Goal: Transaction & Acquisition: Purchase product/service

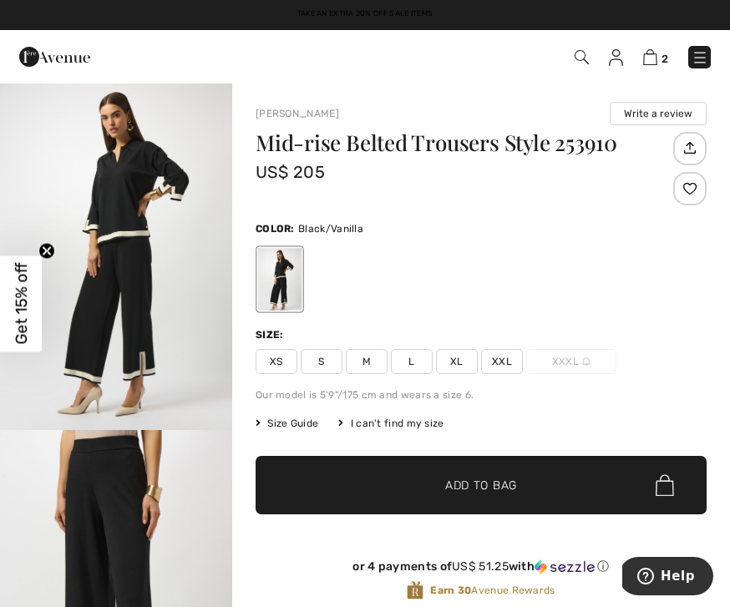
click at [703, 63] on img at bounding box center [700, 57] width 17 height 17
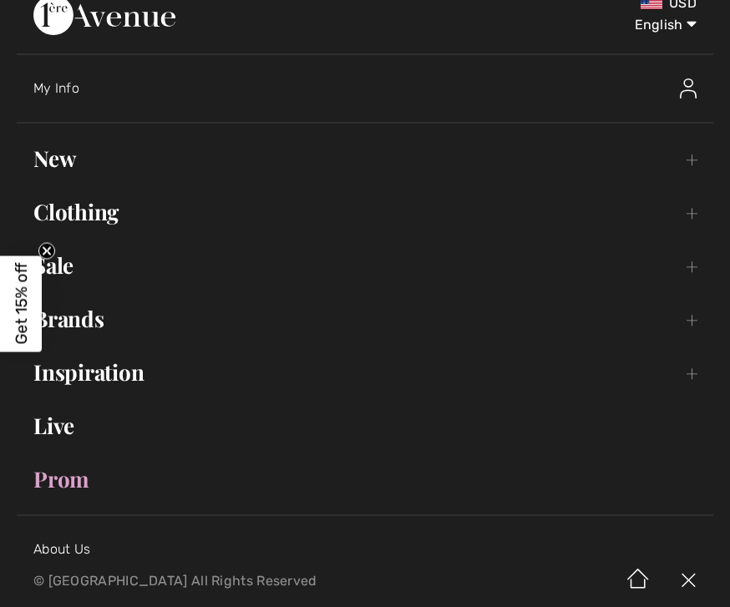
scroll to position [68, 0]
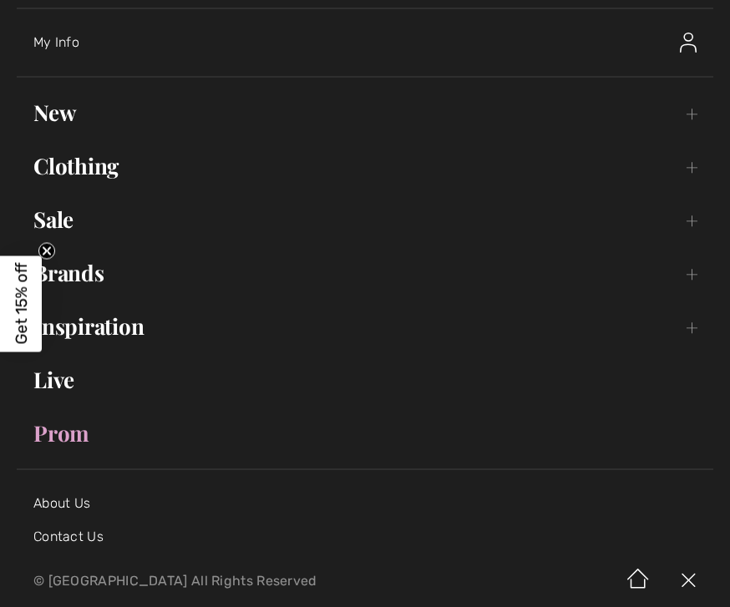
click at [87, 219] on link "Sale Toggle submenu" at bounding box center [365, 219] width 697 height 37
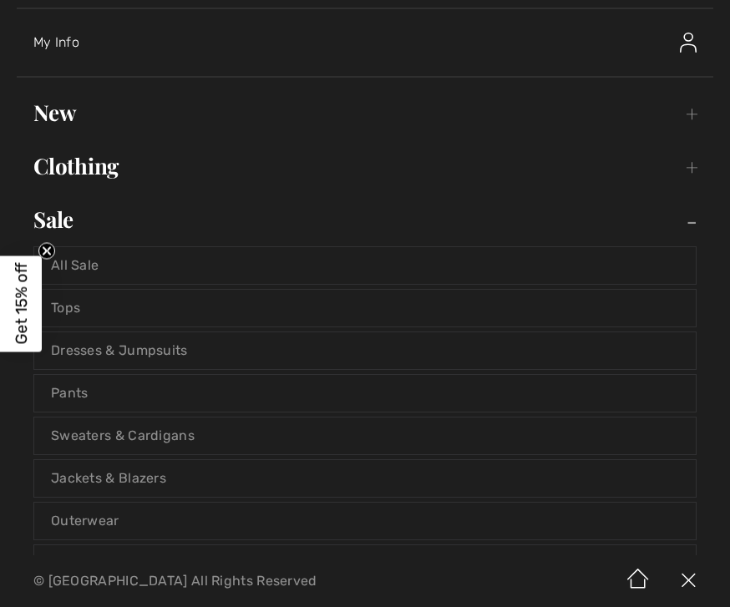
click at [109, 268] on link "All Sale" at bounding box center [365, 265] width 662 height 37
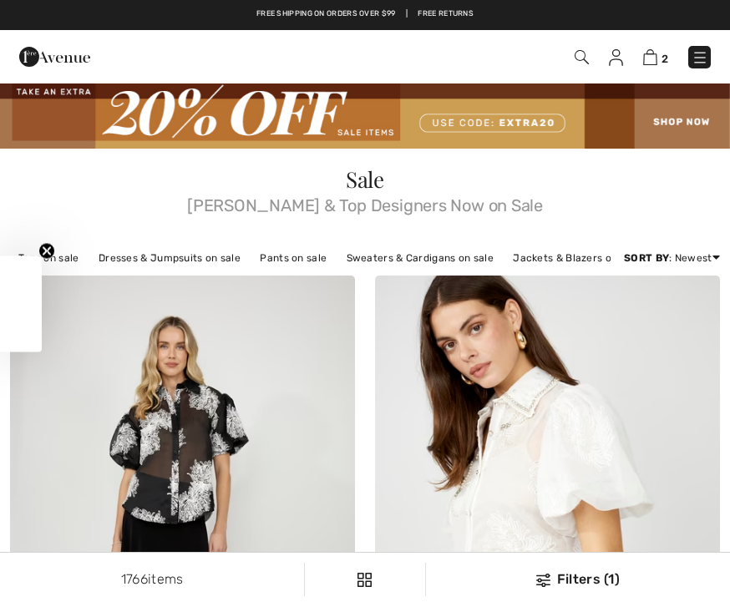
checkbox input "true"
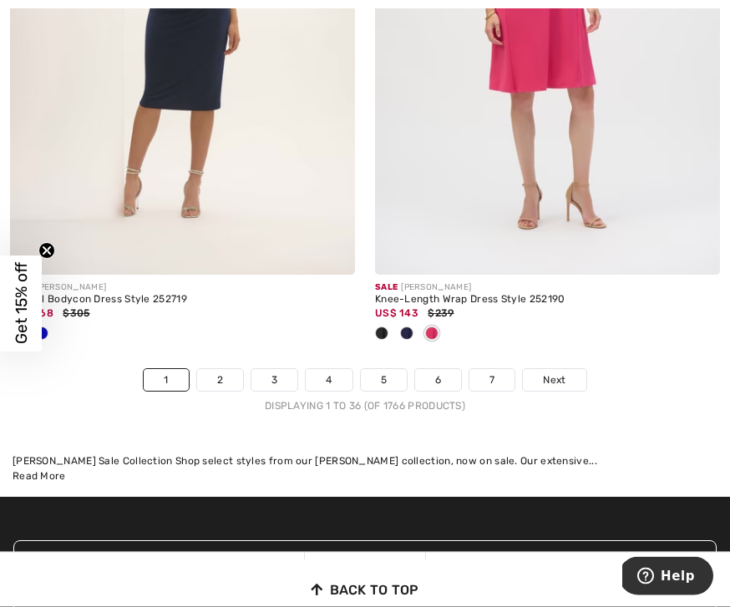
scroll to position [10865, 0]
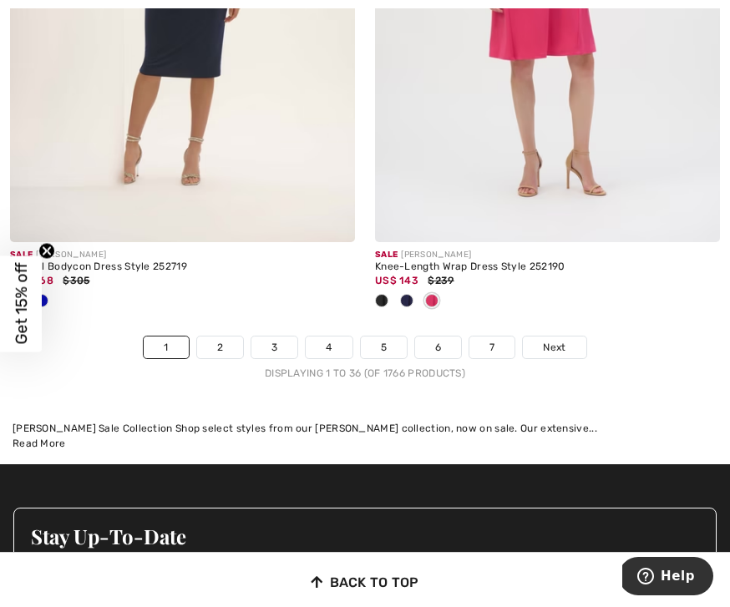
click at [216, 337] on link "2" at bounding box center [220, 348] width 46 height 22
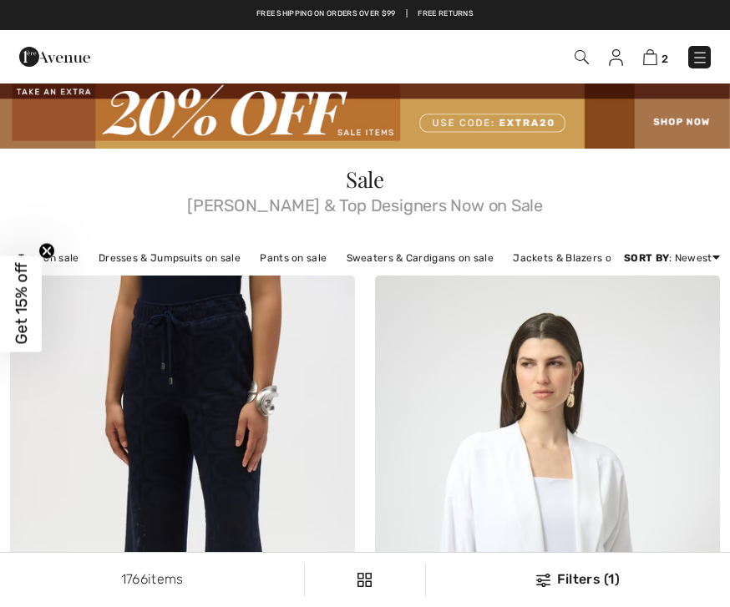
checkbox input "true"
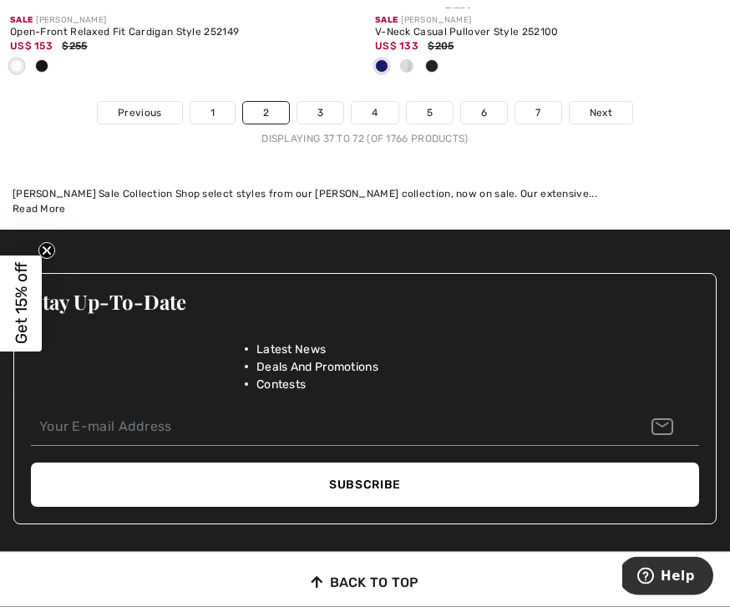
scroll to position [11421, 0]
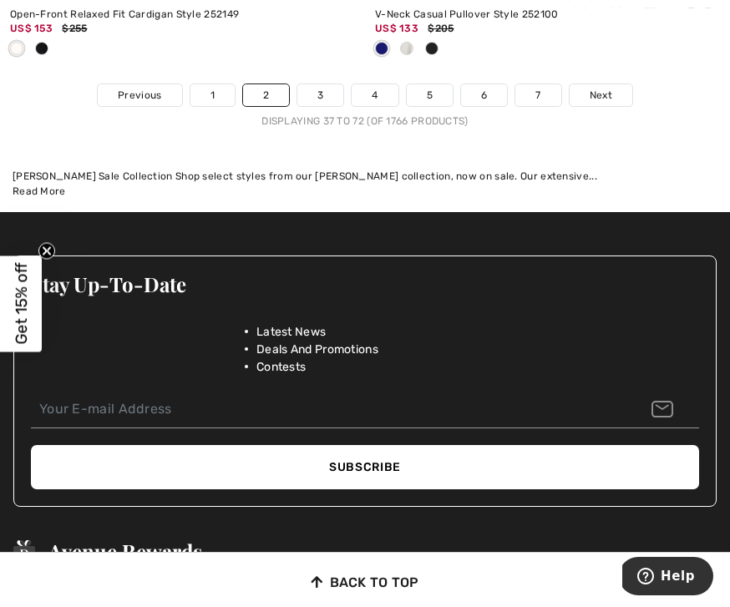
click at [327, 84] on link "3" at bounding box center [320, 95] width 46 height 22
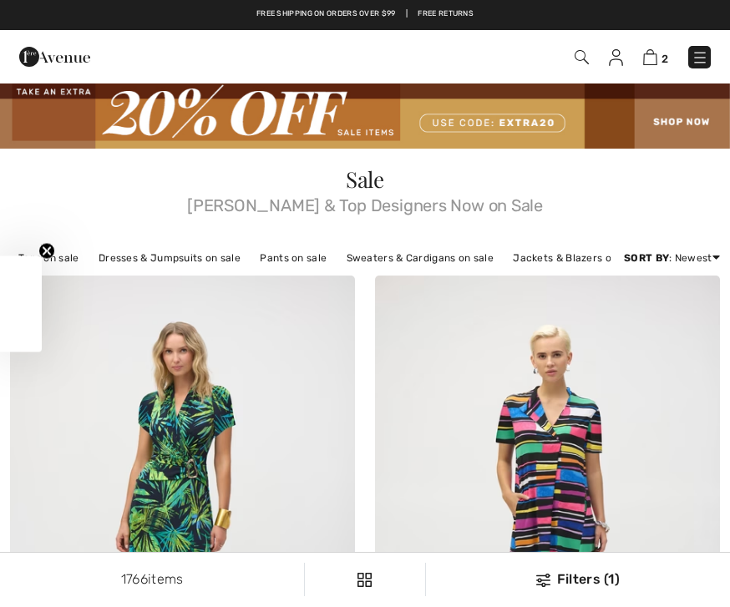
checkbox input "true"
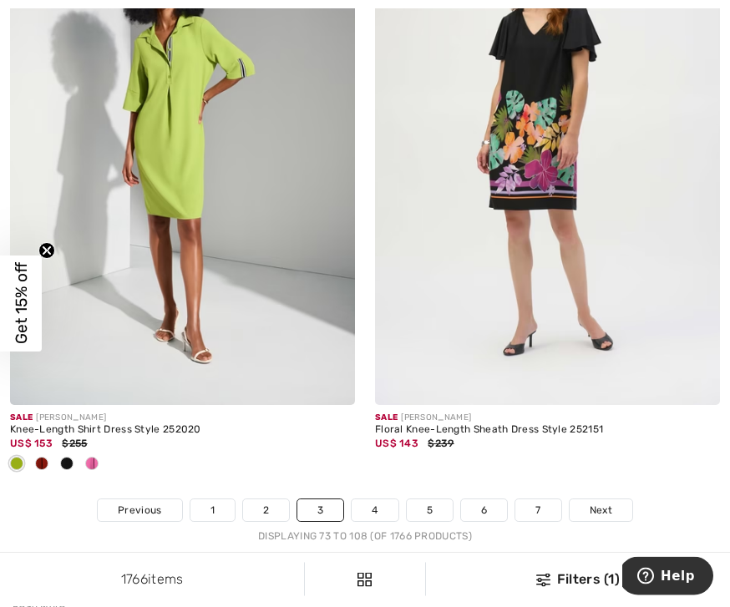
scroll to position [10868, 0]
click at [50, 451] on div at bounding box center [41, 465] width 25 height 28
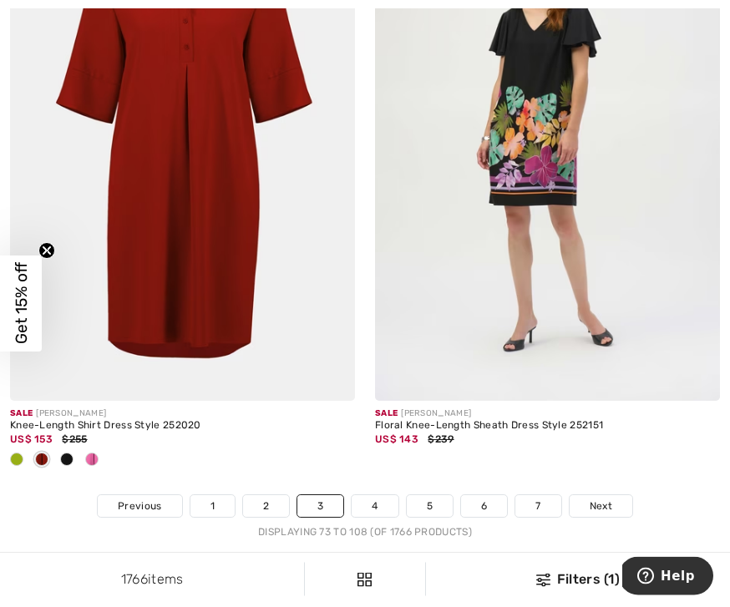
scroll to position [10872, 0]
click at [378, 495] on link "4" at bounding box center [375, 506] width 46 height 22
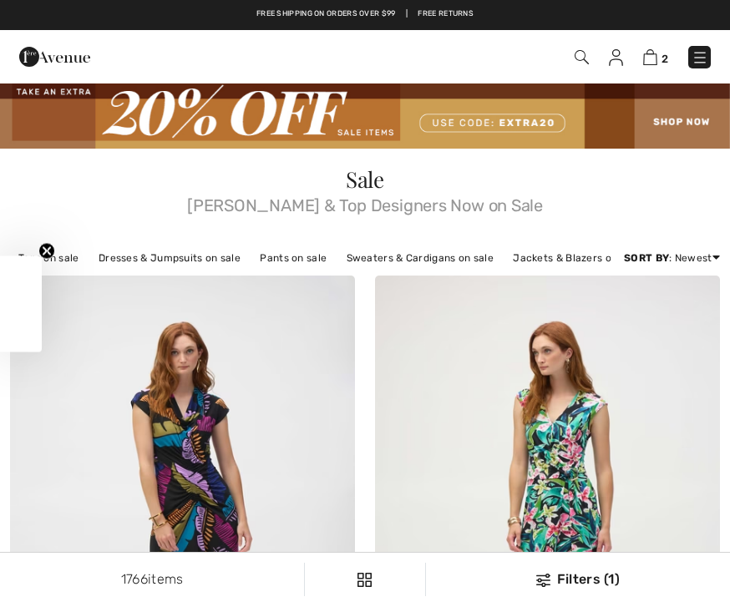
checkbox input "true"
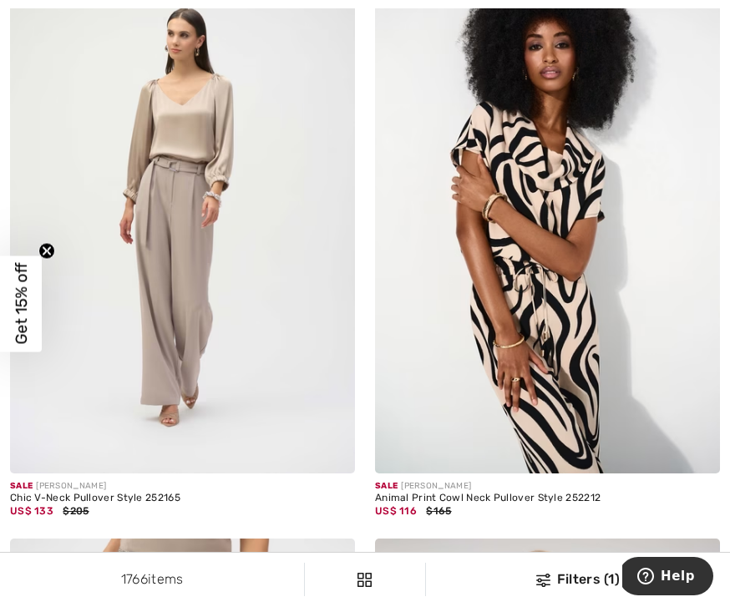
scroll to position [2125, 0]
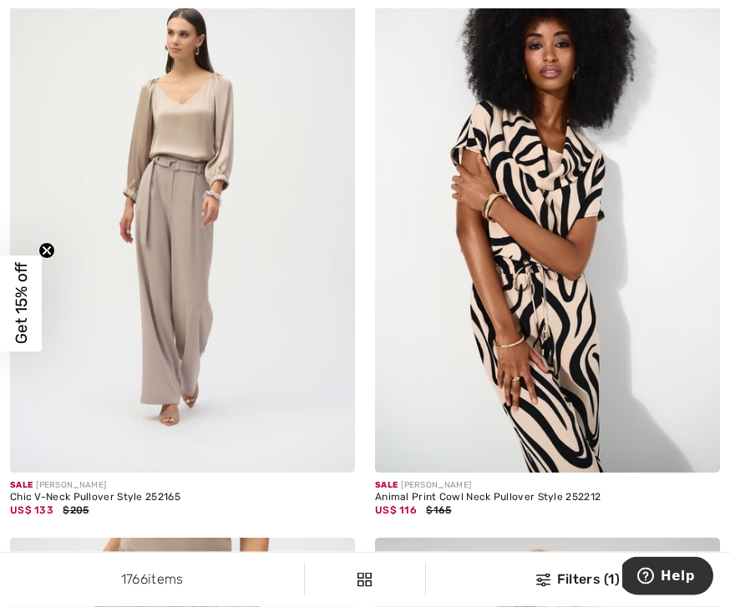
click at [536, 487] on div "Sale JOSEPH RIBKOFF" at bounding box center [547, 486] width 345 height 13
click at [559, 320] on img at bounding box center [547, 215] width 345 height 518
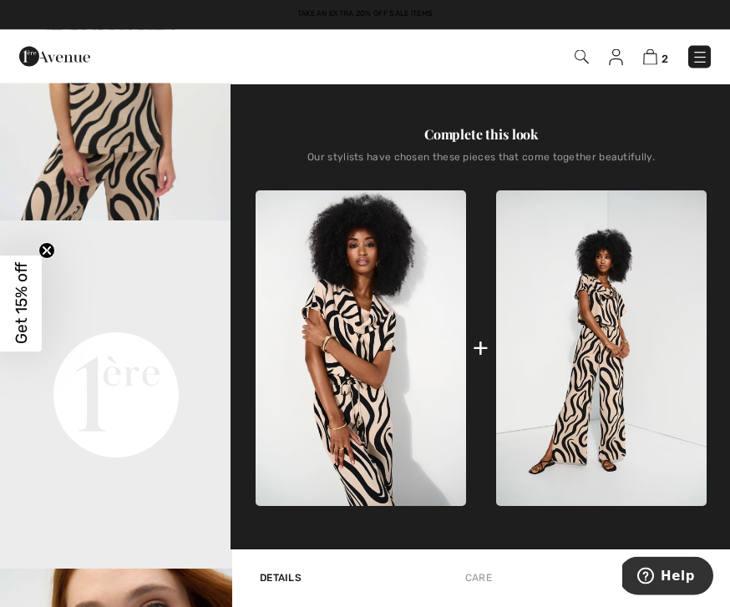
scroll to position [558, 0]
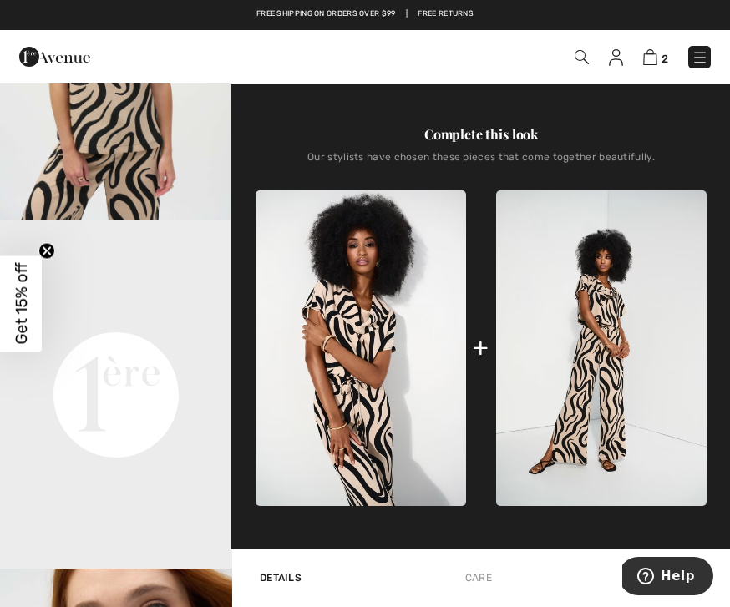
click at [629, 375] on img at bounding box center [601, 348] width 211 height 317
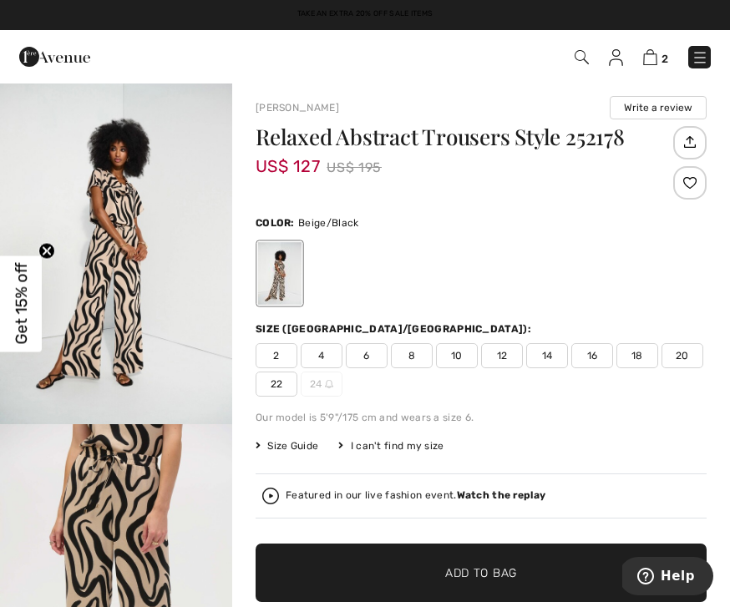
scroll to position [8, 0]
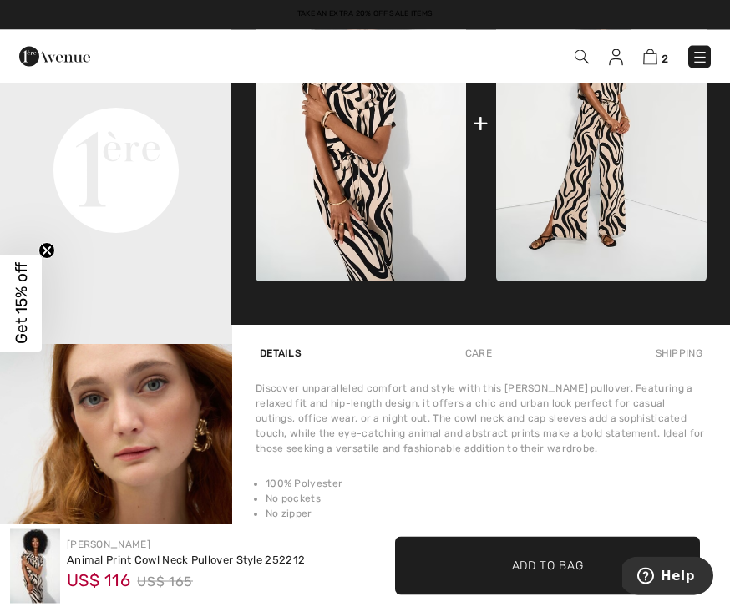
scroll to position [774, 0]
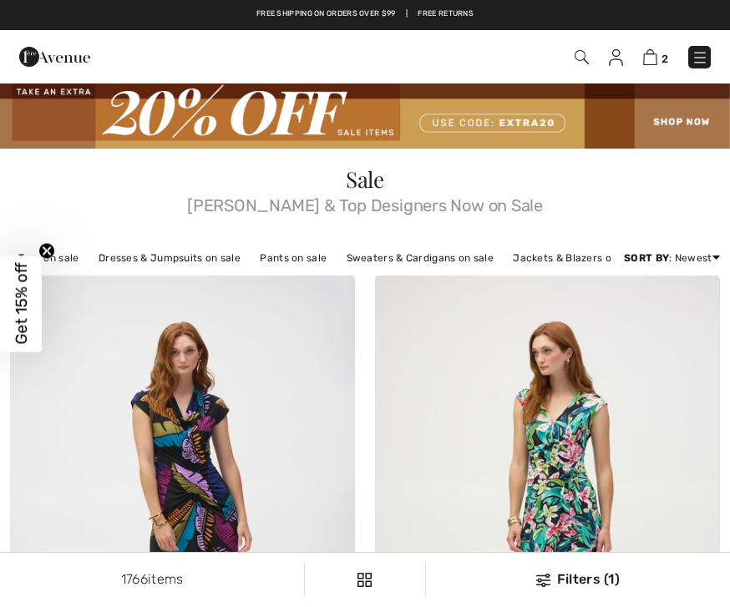
checkbox input "true"
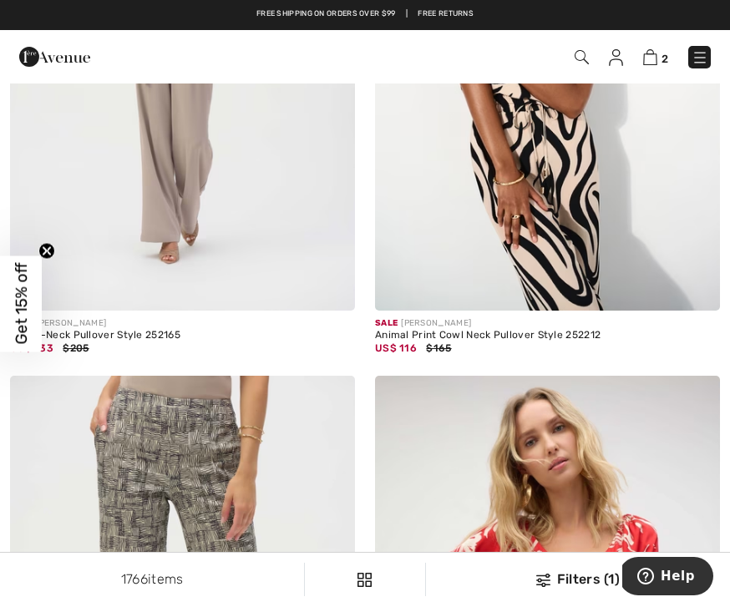
scroll to position [2262, 0]
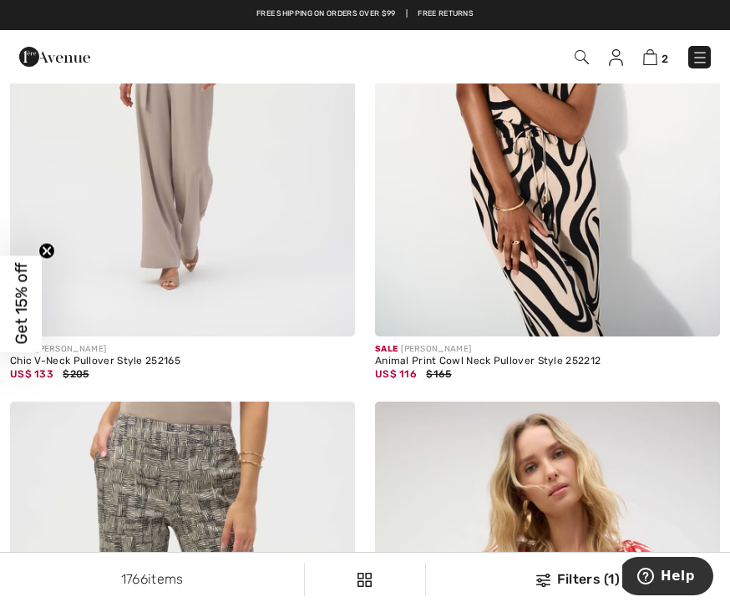
click at [555, 334] on img at bounding box center [547, 78] width 345 height 518
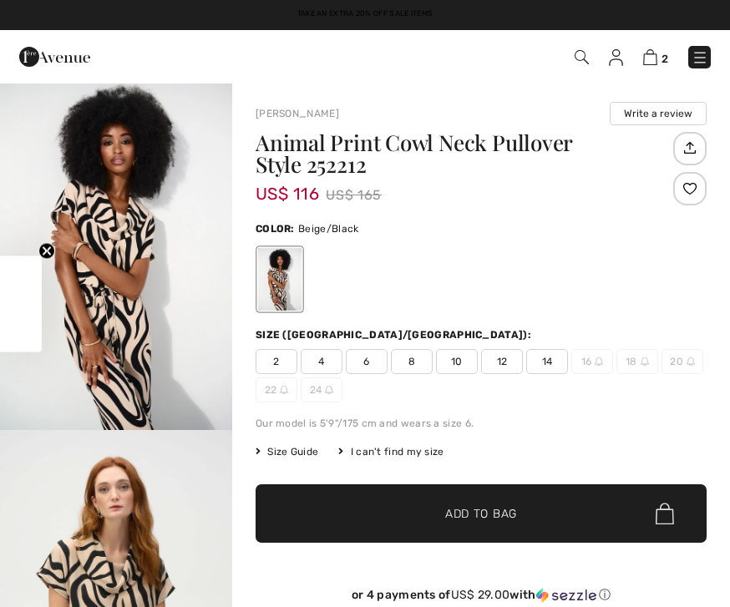
checkbox input "true"
click at [512, 363] on span "12" at bounding box center [502, 361] width 42 height 25
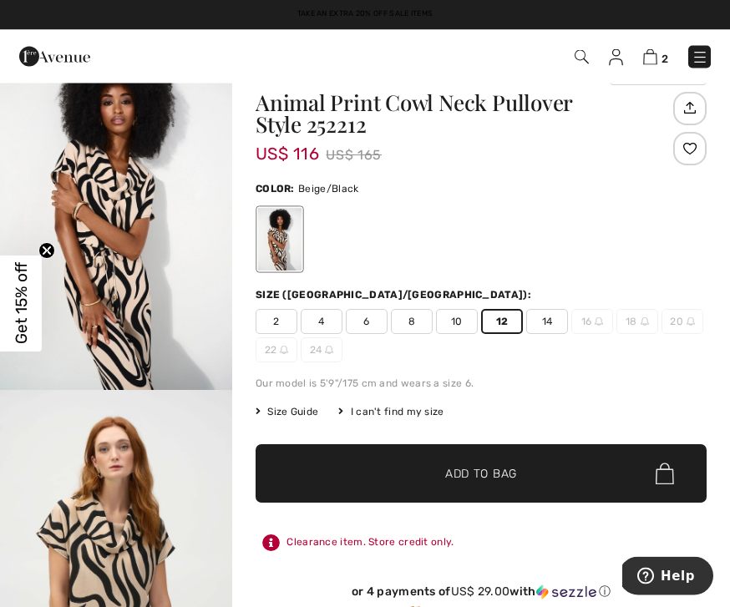
scroll to position [36, 0]
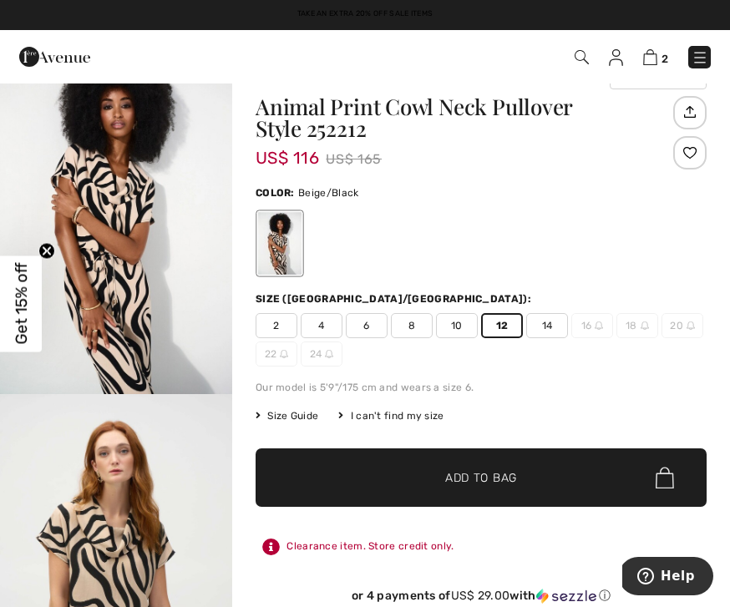
click at [496, 477] on span "Add to Bag" at bounding box center [481, 479] width 72 height 18
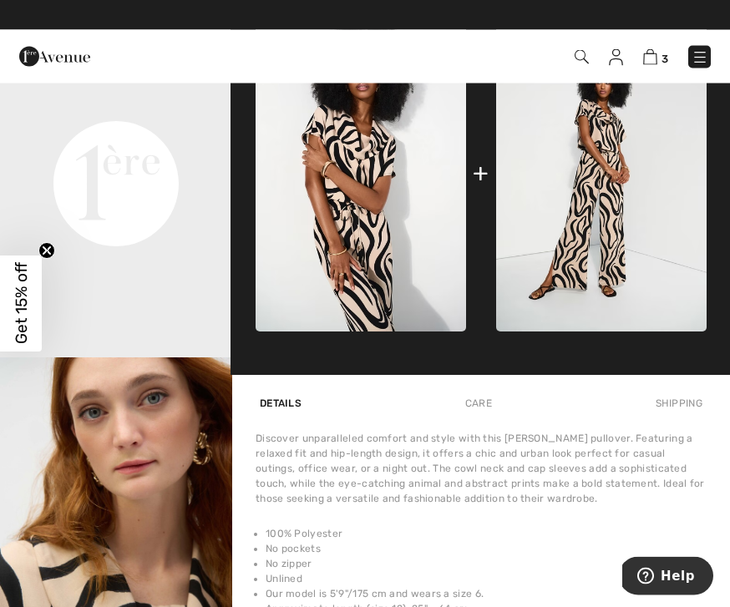
scroll to position [767, 0]
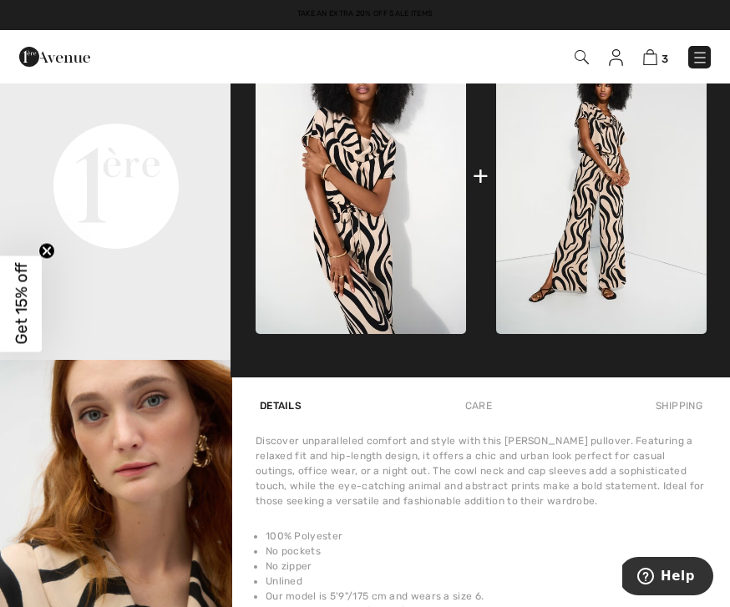
click at [619, 239] on img at bounding box center [601, 176] width 211 height 317
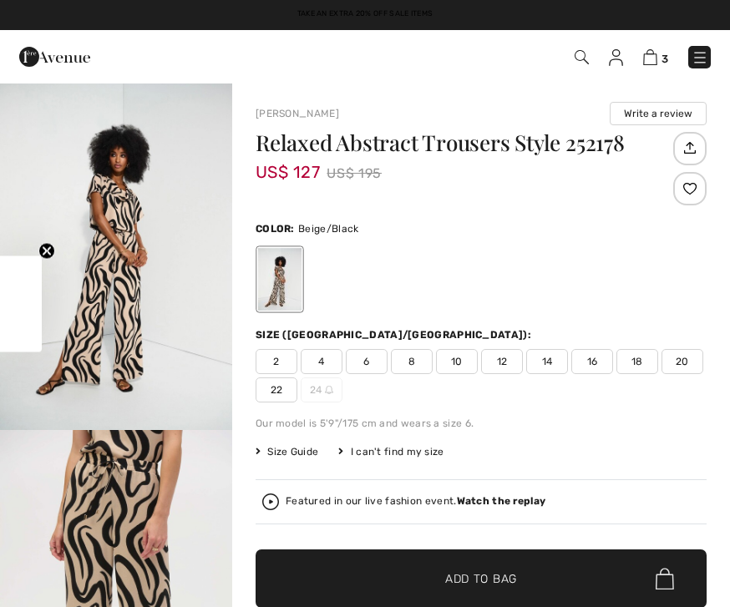
checkbox input "true"
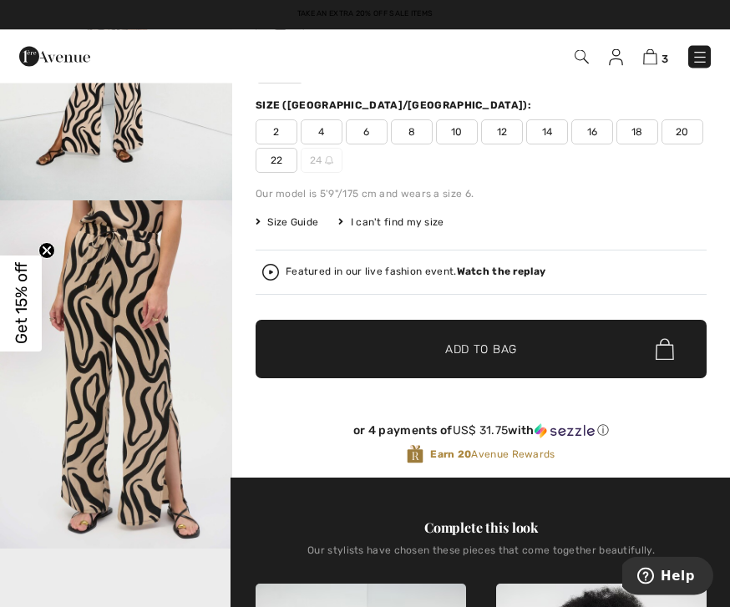
scroll to position [229, 0]
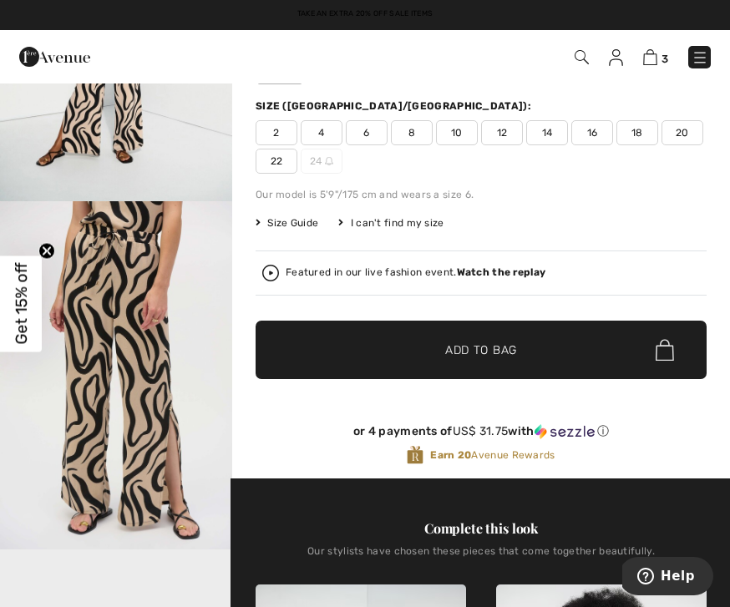
click at [502, 125] on span "12" at bounding box center [502, 132] width 42 height 25
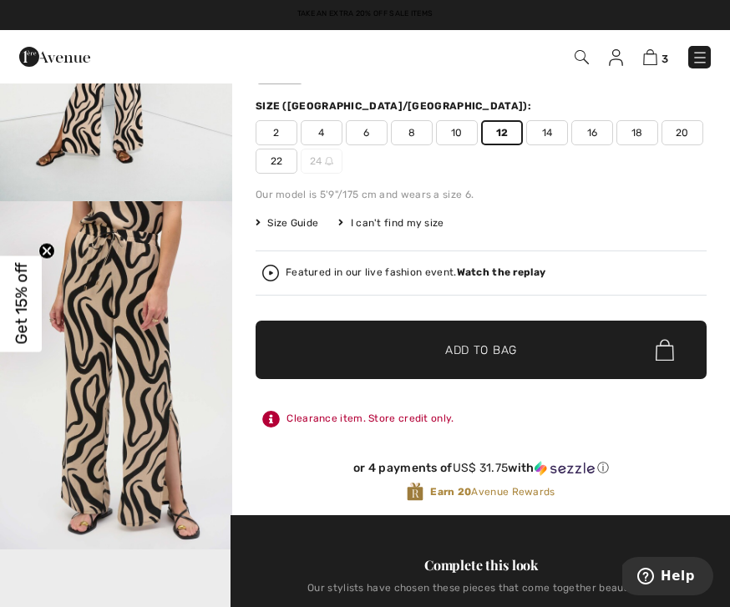
click at [510, 343] on span "Add to Bag" at bounding box center [481, 351] width 72 height 18
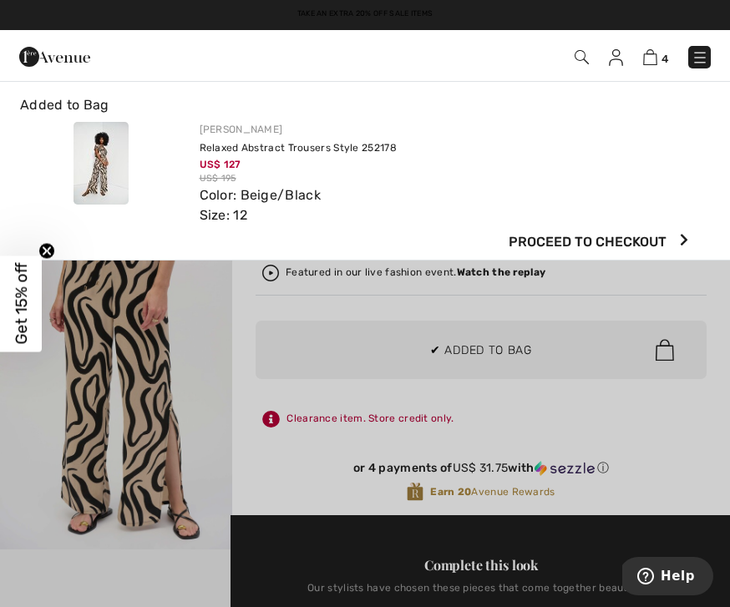
scroll to position [0, 0]
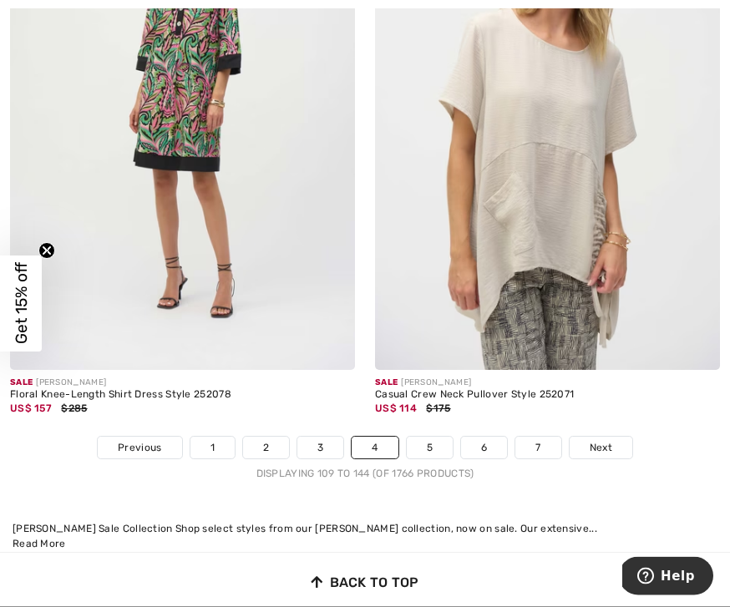
scroll to position [10737, 0]
click at [439, 437] on link "5" at bounding box center [430, 448] width 46 height 22
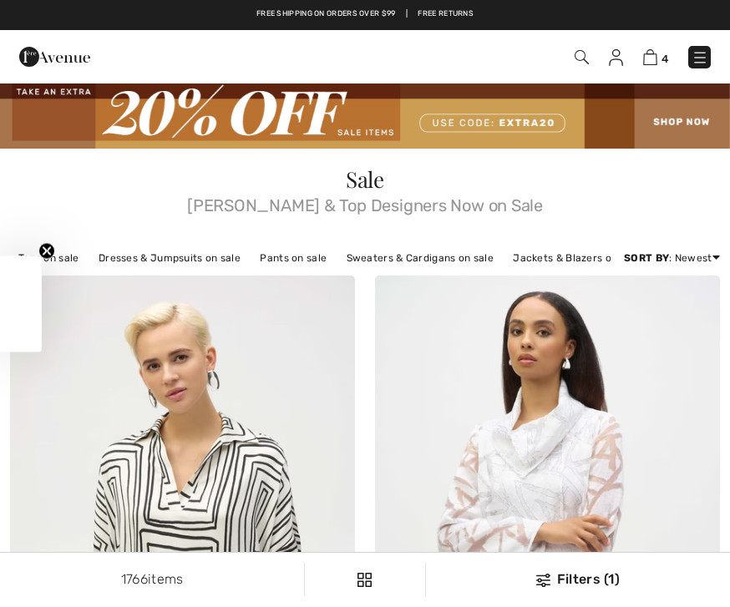
checkbox input "true"
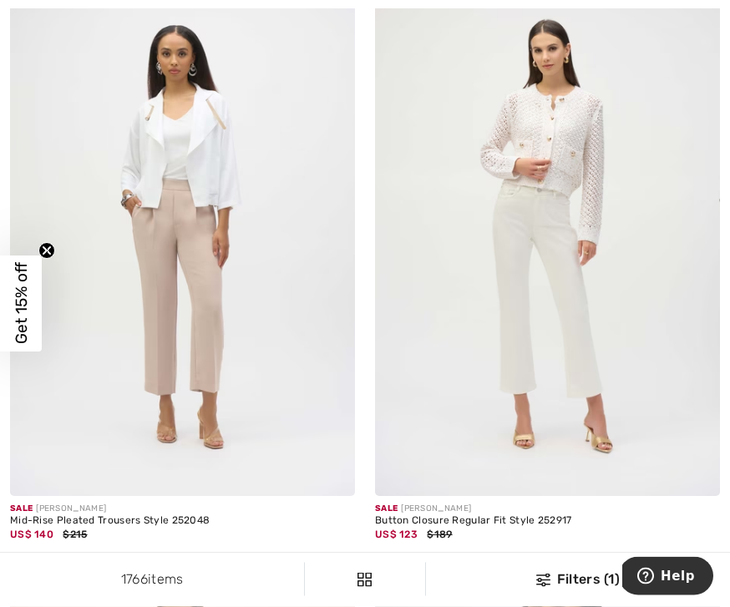
scroll to position [5167, 0]
click at [169, 503] on div "Sale JOSEPH RIBKOFF" at bounding box center [182, 509] width 345 height 13
click at [215, 447] on img at bounding box center [182, 238] width 345 height 518
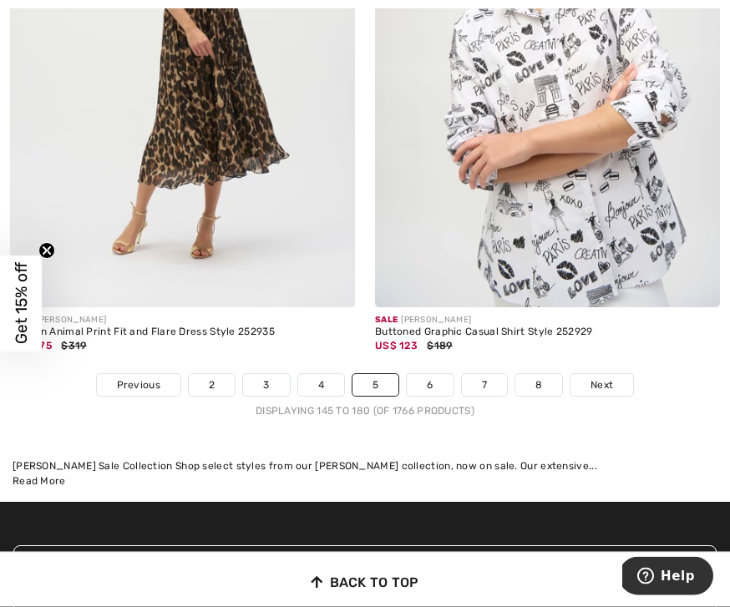
scroll to position [10800, 0]
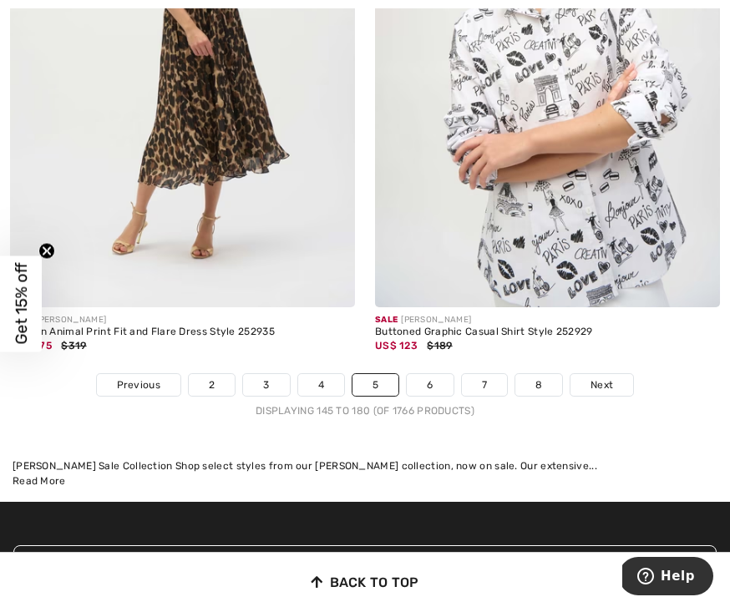
click at [434, 374] on link "6" at bounding box center [430, 385] width 46 height 22
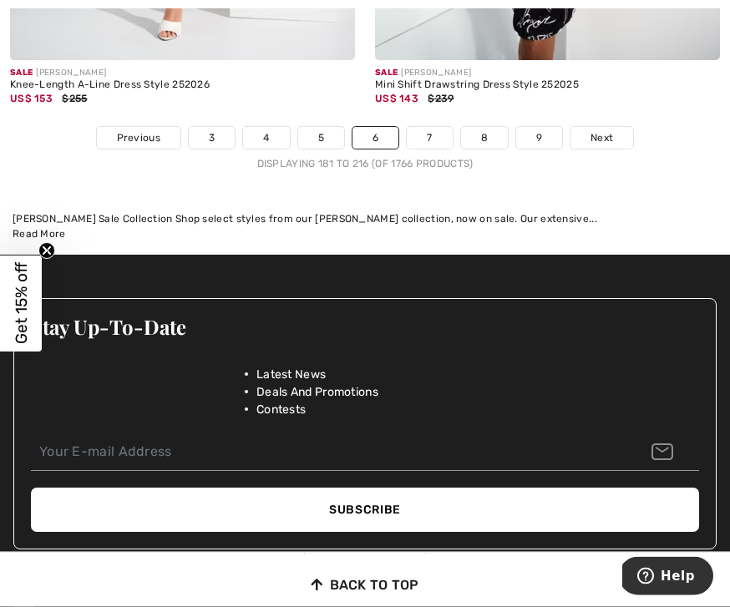
scroll to position [11040, 0]
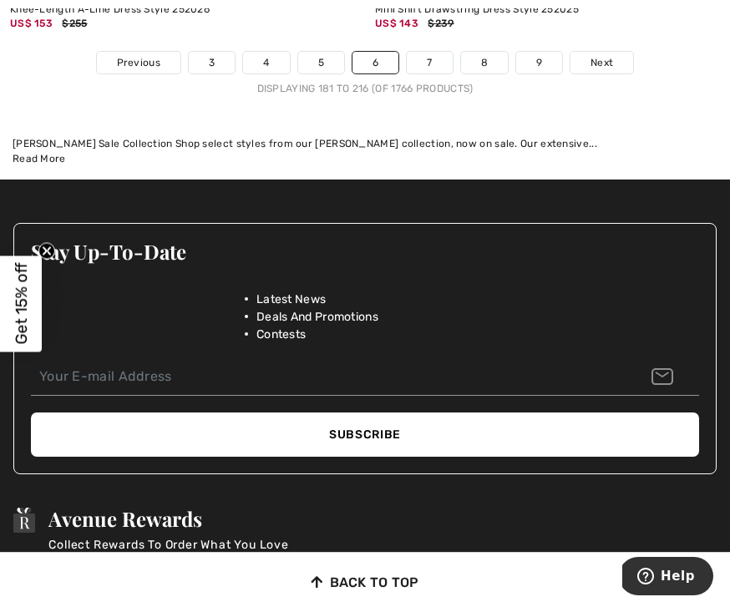
click at [434, 52] on link "7" at bounding box center [429, 63] width 45 height 22
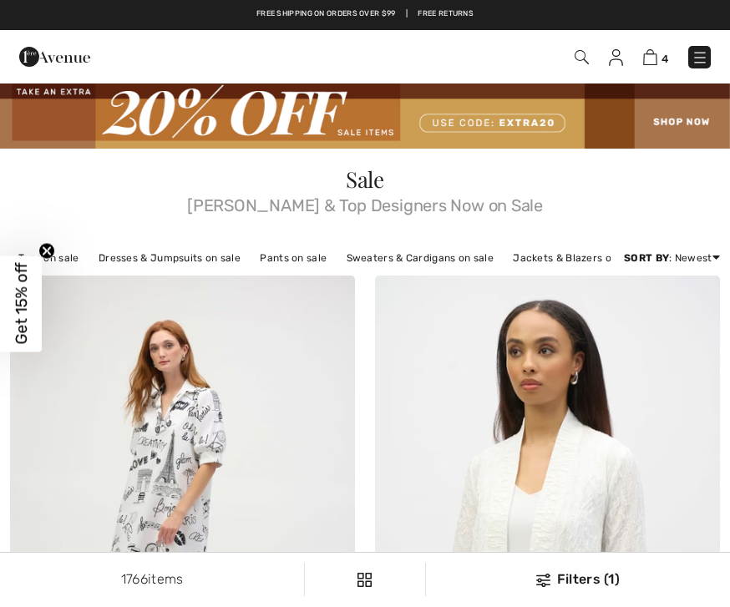
checkbox input "true"
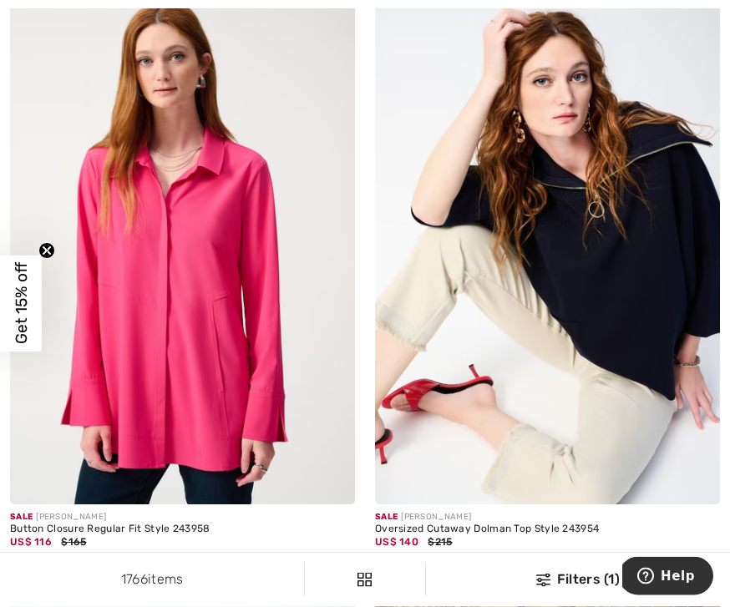
scroll to position [2094, 0]
click at [181, 515] on div "Sale [PERSON_NAME]" at bounding box center [182, 517] width 345 height 13
click at [194, 401] on img at bounding box center [182, 246] width 345 height 518
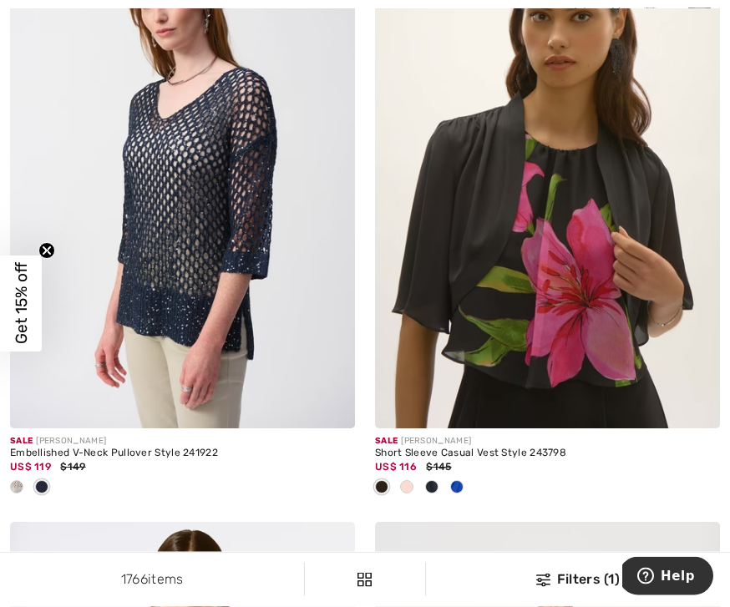
scroll to position [4735, 0]
click at [25, 485] on div at bounding box center [16, 489] width 25 height 28
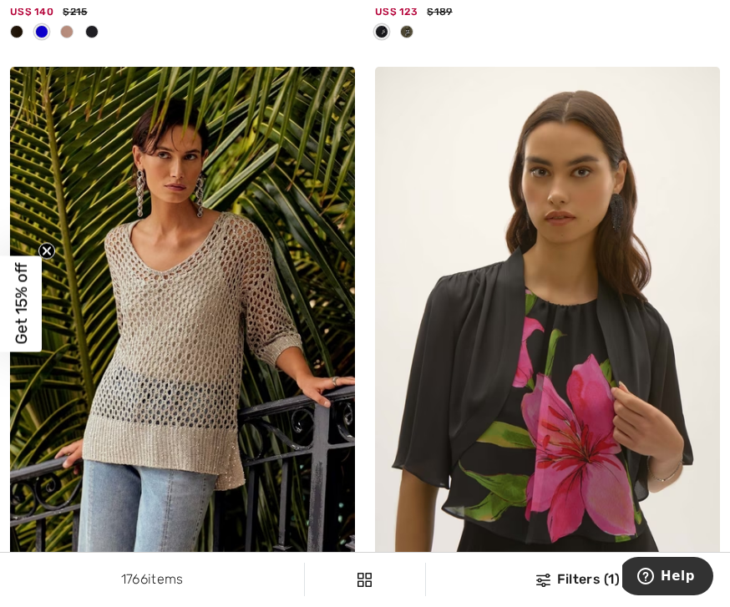
scroll to position [4633, 0]
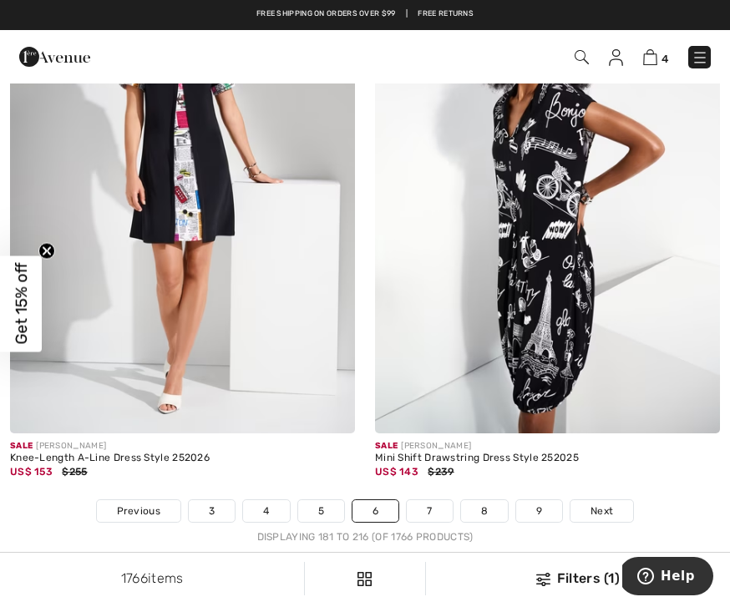
scroll to position [10590, 0]
click at [435, 501] on link "7" at bounding box center [429, 512] width 45 height 22
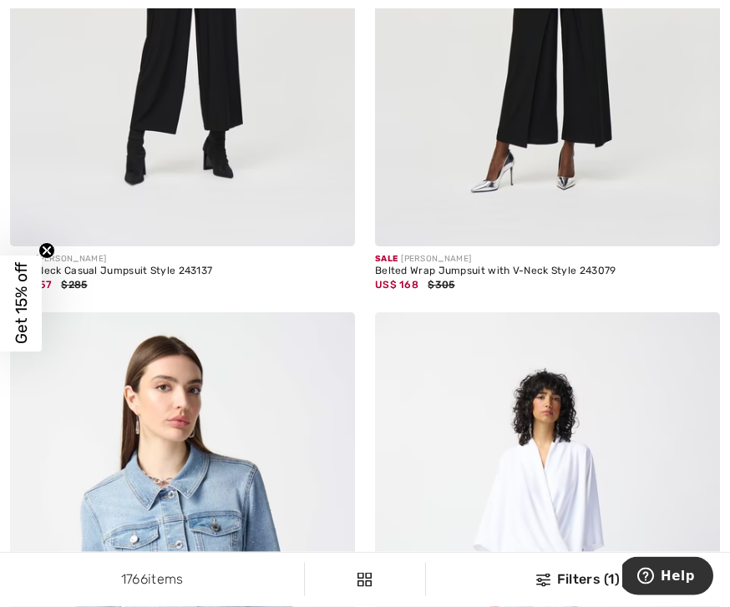
scroll to position [6139, 0]
click at [131, 266] on div "Cowl Neck Casual Jumpsuit Style 243137" at bounding box center [182, 272] width 345 height 12
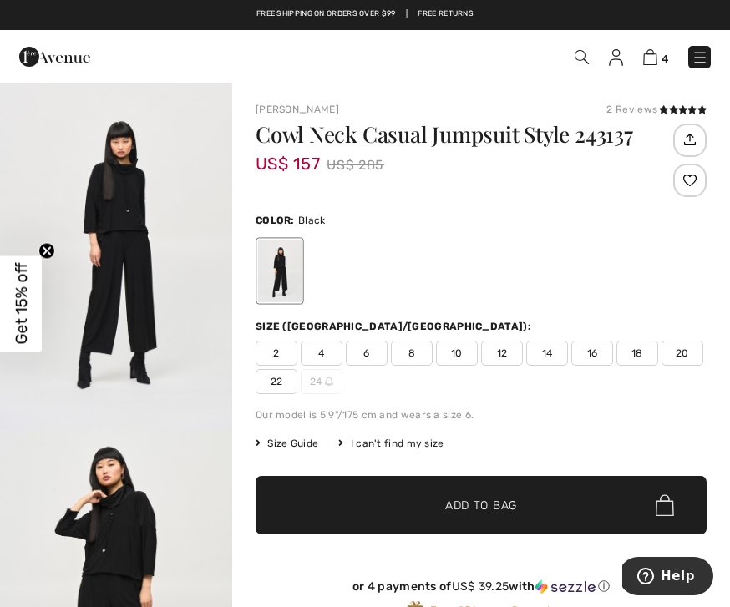
click at [508, 351] on span "12" at bounding box center [502, 353] width 42 height 25
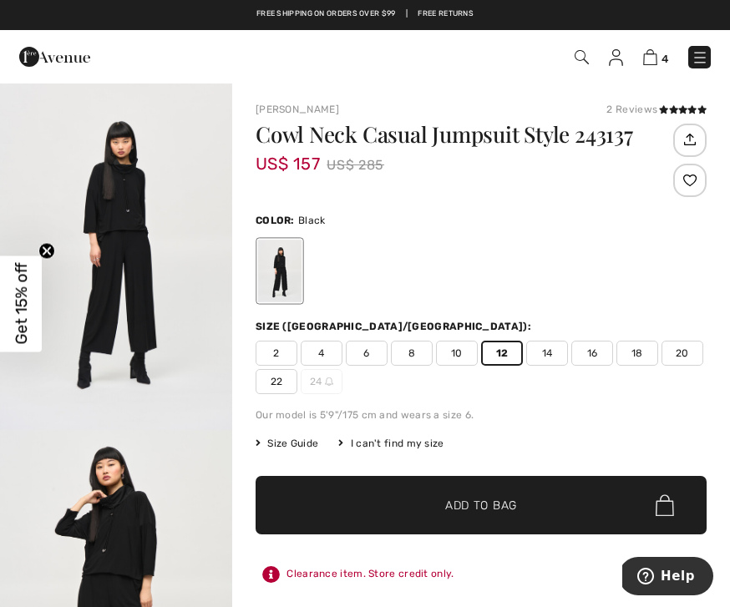
click at [485, 505] on span "Add to Bag" at bounding box center [481, 506] width 72 height 18
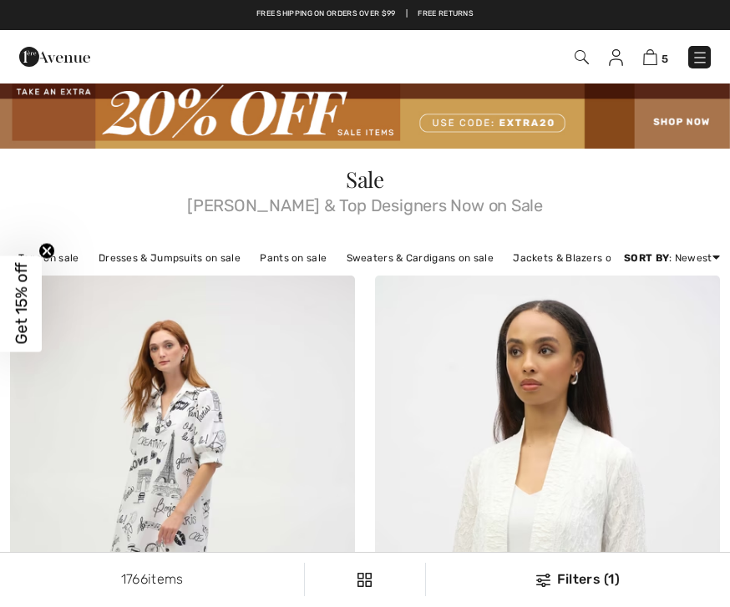
checkbox input "true"
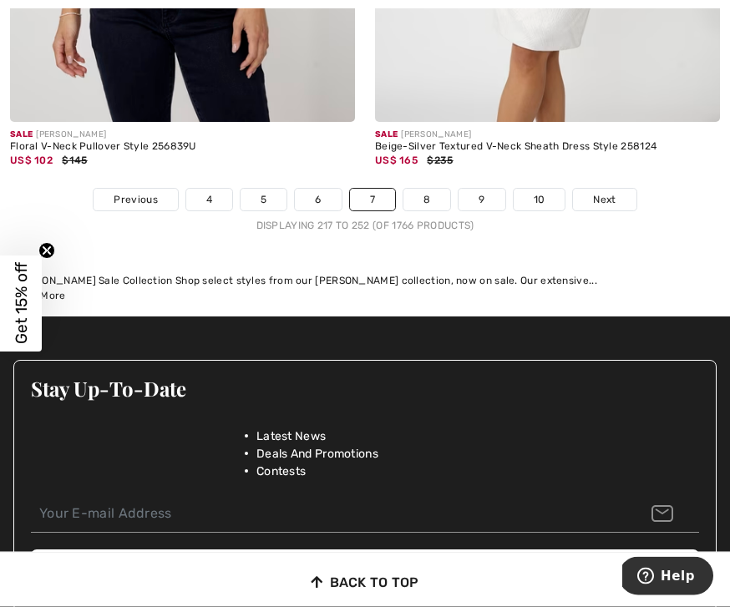
scroll to position [11206, 0]
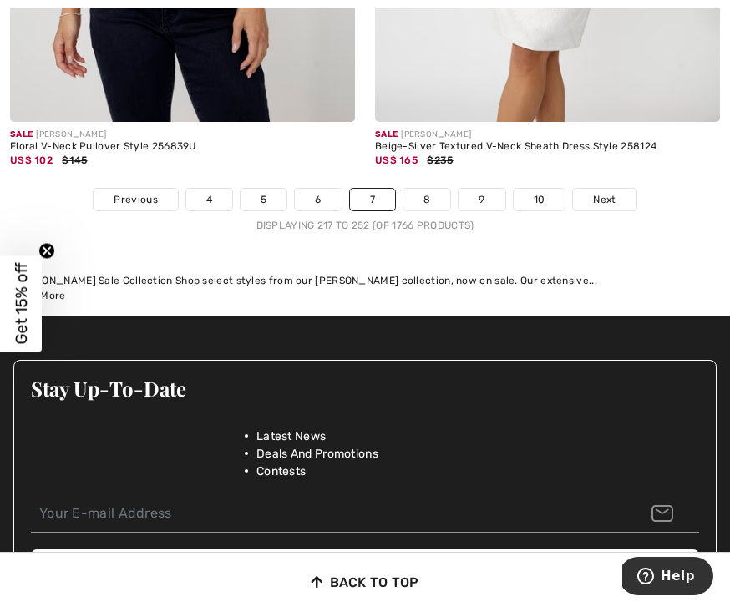
click at [443, 189] on link "8" at bounding box center [427, 200] width 47 height 22
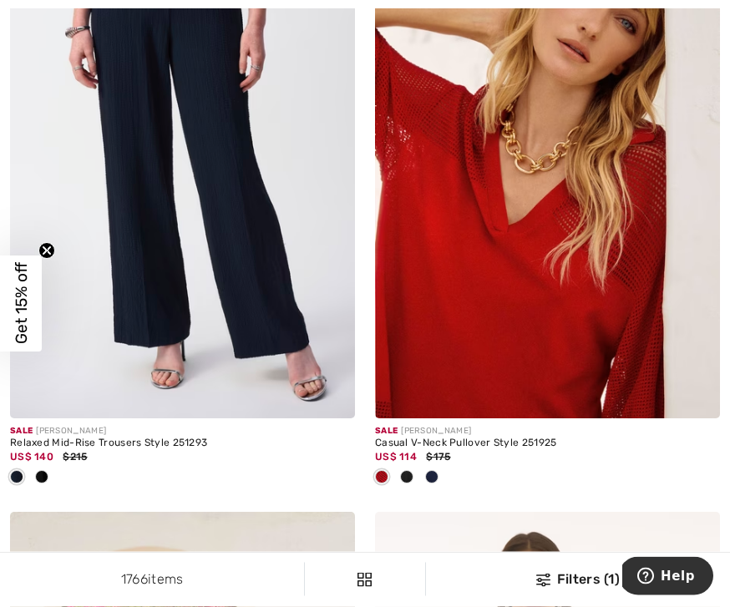
scroll to position [10133, 0]
click at [523, 406] on img at bounding box center [547, 160] width 345 height 518
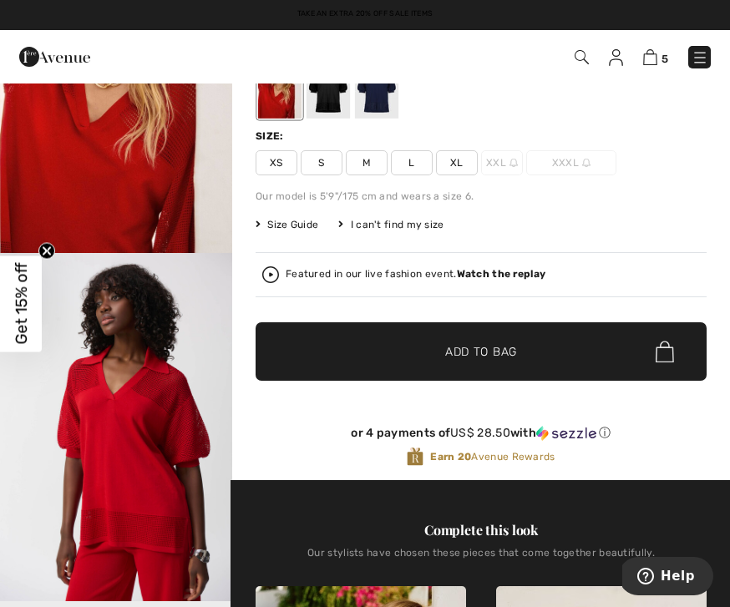
click at [419, 162] on span "L" at bounding box center [412, 162] width 42 height 25
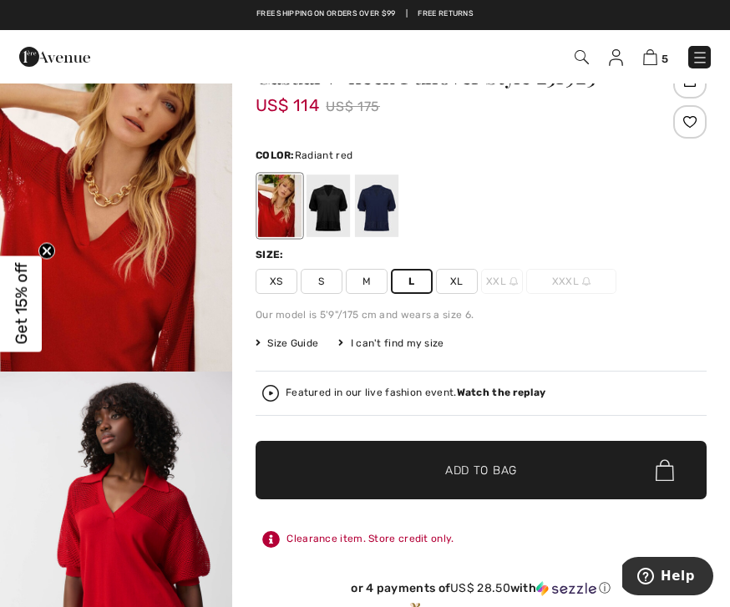
scroll to position [61, 0]
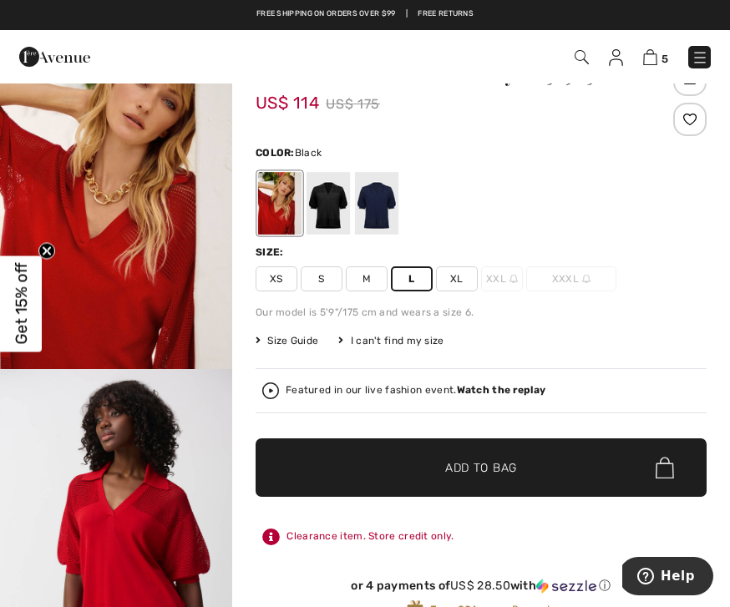
click at [321, 205] on div at bounding box center [328, 203] width 43 height 63
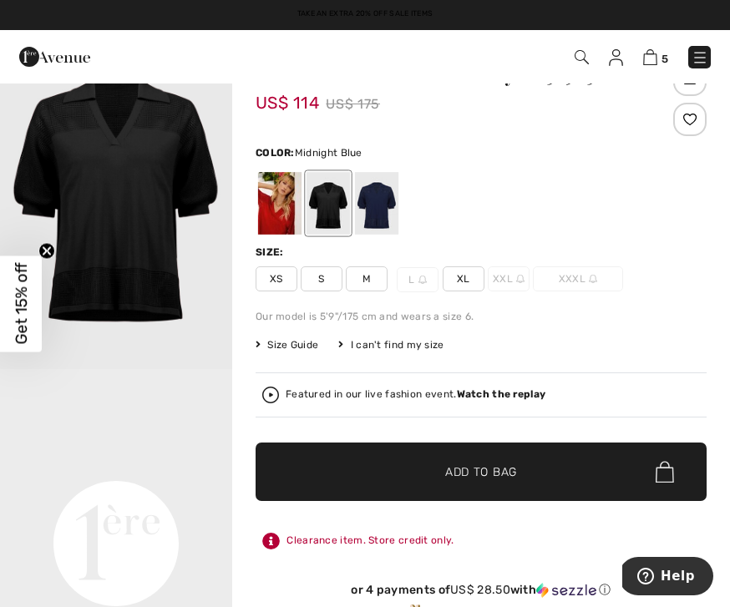
click at [373, 201] on div at bounding box center [376, 203] width 43 height 63
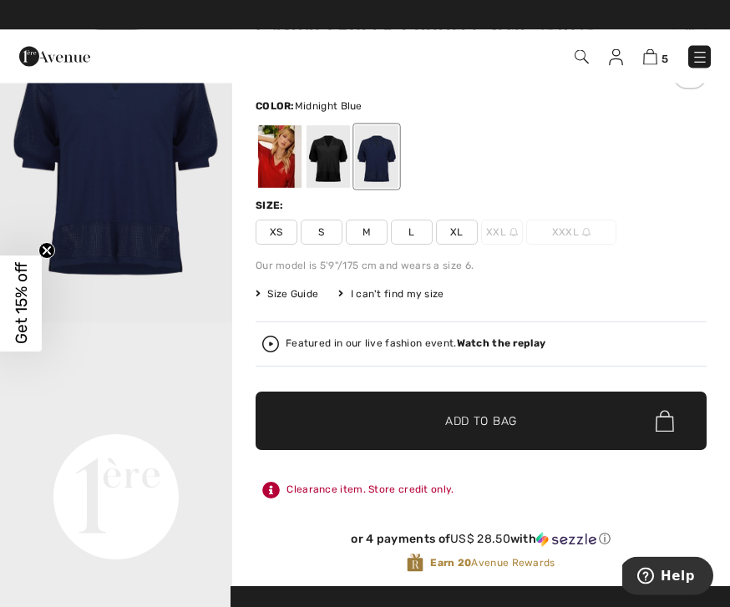
scroll to position [108, 0]
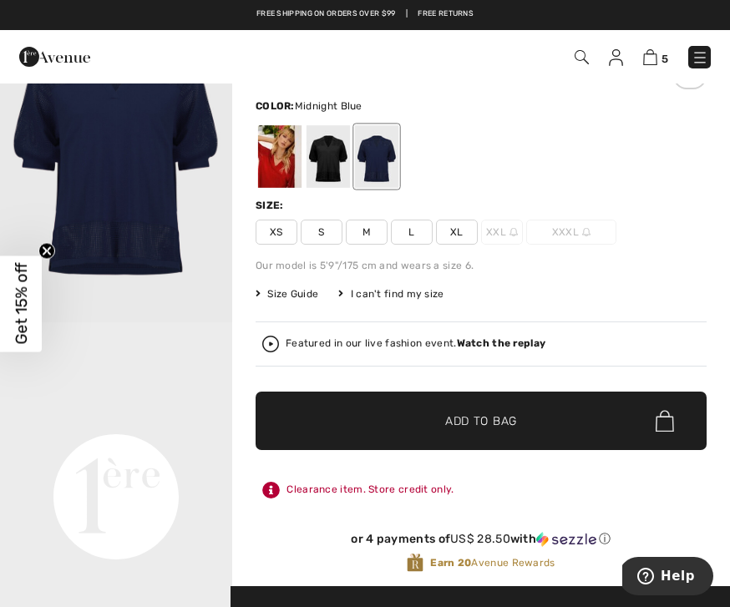
click at [272, 165] on div at bounding box center [279, 156] width 43 height 63
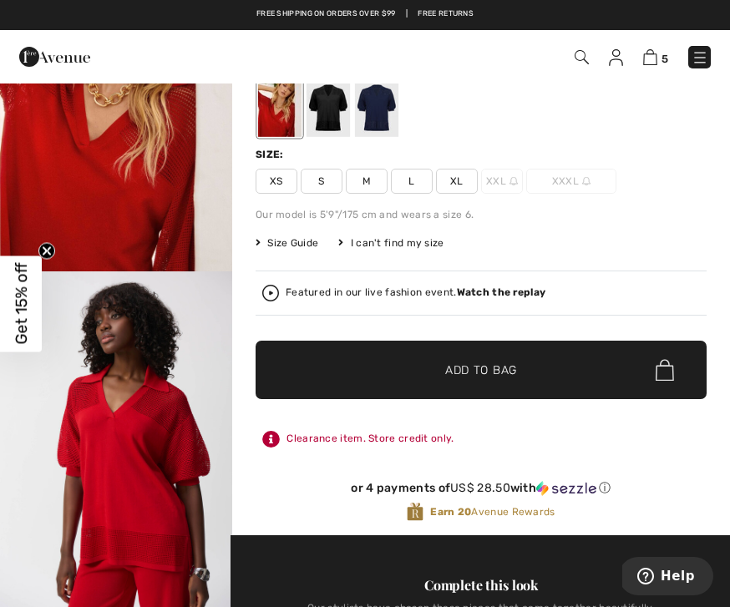
scroll to position [161, 0]
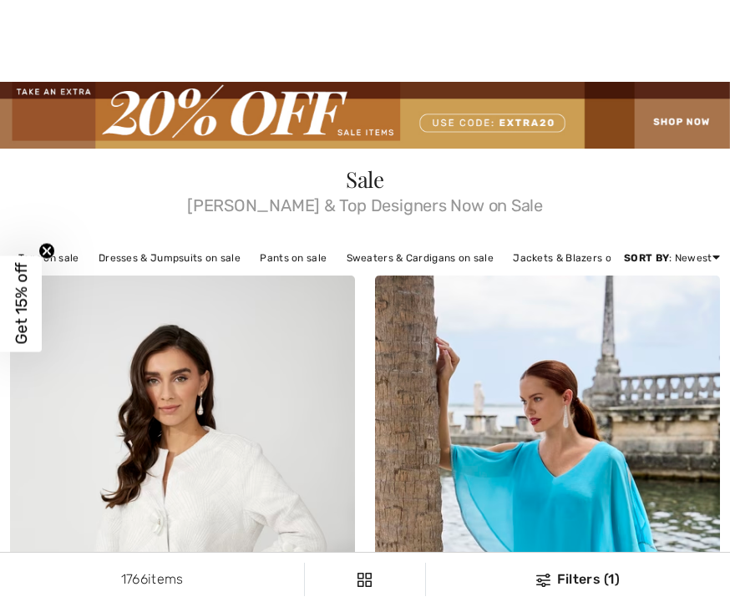
checkbox input "true"
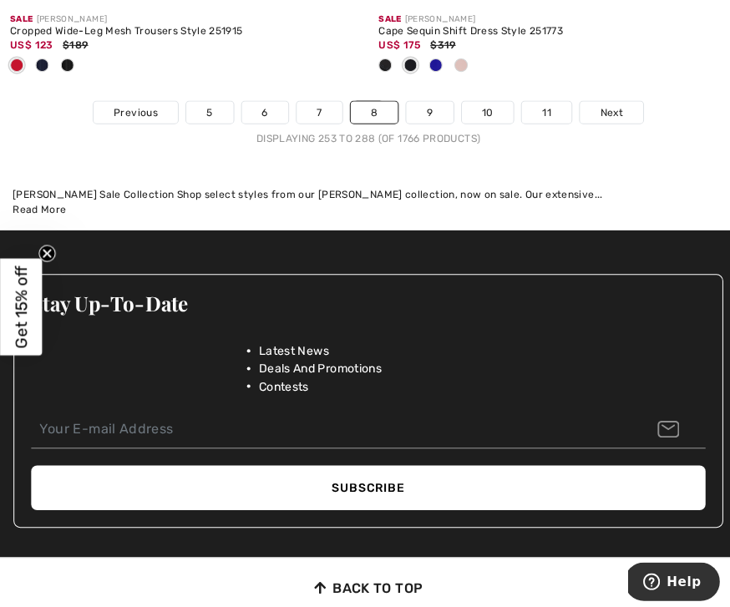
scroll to position [11157, 0]
click at [424, 100] on link "9" at bounding box center [426, 111] width 46 height 22
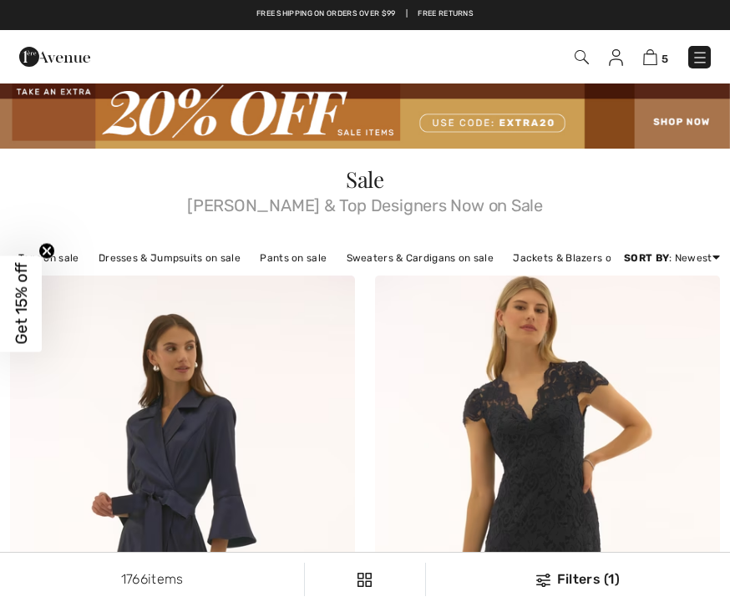
checkbox input "true"
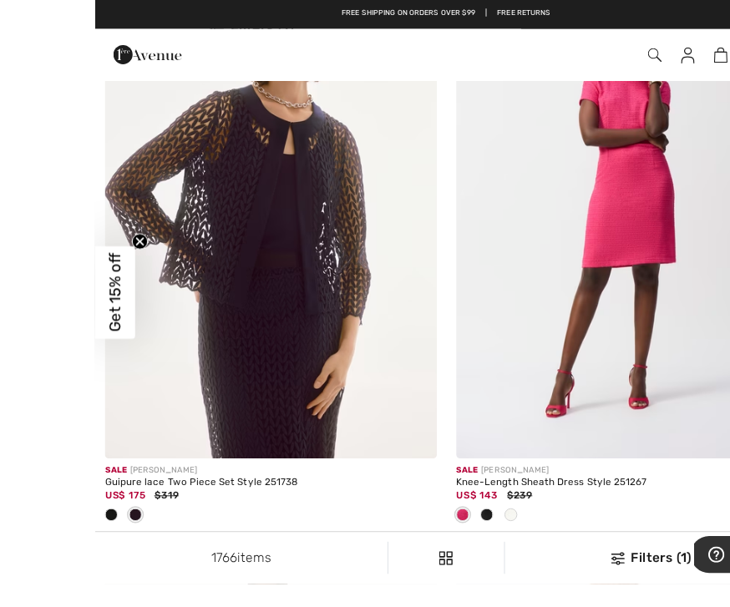
scroll to position [940, 0]
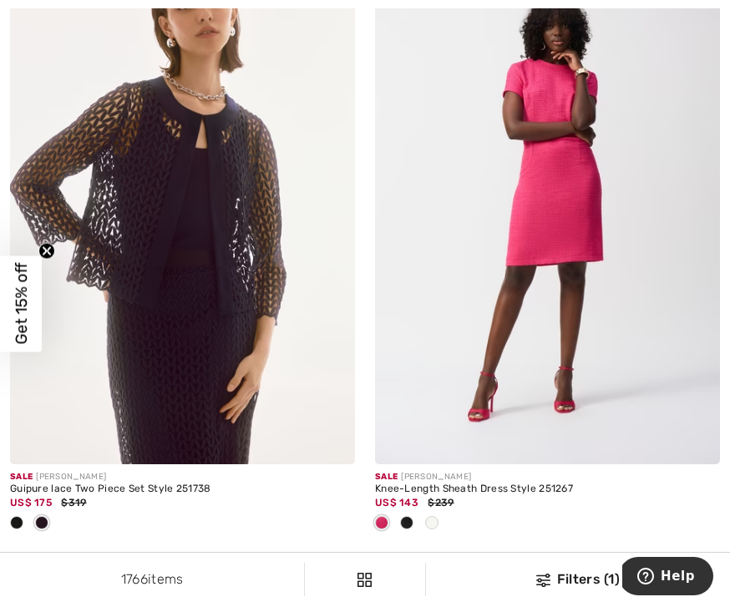
click at [211, 462] on img at bounding box center [182, 206] width 345 height 518
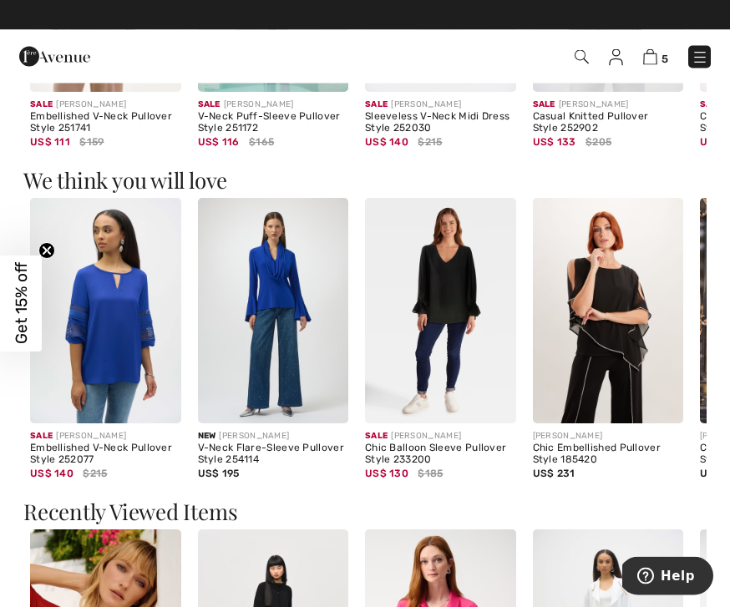
scroll to position [1208, 0]
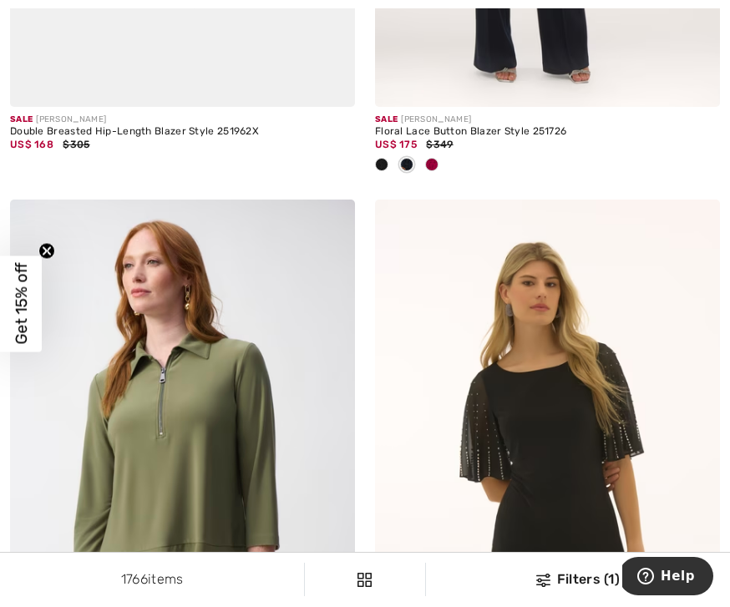
scroll to position [2551, 0]
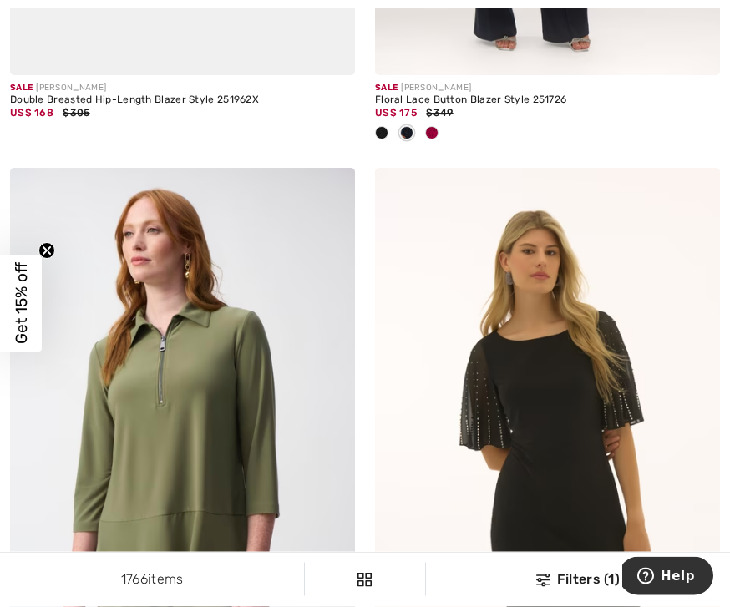
click at [439, 126] on div at bounding box center [431, 135] width 25 height 28
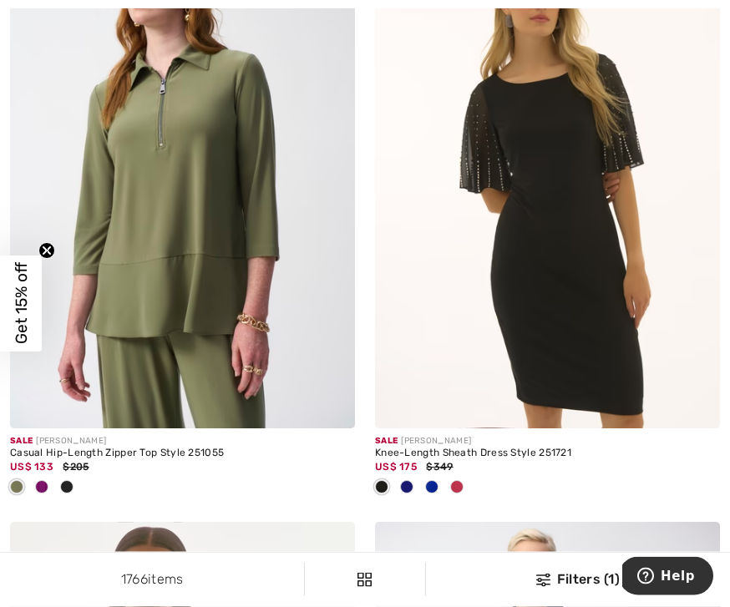
scroll to position [2809, 0]
click at [48, 479] on div at bounding box center [41, 489] width 25 height 28
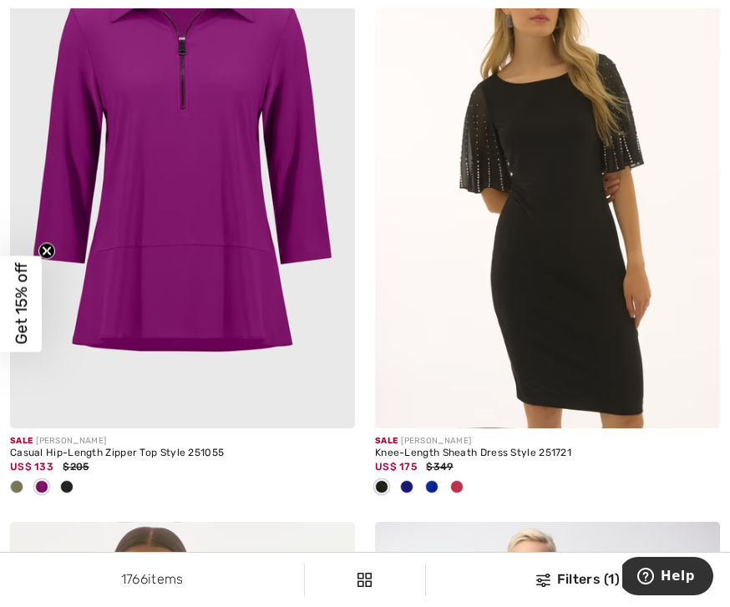
click at [74, 475] on div at bounding box center [66, 489] width 25 height 28
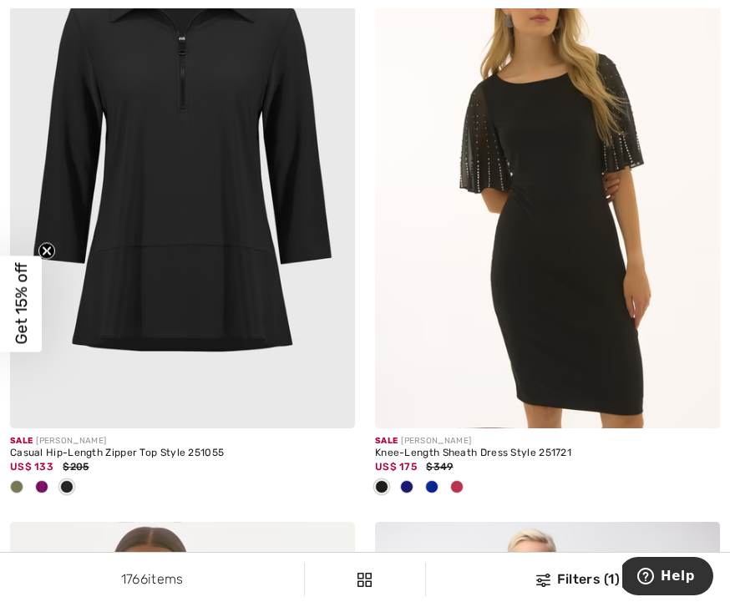
click at [194, 448] on div "Casual Hip-Length Zipper Top Style 251055" at bounding box center [182, 454] width 345 height 12
click at [226, 298] on img at bounding box center [182, 170] width 345 height 518
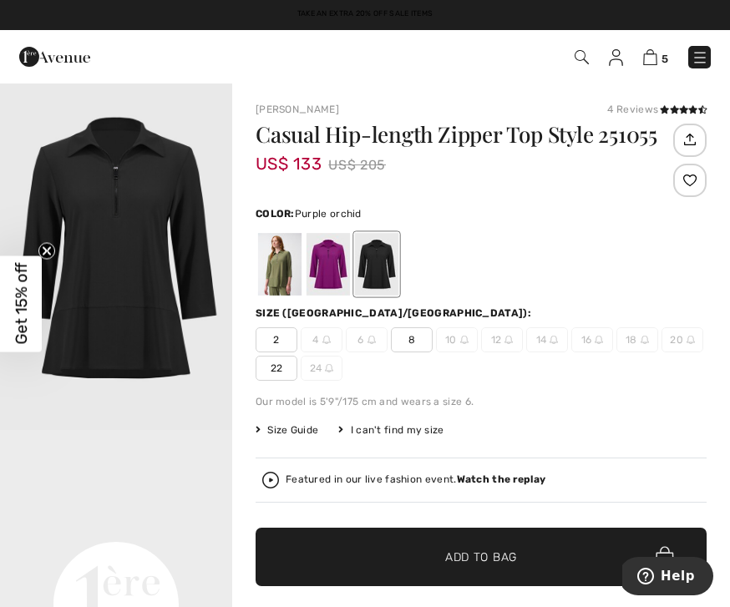
click at [337, 268] on div at bounding box center [328, 264] width 43 height 63
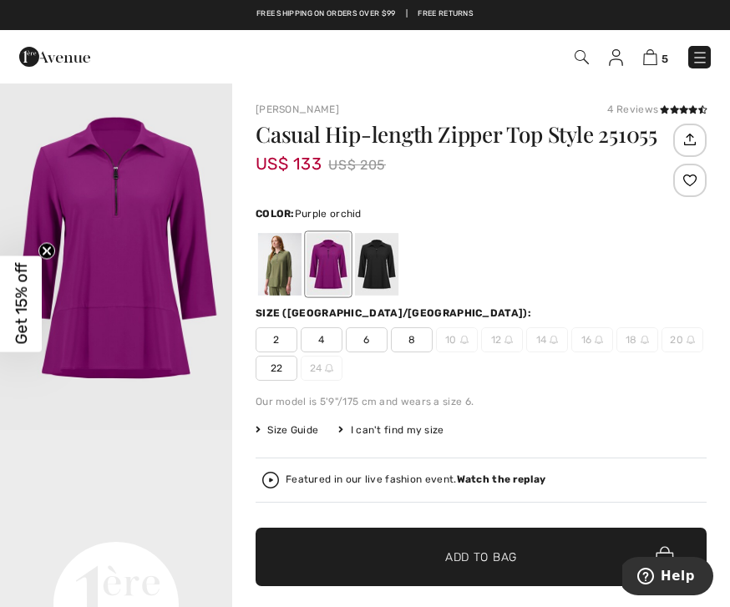
click at [283, 267] on div at bounding box center [279, 264] width 43 height 63
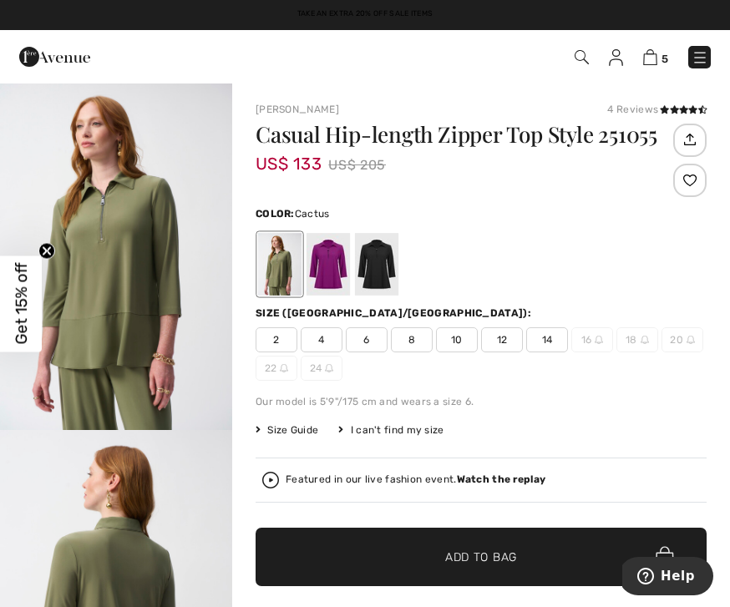
click at [611, 299] on div "Casual Hip-length Zipper Top Style 251055 US$ 133 US$ 205 Color: Cactus Cactus …" at bounding box center [481, 405] width 451 height 562
click at [459, 338] on span "10" at bounding box center [457, 339] width 42 height 25
click at [370, 260] on div at bounding box center [376, 264] width 43 height 63
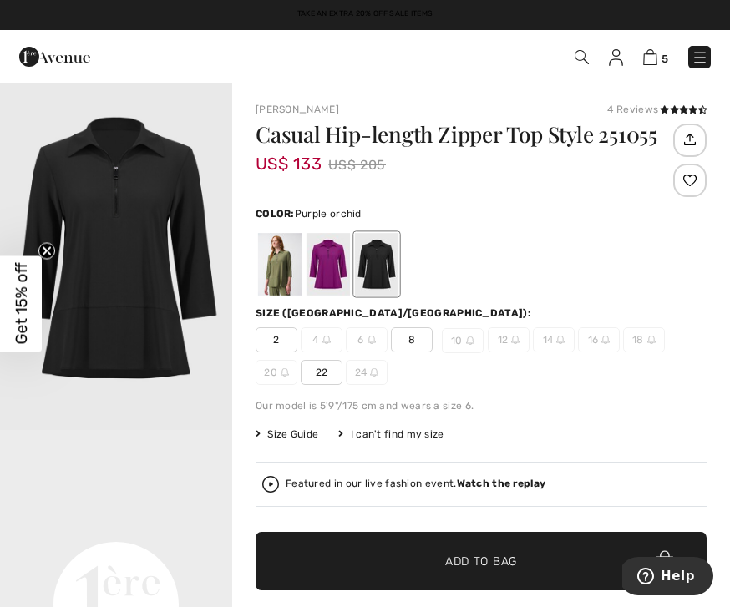
click at [330, 258] on div at bounding box center [328, 264] width 43 height 63
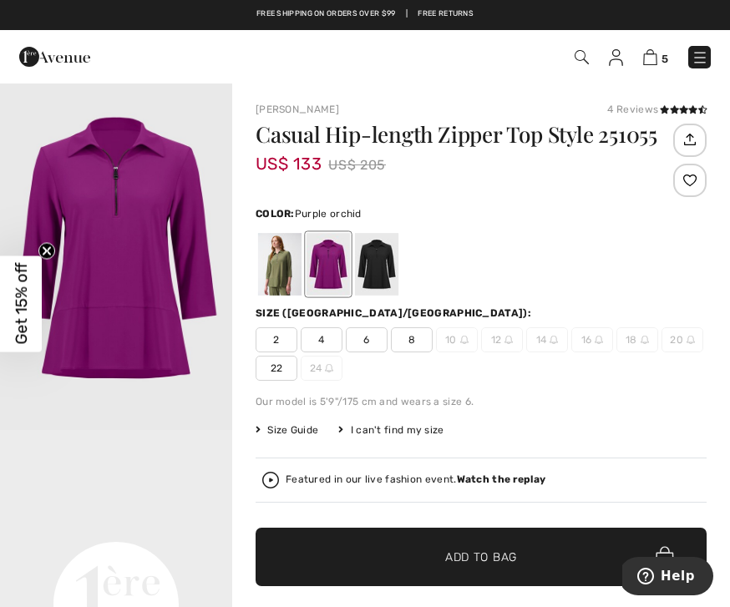
click at [460, 337] on img at bounding box center [464, 340] width 8 height 8
click at [272, 269] on div at bounding box center [279, 264] width 43 height 63
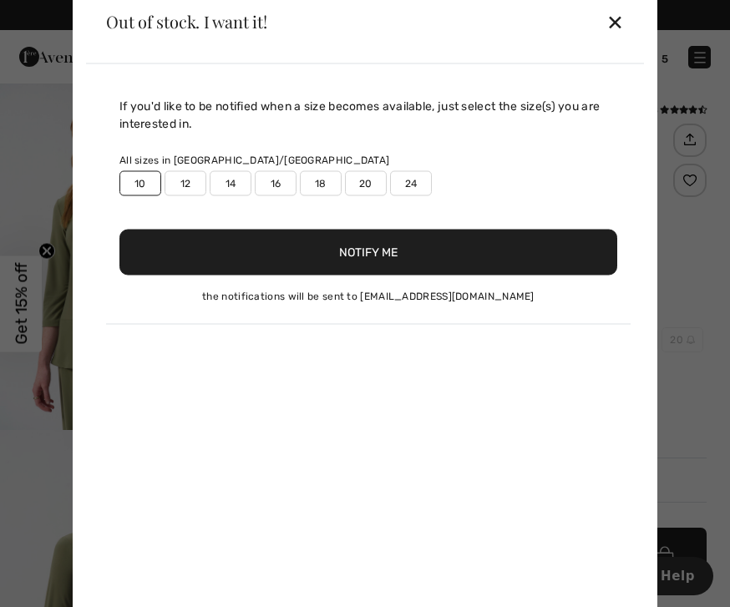
click at [619, 15] on div "✕" at bounding box center [616, 21] width 18 height 35
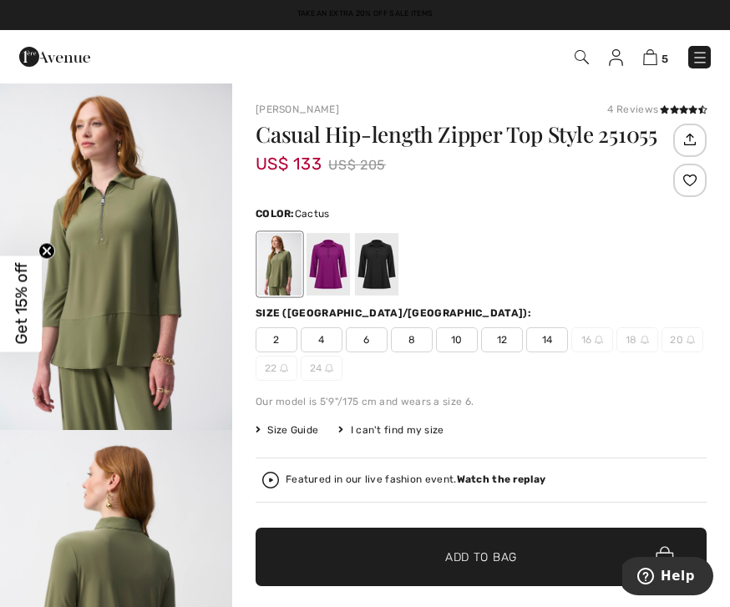
click at [623, 176] on div "US$ 133 US$ 205" at bounding box center [463, 165] width 414 height 26
click at [462, 339] on span "10" at bounding box center [457, 339] width 42 height 25
click at [331, 259] on div at bounding box center [328, 264] width 43 height 63
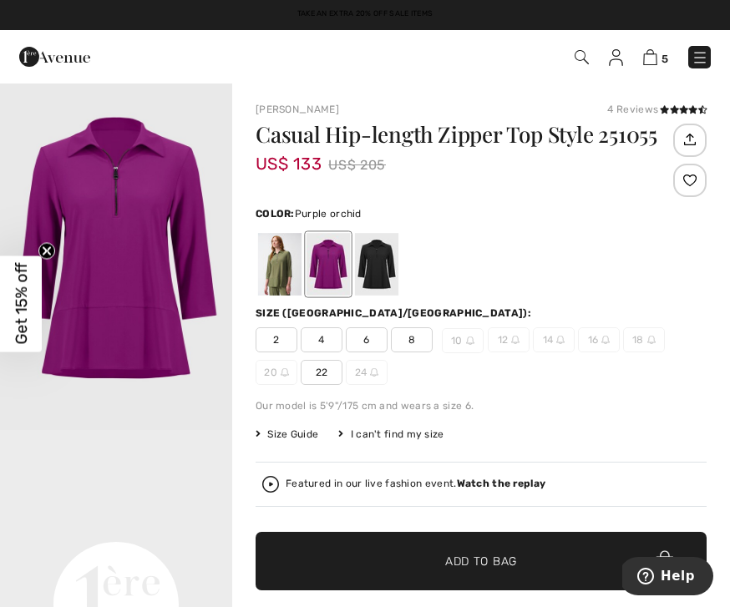
click at [467, 343] on img at bounding box center [470, 341] width 8 height 8
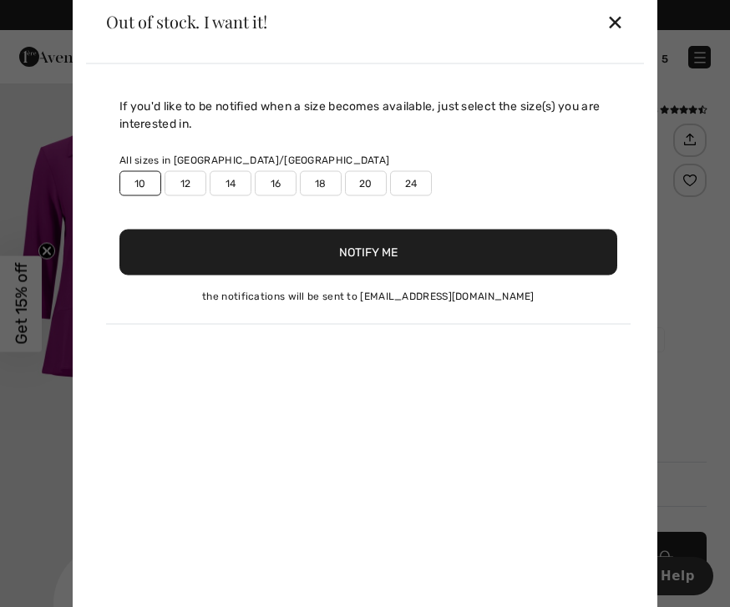
click at [617, 22] on div "✕" at bounding box center [616, 21] width 18 height 35
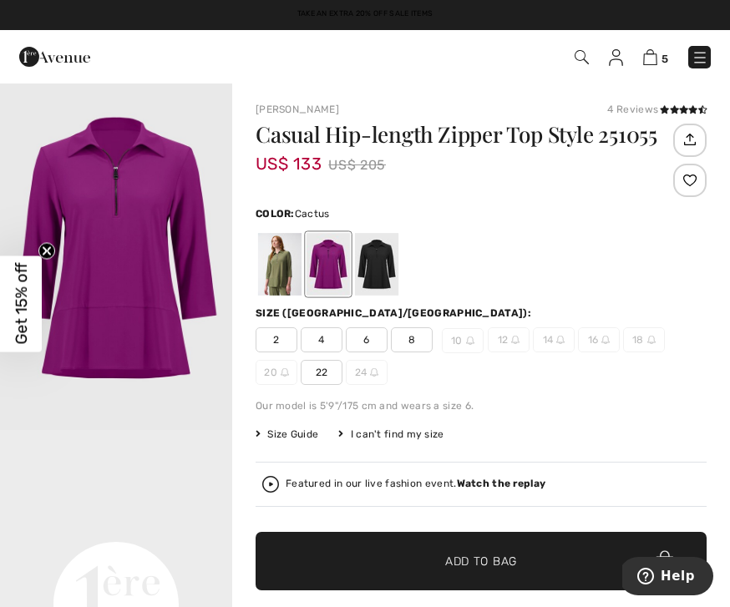
click at [283, 272] on div at bounding box center [279, 264] width 43 height 63
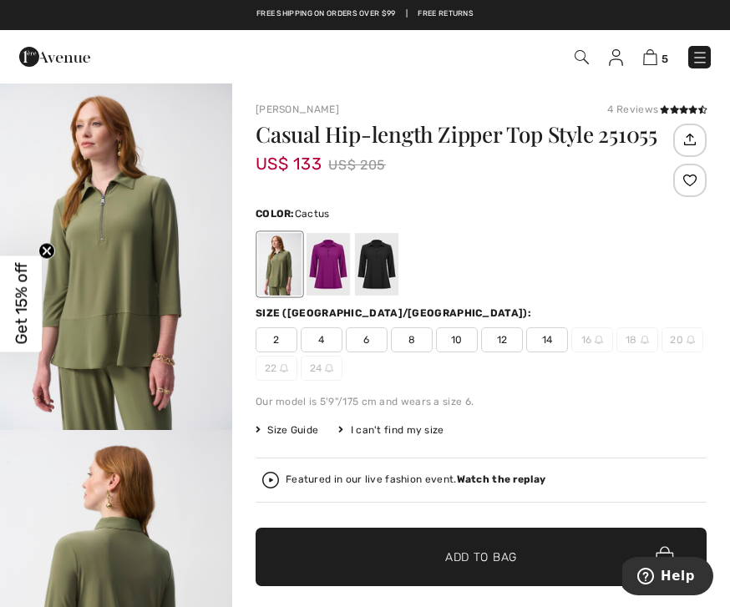
click at [459, 339] on span "10" at bounding box center [457, 339] width 42 height 25
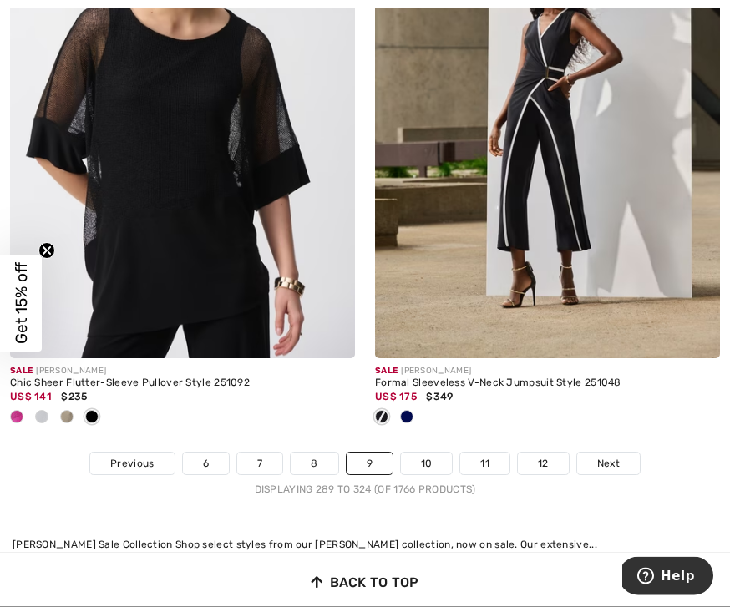
scroll to position [11052, 0]
click at [430, 453] on link "10" at bounding box center [427, 464] width 52 height 22
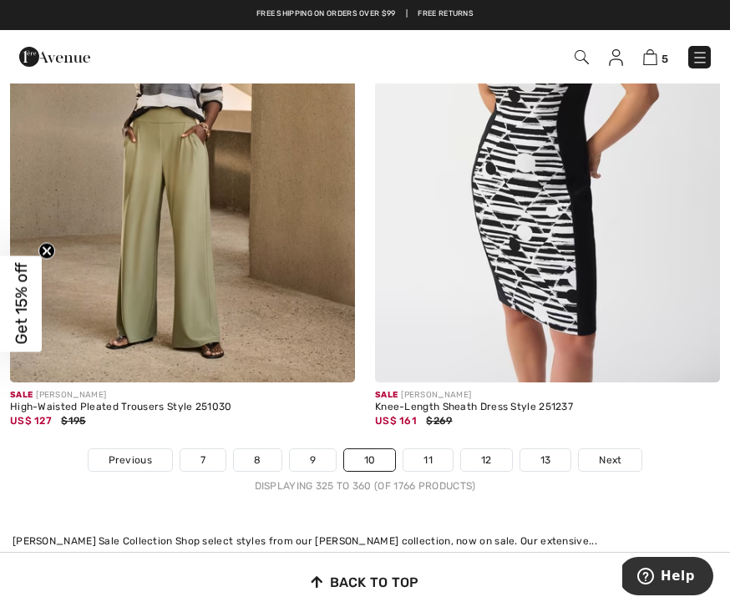
scroll to position [10990, 0]
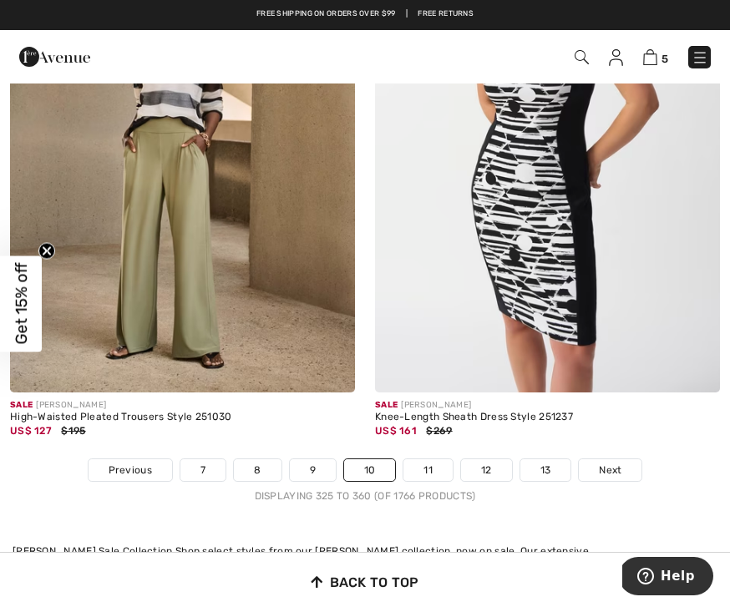
click at [429, 460] on link "11" at bounding box center [428, 471] width 49 height 22
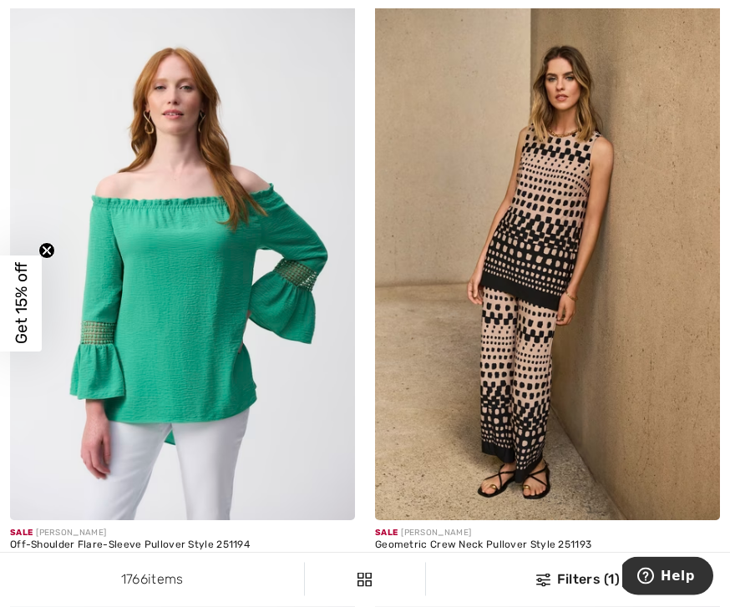
scroll to position [6283, 0]
click at [537, 479] on img at bounding box center [547, 262] width 345 height 518
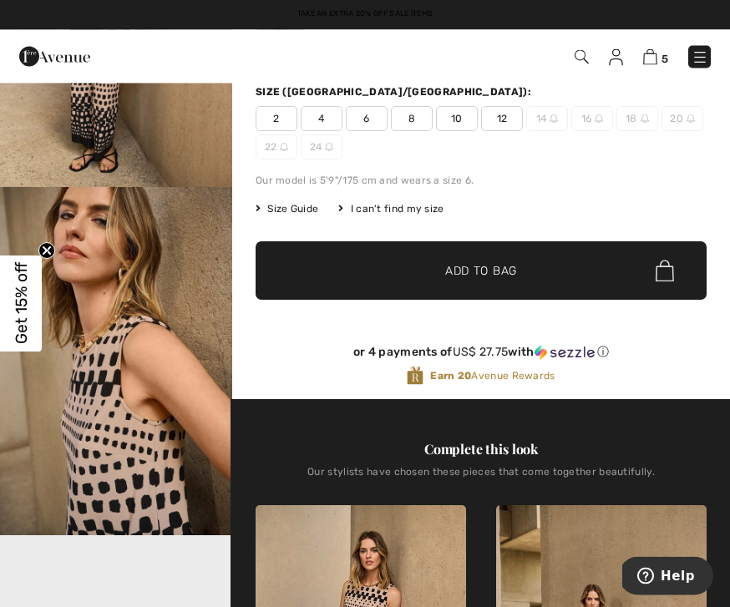
scroll to position [243, 0]
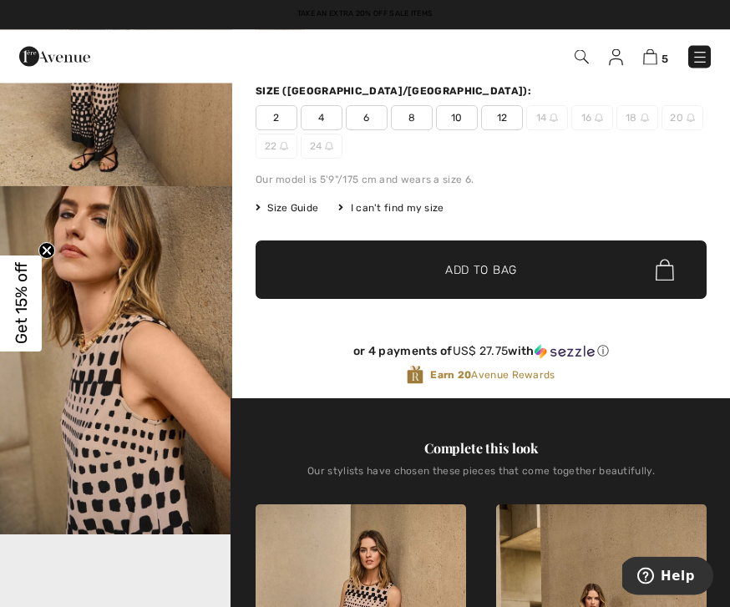
click at [464, 121] on span "10" at bounding box center [457, 118] width 42 height 25
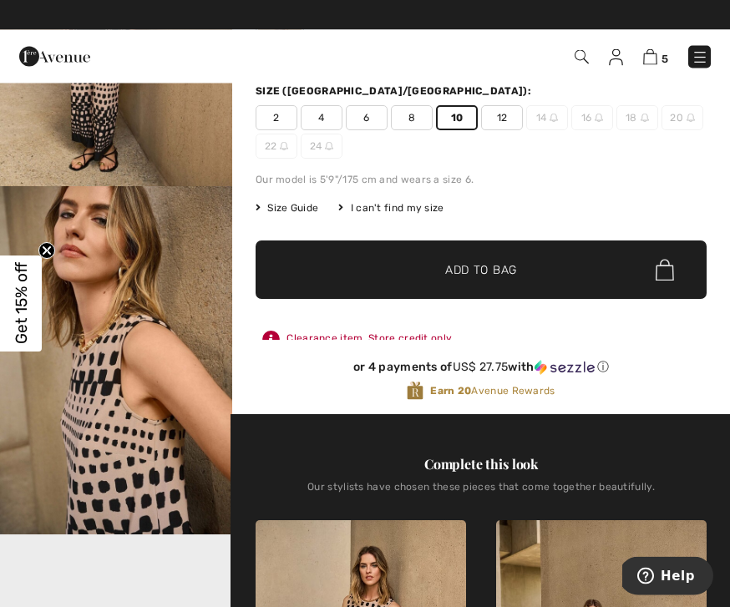
scroll to position [244, 0]
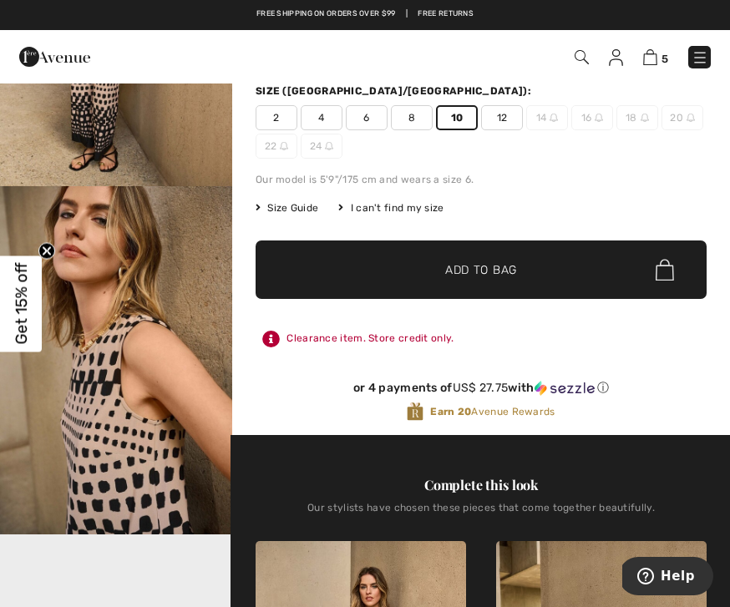
click at [524, 277] on span "✔ Added to Bag Add to Bag" at bounding box center [481, 270] width 451 height 58
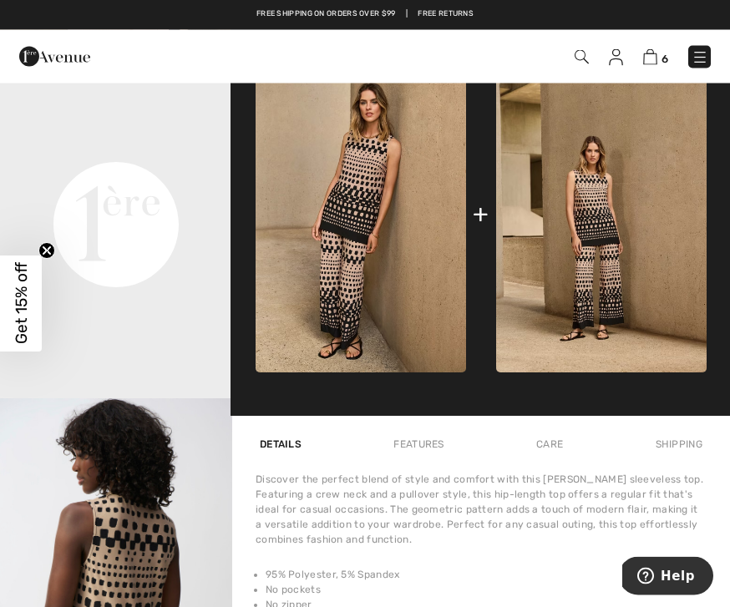
scroll to position [761, 0]
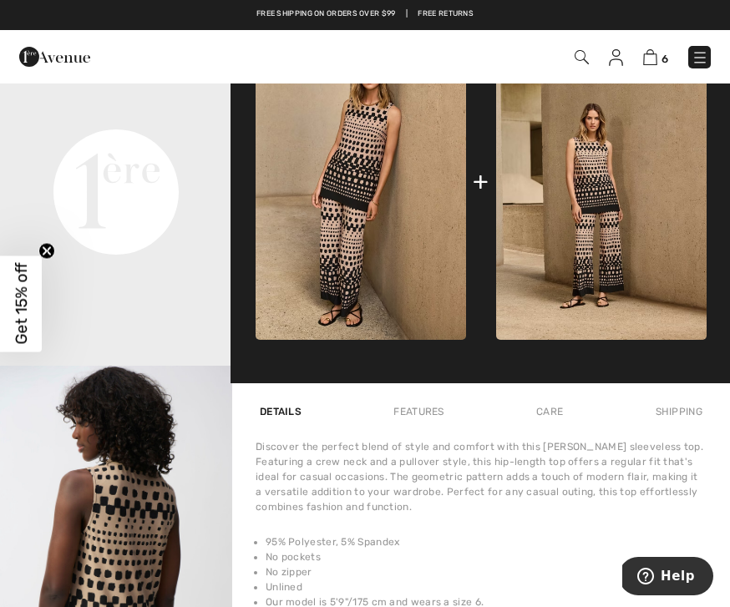
click at [609, 264] on img at bounding box center [601, 182] width 211 height 317
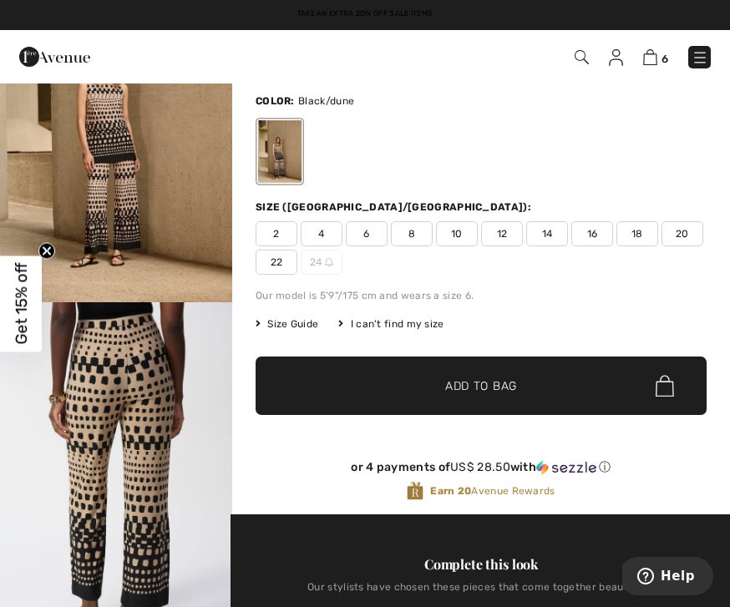
scroll to position [127, 0]
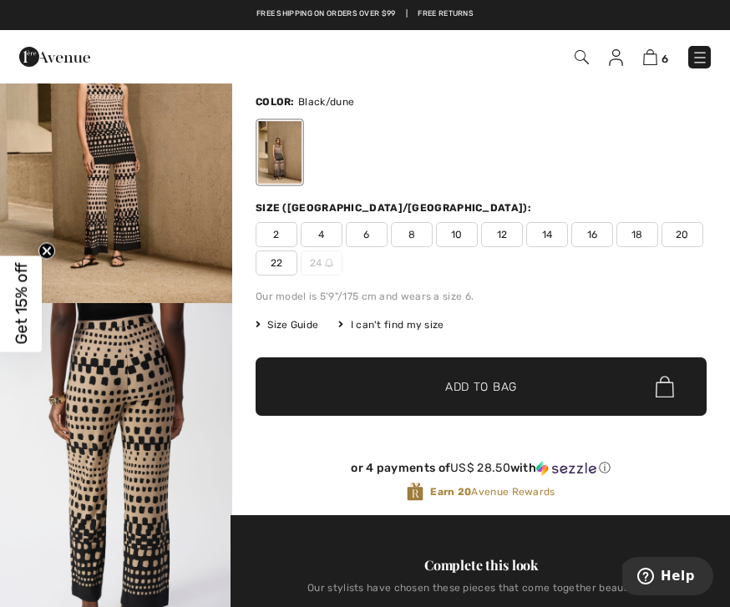
click at [498, 233] on span "12" at bounding box center [502, 234] width 42 height 25
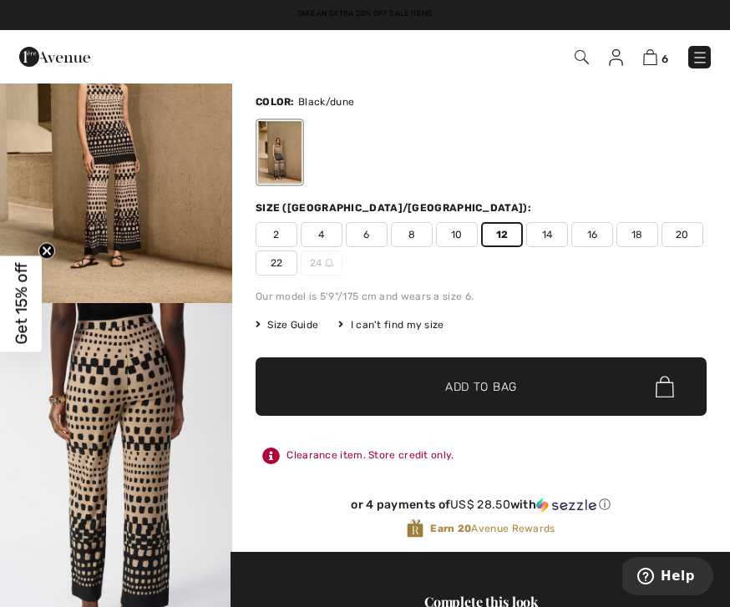
click at [500, 389] on span "Add to Bag" at bounding box center [481, 387] width 72 height 18
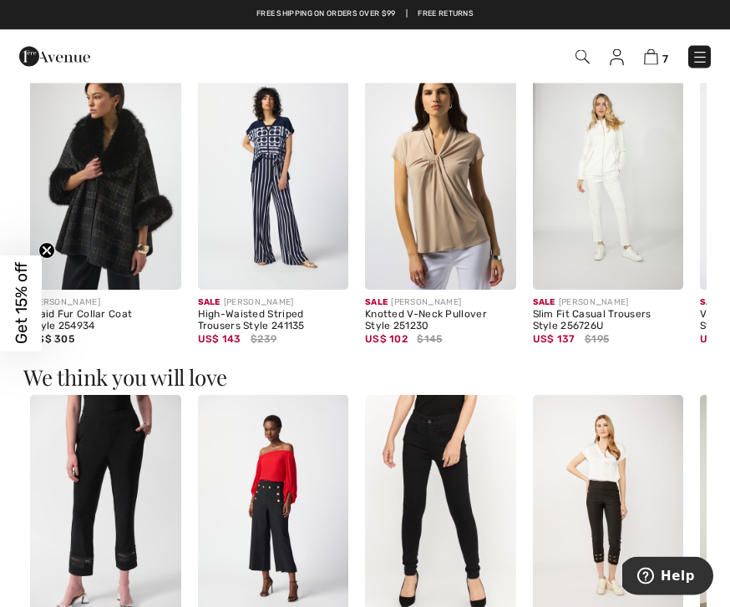
scroll to position [1526, 0]
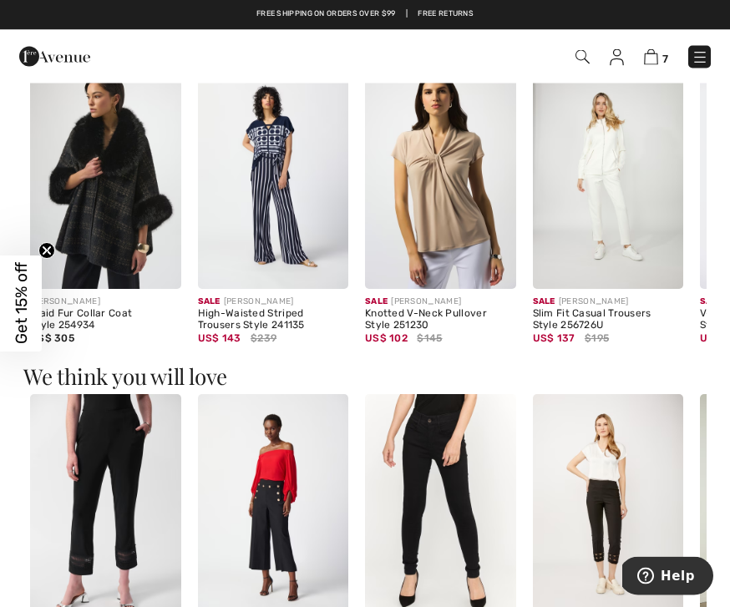
click at [627, 308] on div "Sale [PERSON_NAME]" at bounding box center [608, 303] width 151 height 13
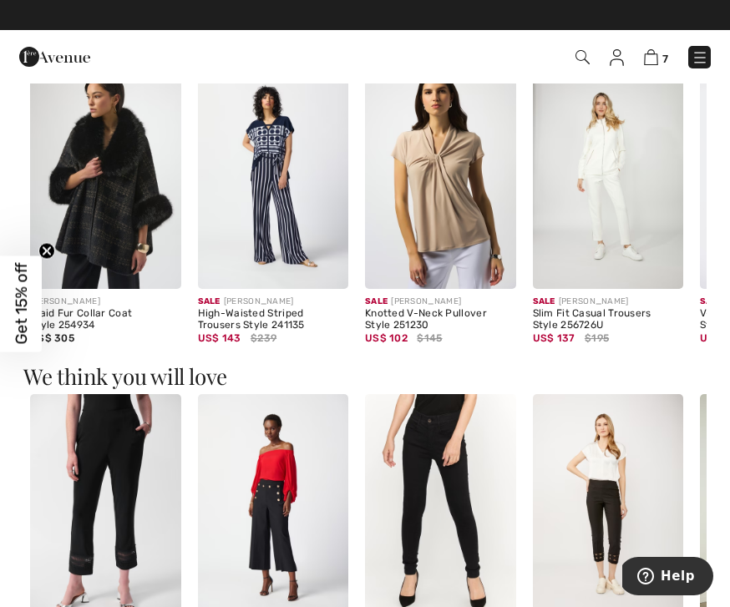
click at [619, 211] on img at bounding box center [608, 176] width 151 height 226
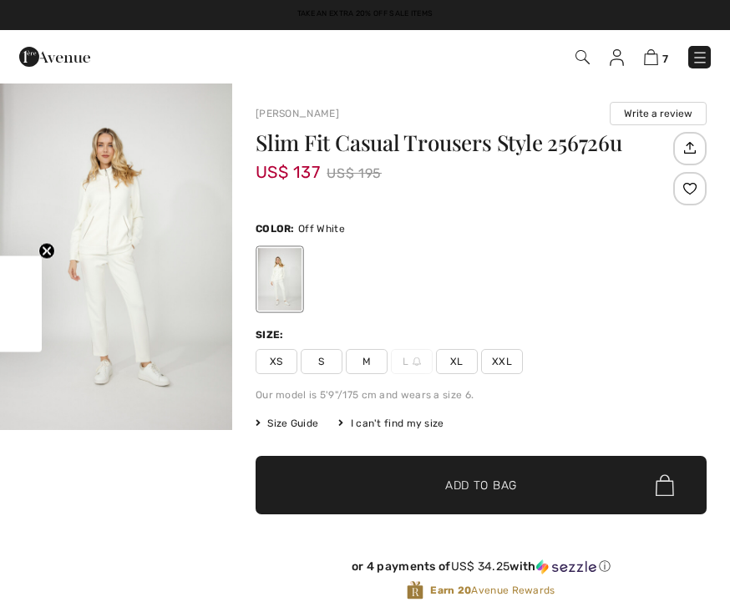
checkbox input "true"
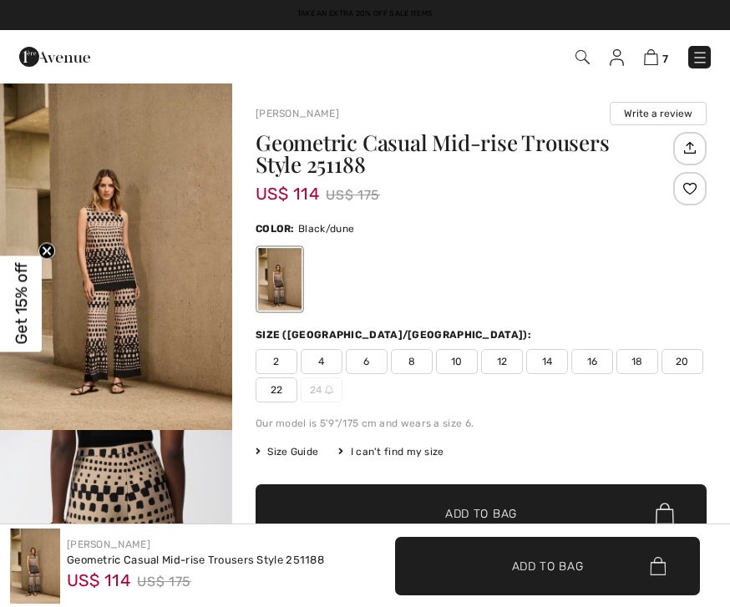
checkbox input "true"
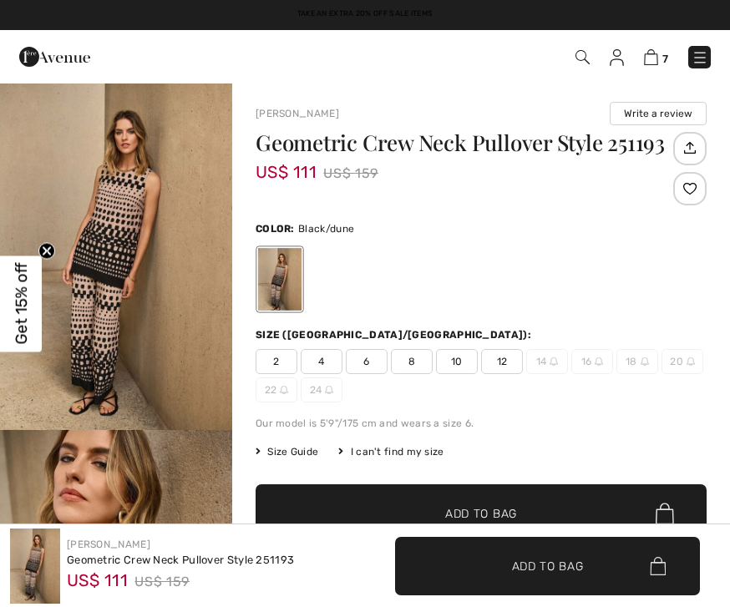
checkbox input "true"
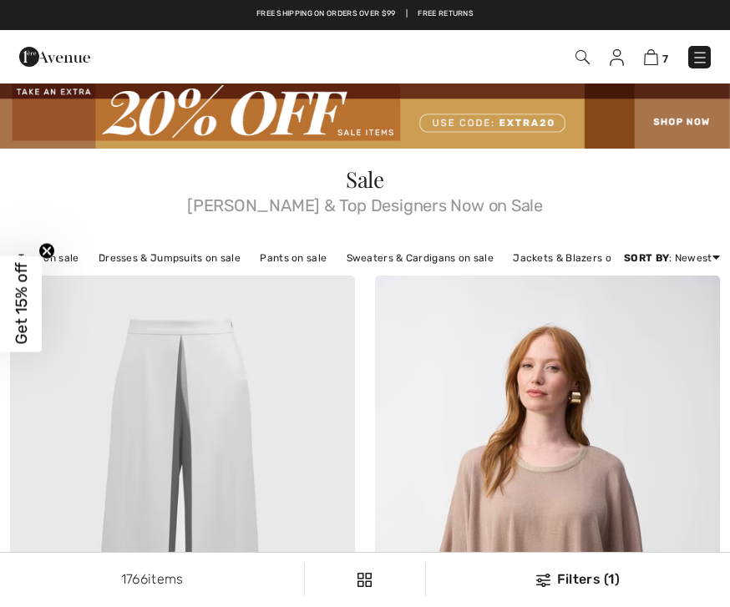
checkbox input "true"
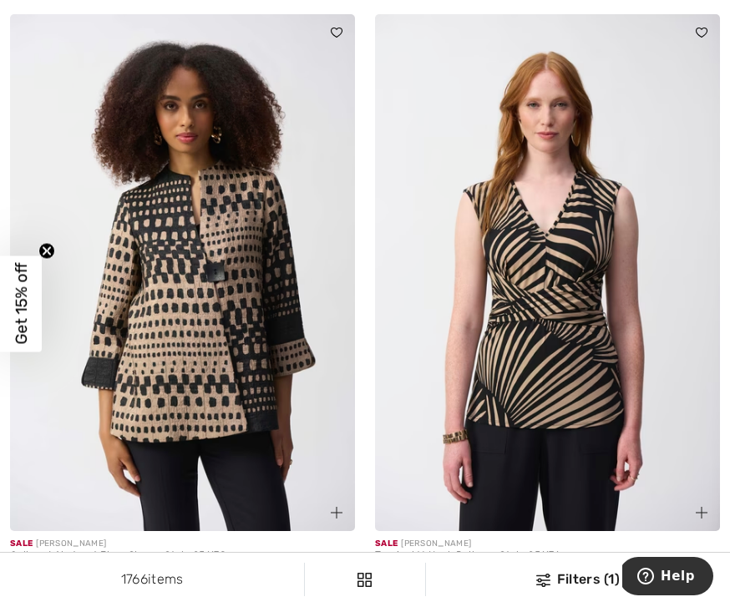
scroll to position [8771, 0]
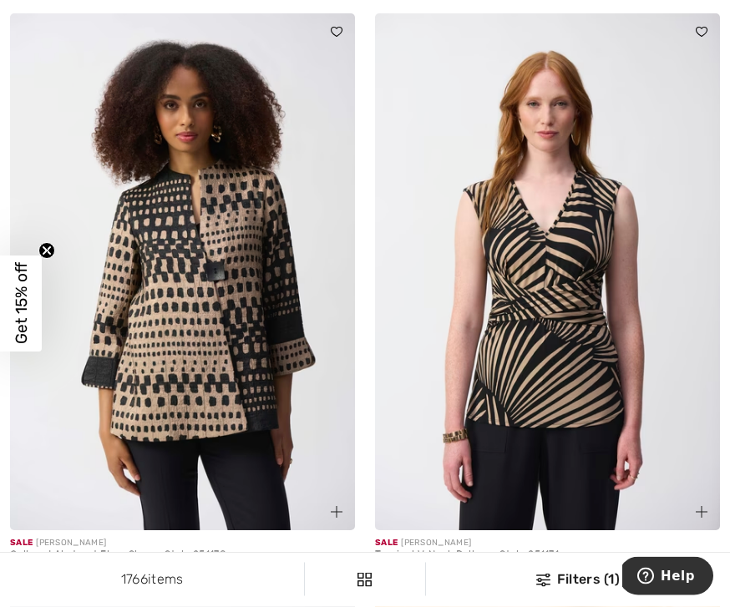
click at [220, 512] on img at bounding box center [182, 273] width 345 height 518
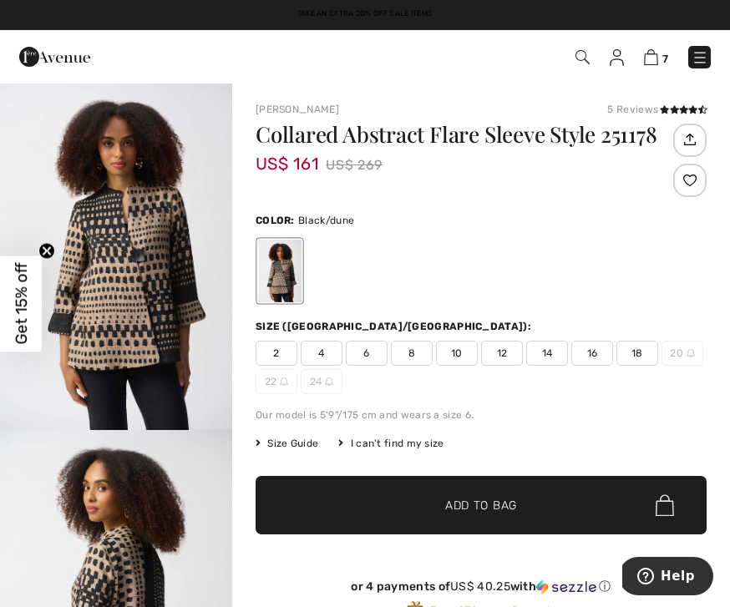
click at [418, 347] on span "8" at bounding box center [412, 353] width 42 height 25
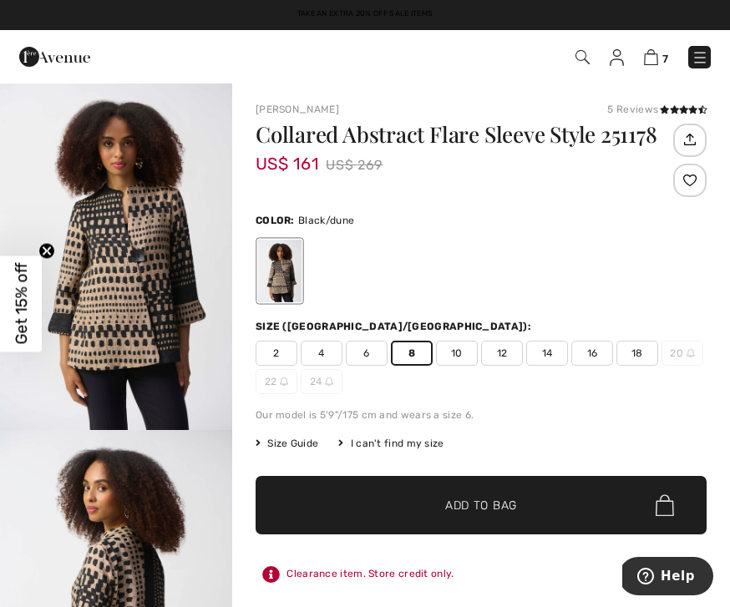
click at [499, 495] on span "✔ Added to Bag Add to Bag" at bounding box center [481, 505] width 451 height 58
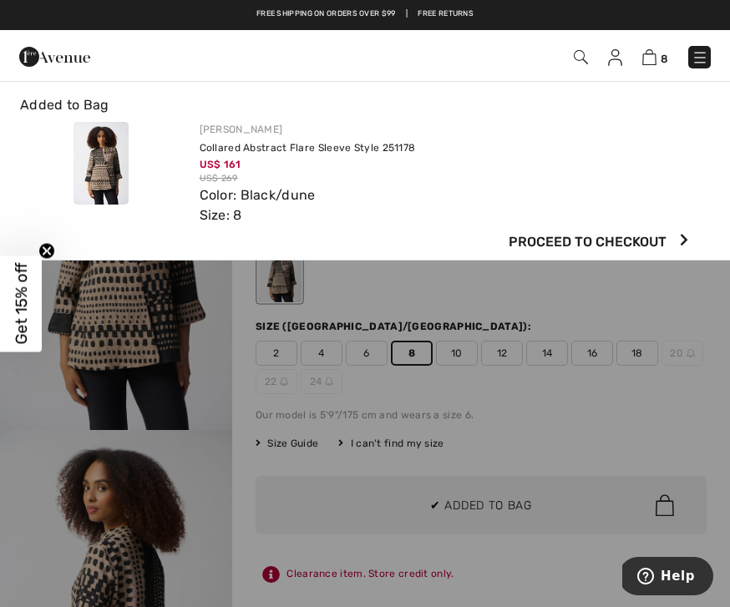
click at [653, 54] on img at bounding box center [649, 57] width 14 height 16
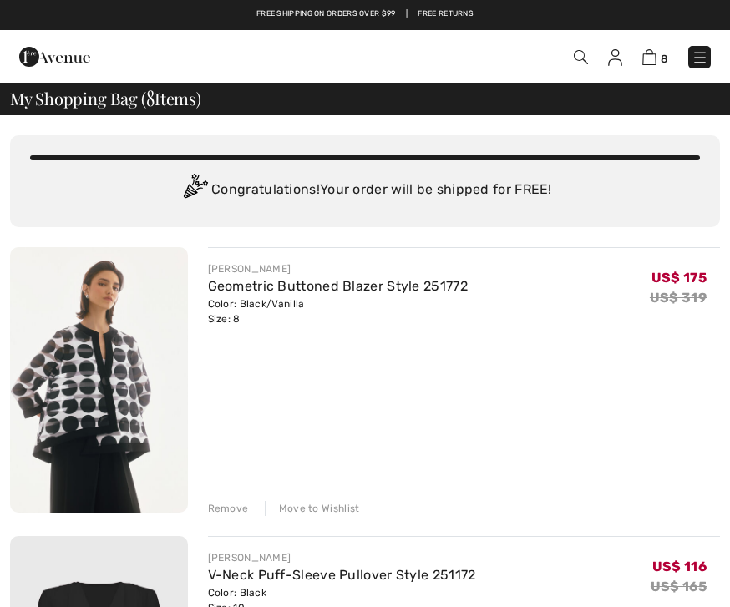
checkbox input "true"
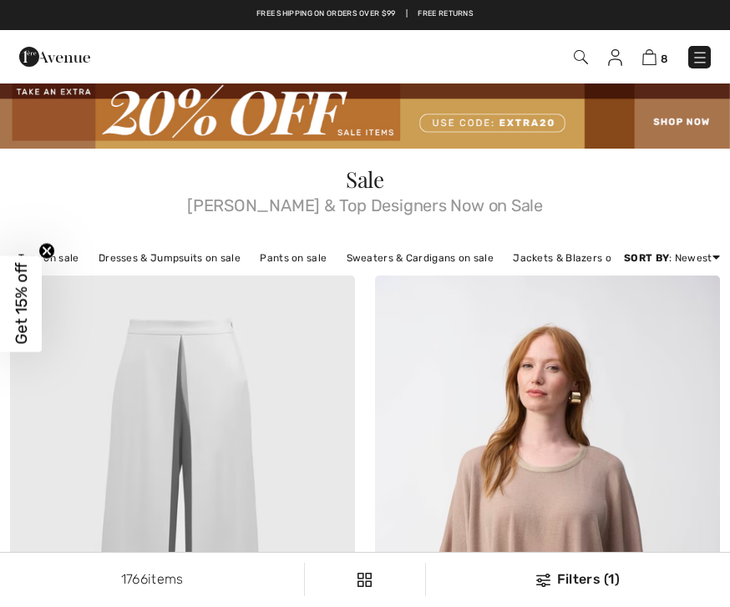
checkbox input "true"
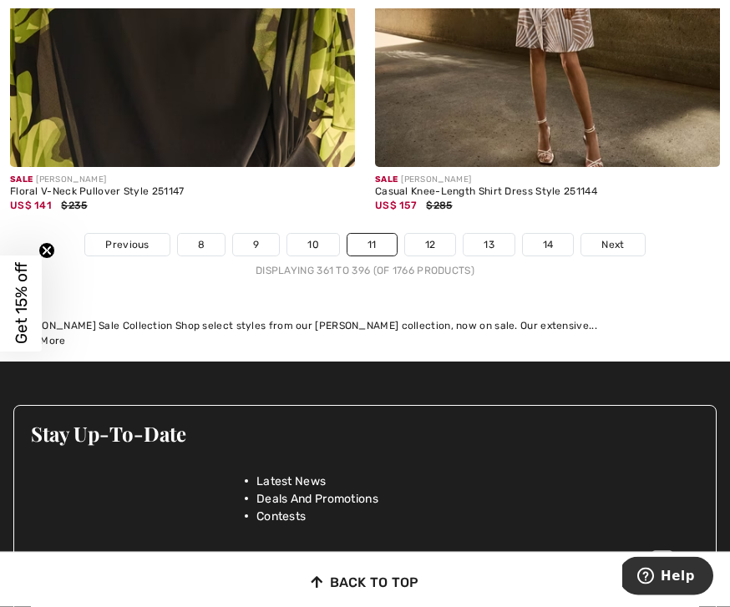
scroll to position [10885, 0]
click at [430, 234] on link "12" at bounding box center [430, 245] width 51 height 22
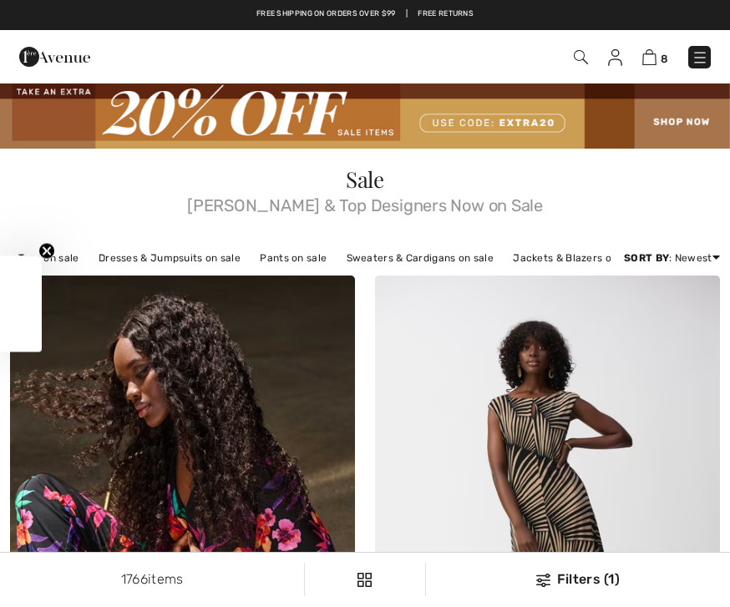
checkbox input "true"
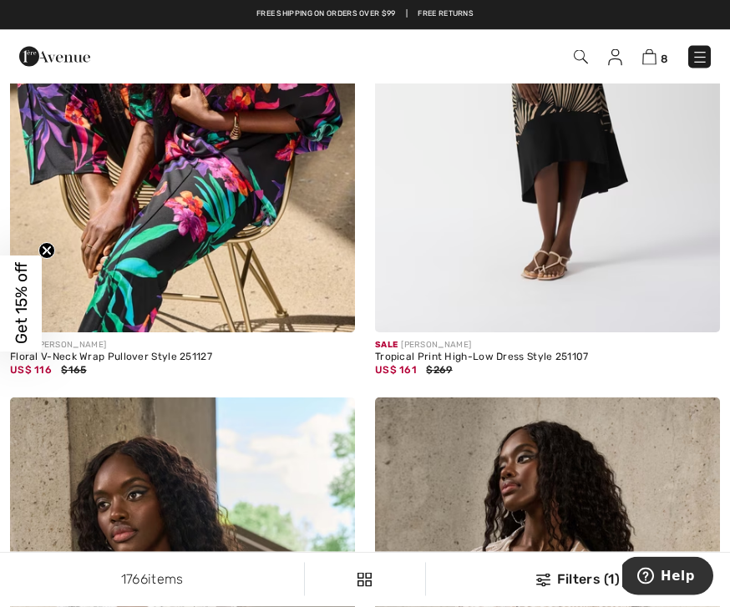
scroll to position [460, 0]
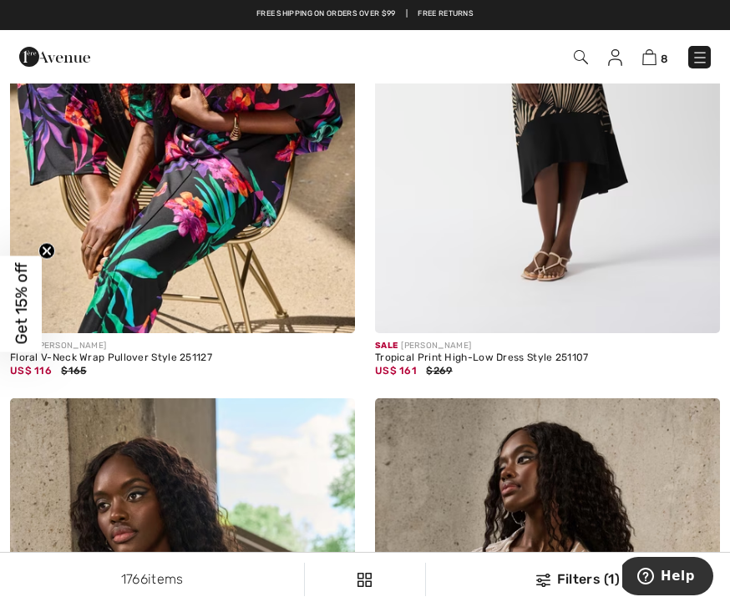
click at [538, 332] on img at bounding box center [547, 74] width 345 height 518
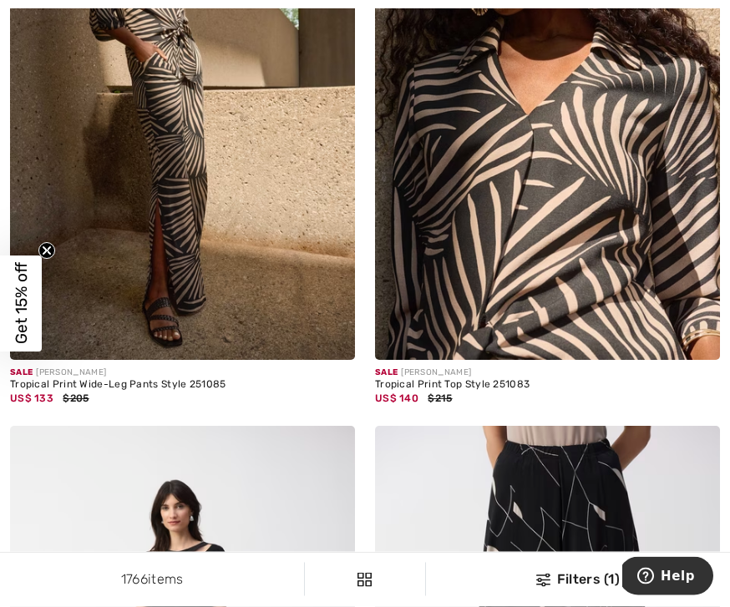
scroll to position [1600, 0]
click at [163, 358] on img at bounding box center [182, 102] width 345 height 518
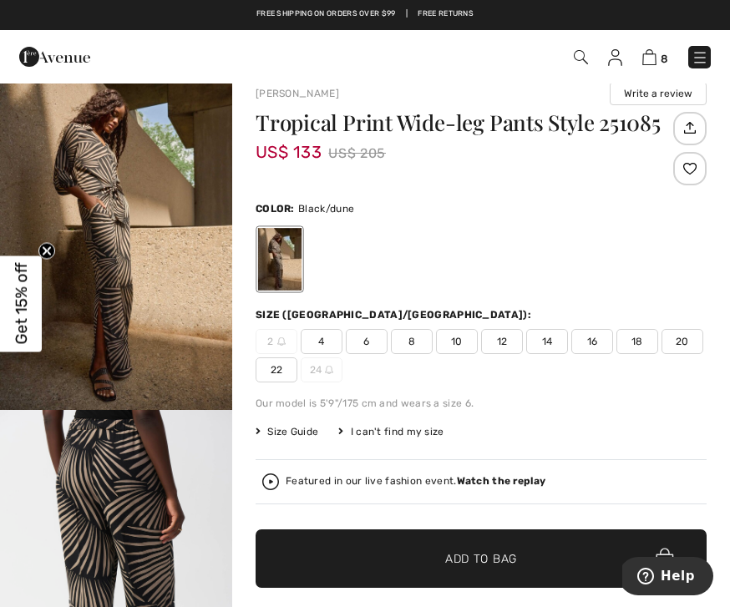
scroll to position [21, 0]
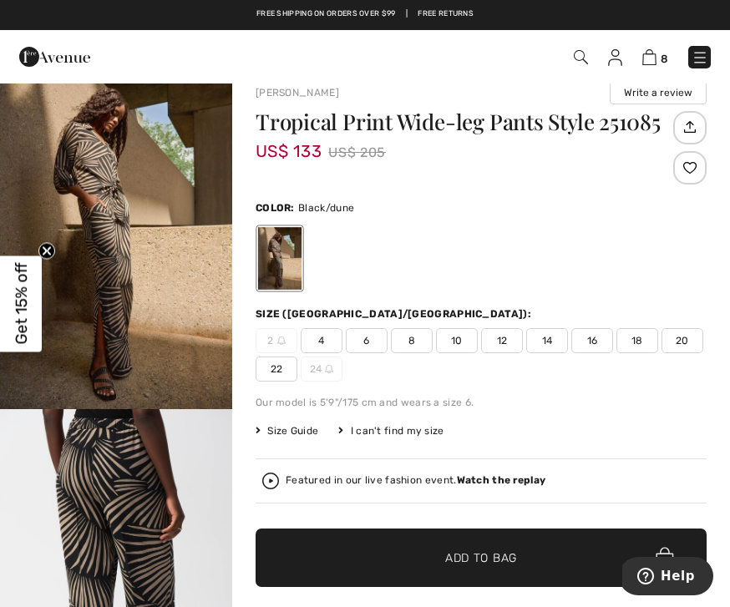
click at [507, 337] on span "12" at bounding box center [502, 340] width 42 height 25
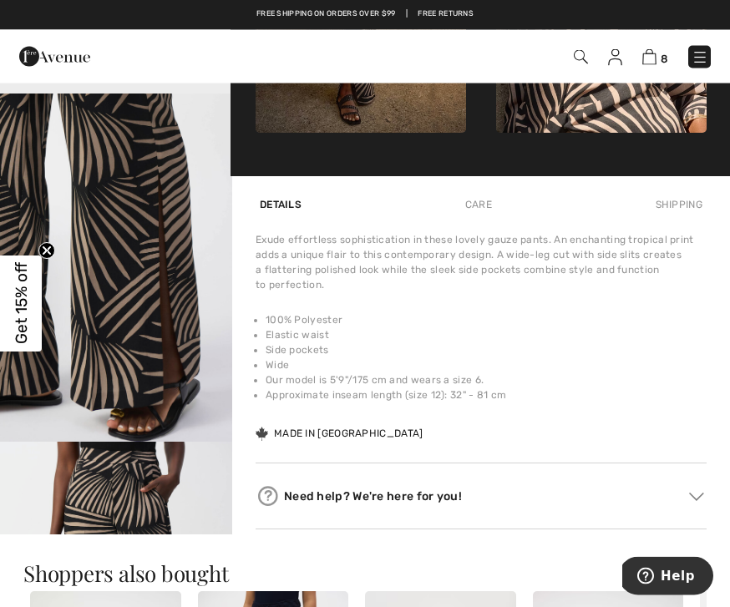
scroll to position [1009, 0]
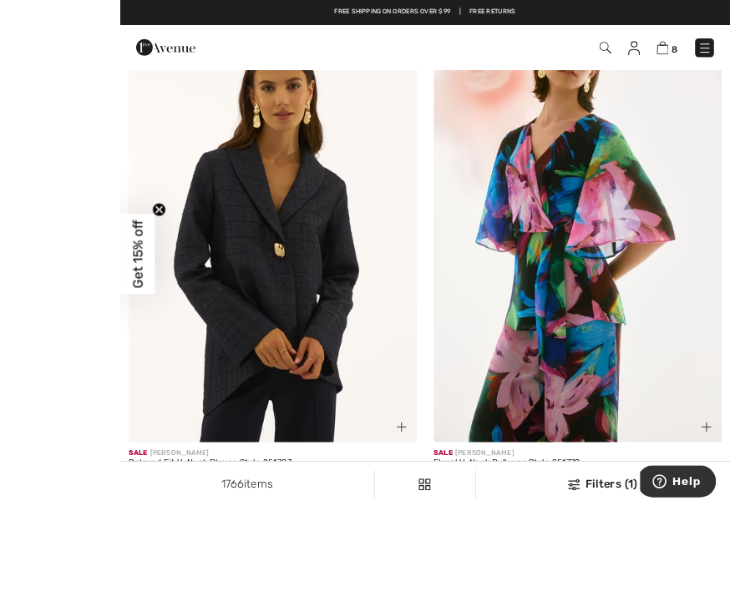
scroll to position [10789, 0]
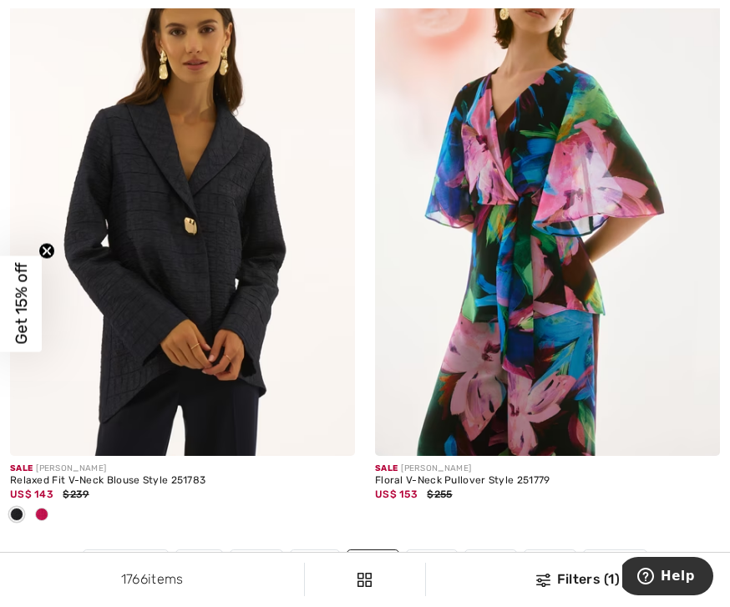
click at [125, 433] on img at bounding box center [182, 198] width 345 height 518
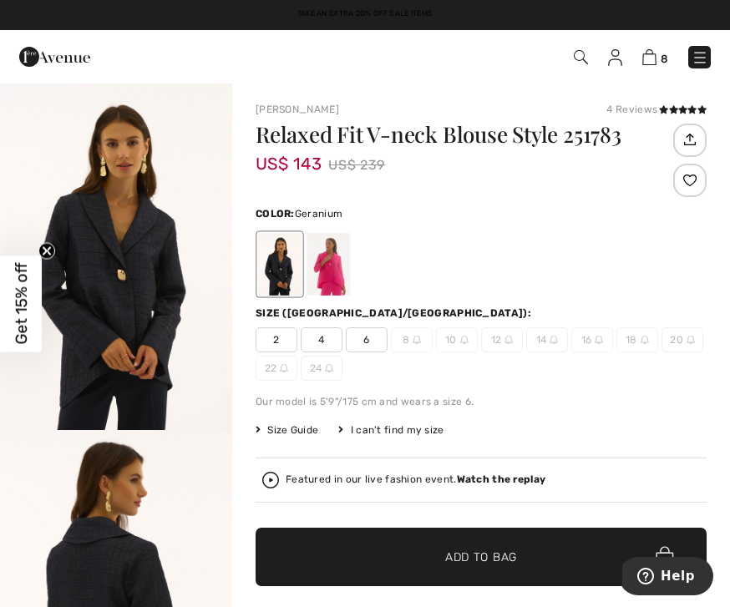
click at [333, 263] on div at bounding box center [328, 264] width 43 height 63
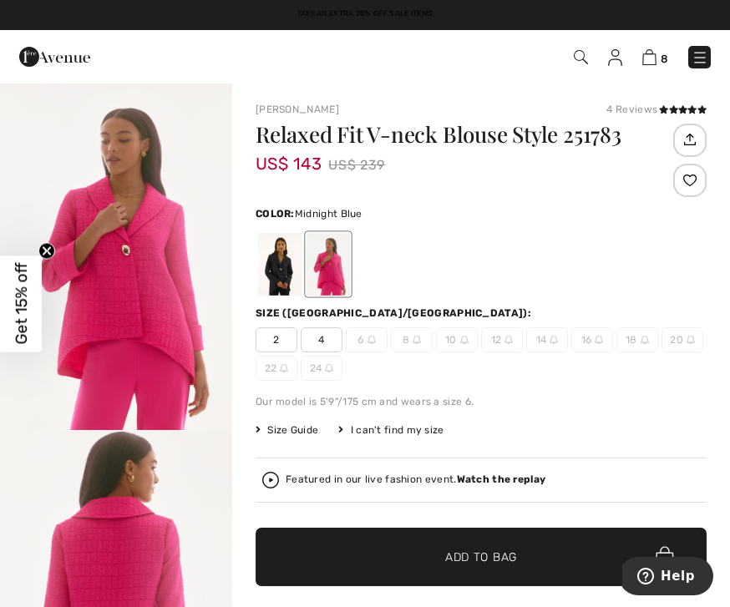
click at [284, 271] on div at bounding box center [279, 264] width 43 height 63
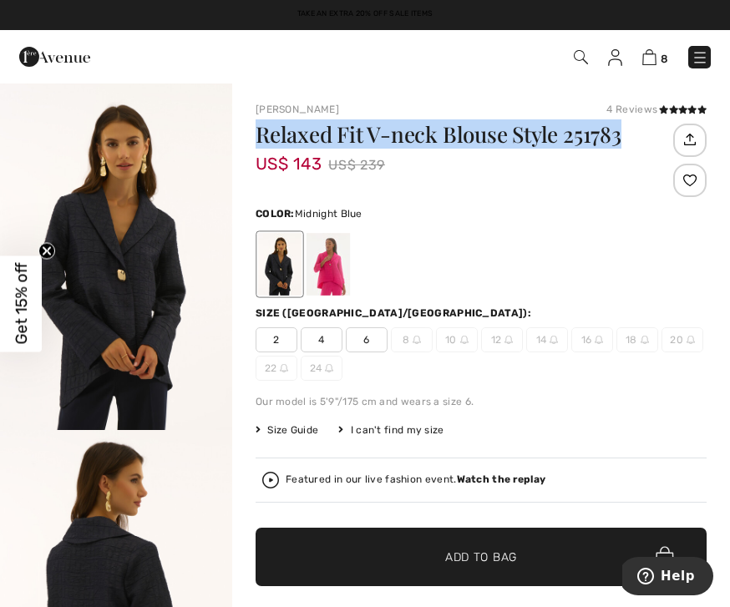
copy h1 "Relaxed Fit V-neck Blouse Style 251783"
click at [226, 89] on img "1 / 3" at bounding box center [116, 256] width 232 height 348
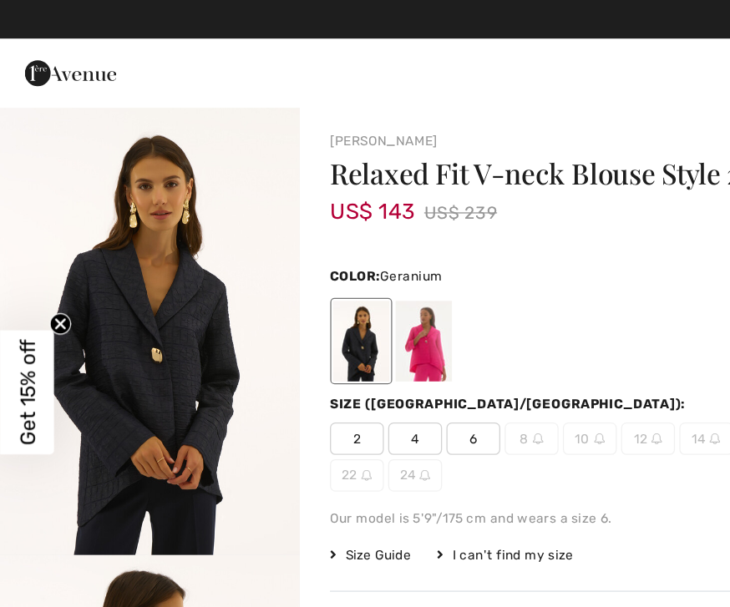
click at [336, 268] on div at bounding box center [328, 264] width 43 height 63
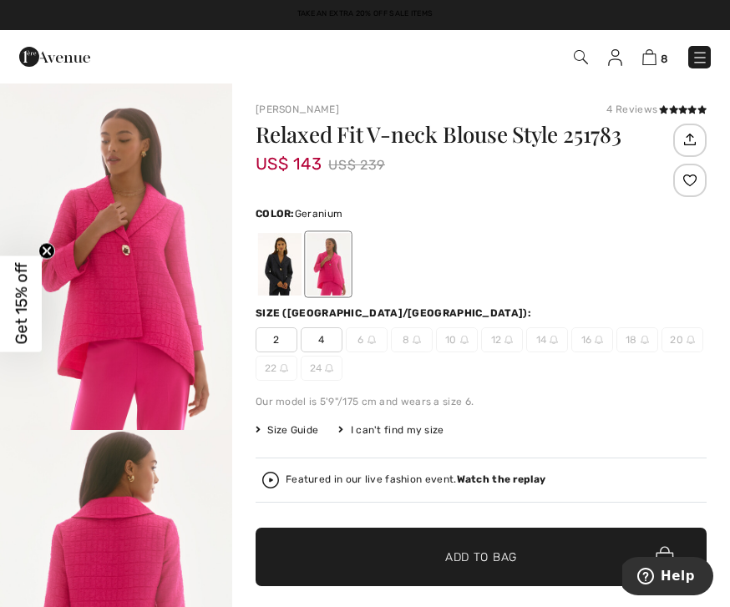
click at [279, 287] on div at bounding box center [279, 264] width 43 height 63
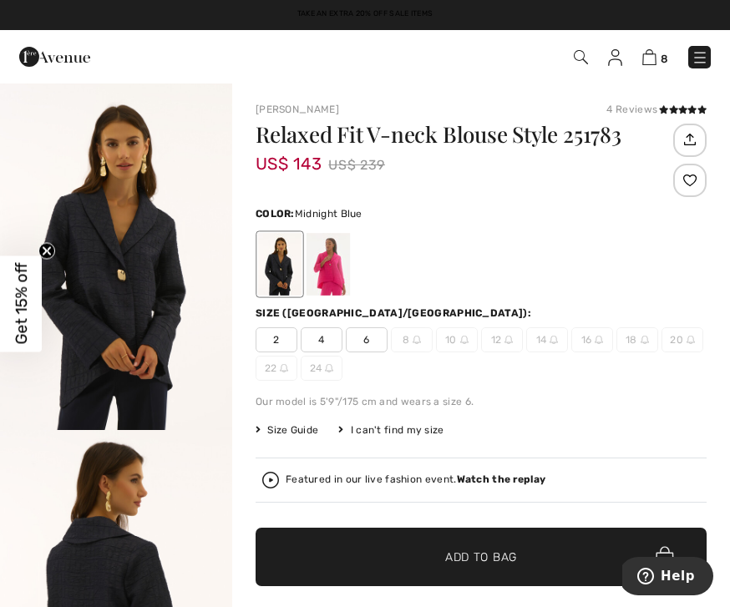
click at [432, 140] on h1 "Relaxed Fit V-neck Blouse Style 251783" at bounding box center [463, 135] width 414 height 22
click at [437, 143] on h1 "Relaxed Fit V-neck Blouse Style 251783" at bounding box center [463, 135] width 414 height 22
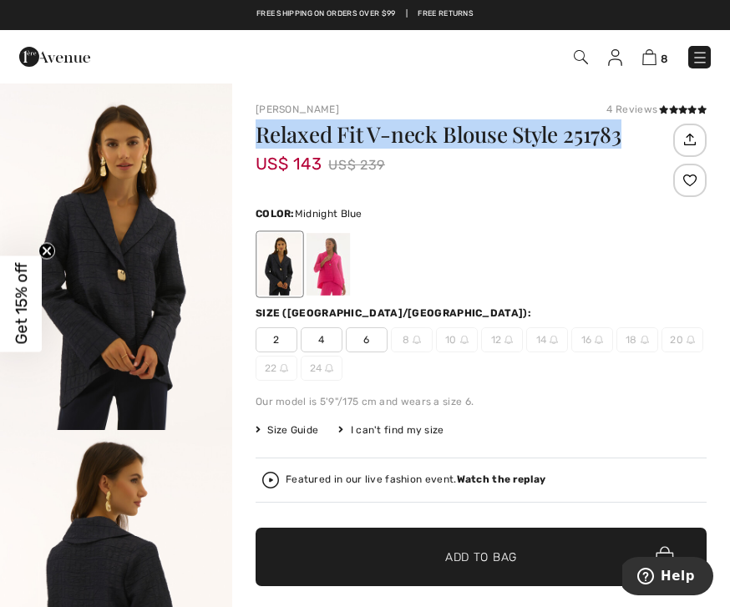
copy h1 "Relaxed Fit V-neck Blouse Style 251783"
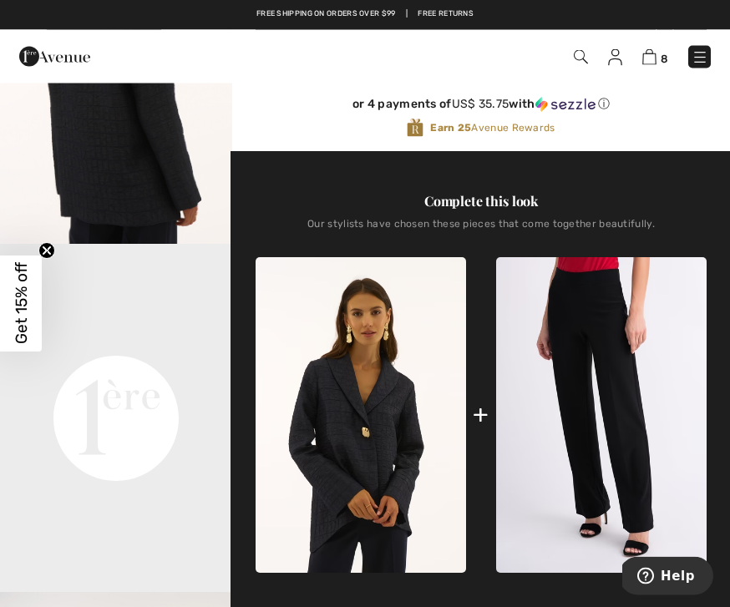
scroll to position [535, 0]
click at [612, 388] on img at bounding box center [601, 415] width 211 height 317
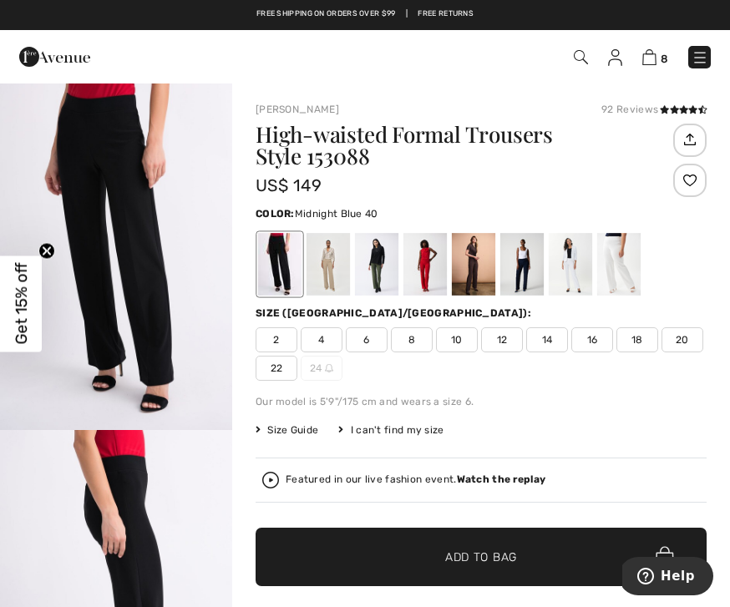
click at [526, 275] on div at bounding box center [521, 264] width 43 height 63
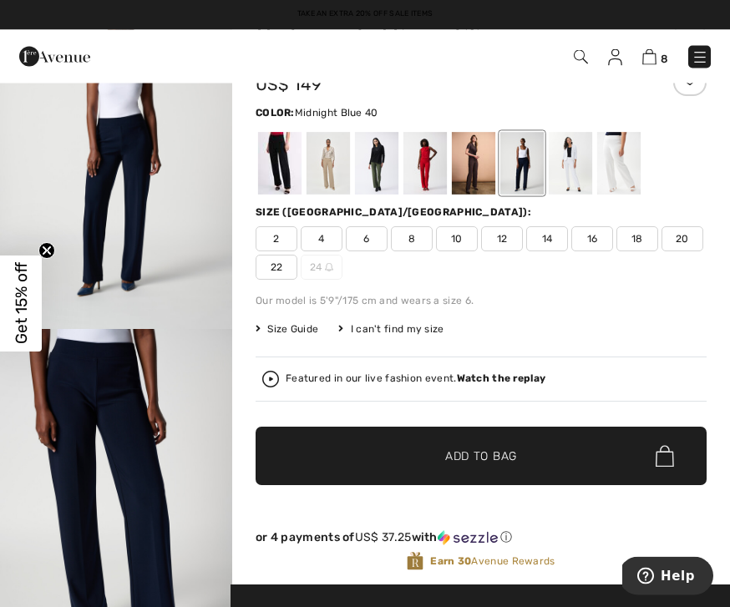
scroll to position [101, 0]
click at [500, 234] on span "12" at bounding box center [502, 238] width 42 height 25
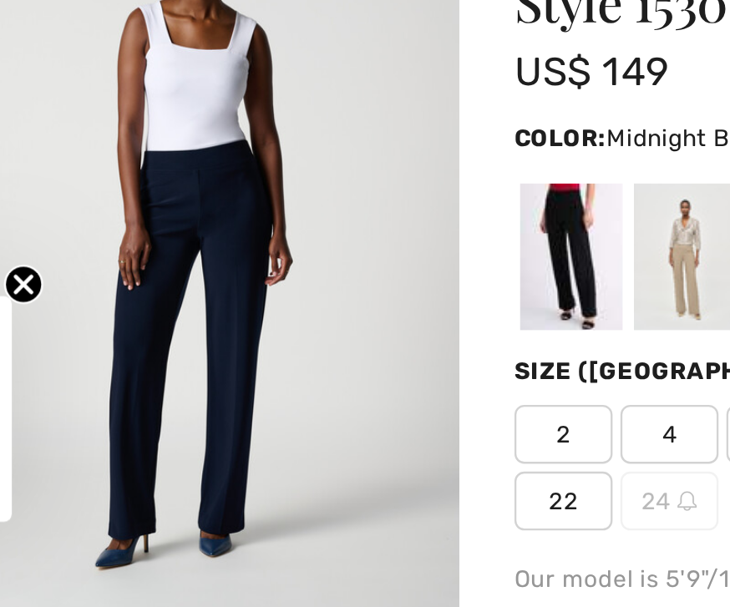
scroll to position [9, 0]
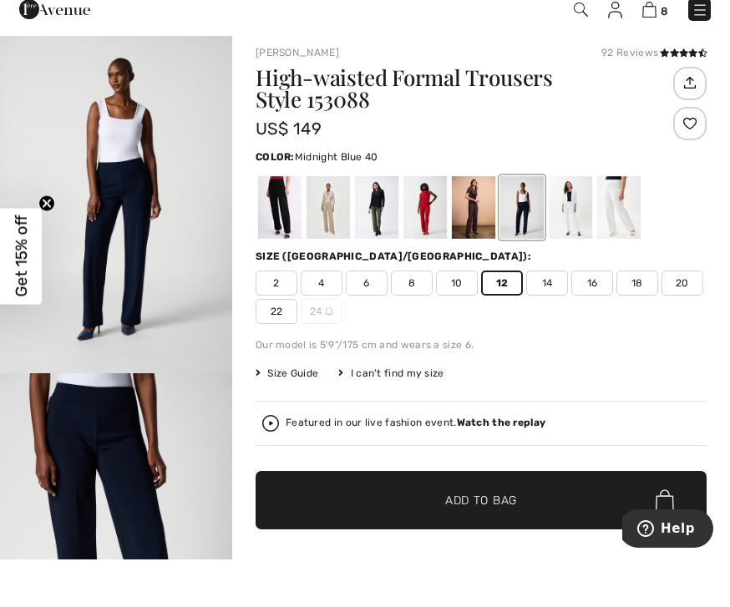
click at [508, 540] on span "Add to Bag" at bounding box center [481, 549] width 72 height 18
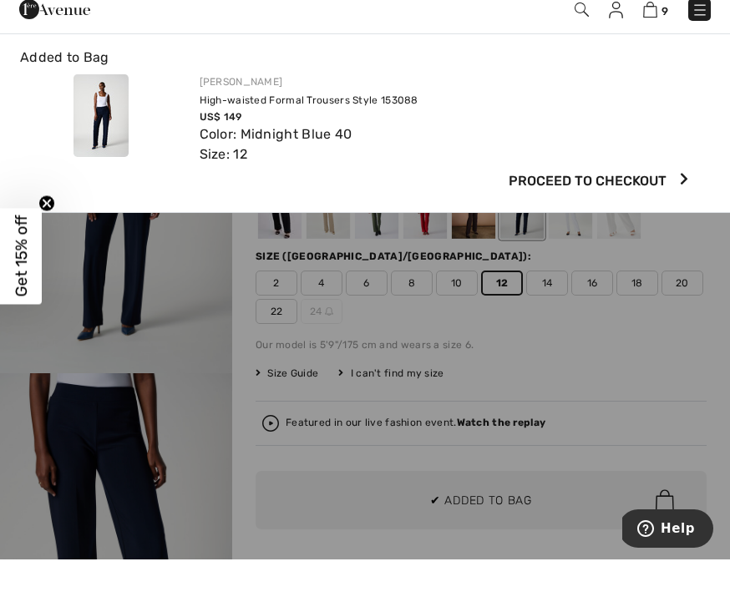
scroll to position [57, 0]
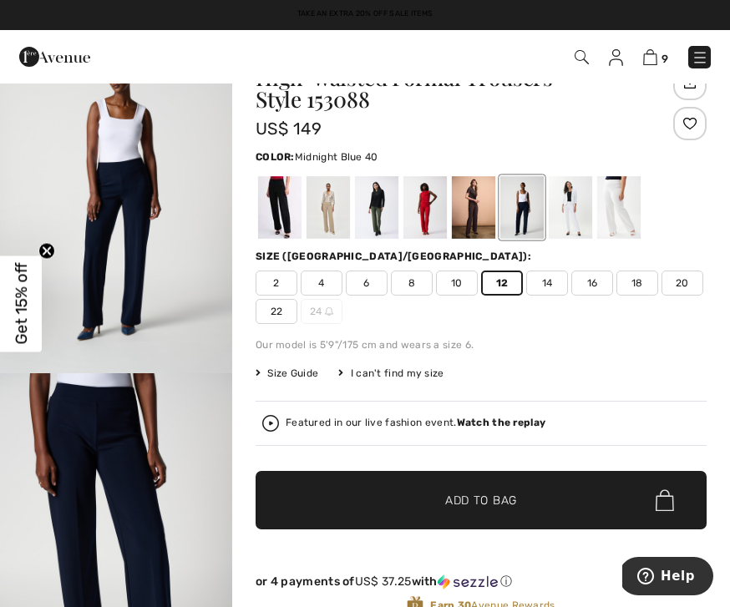
click at [651, 55] on img at bounding box center [650, 57] width 14 height 16
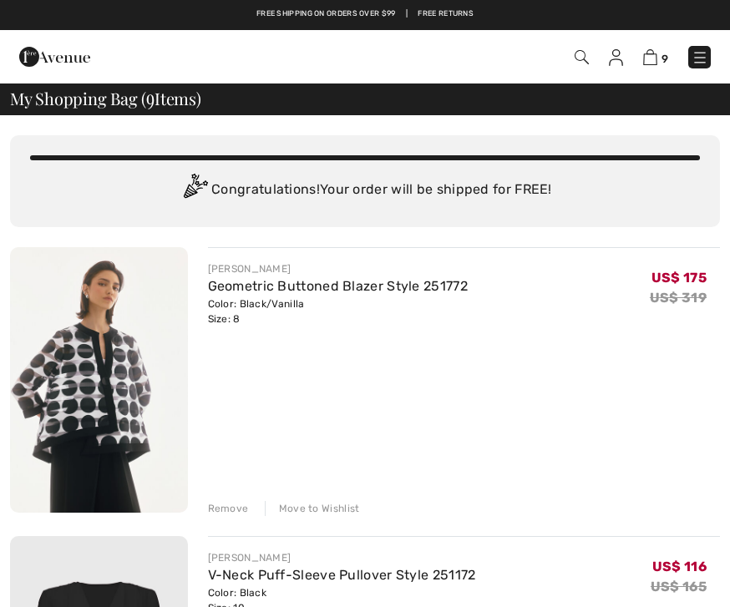
checkbox input "true"
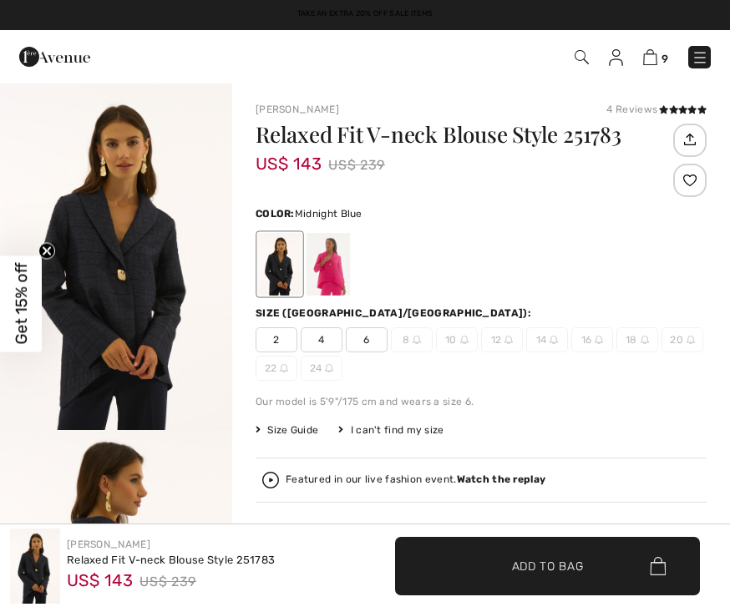
checkbox input "true"
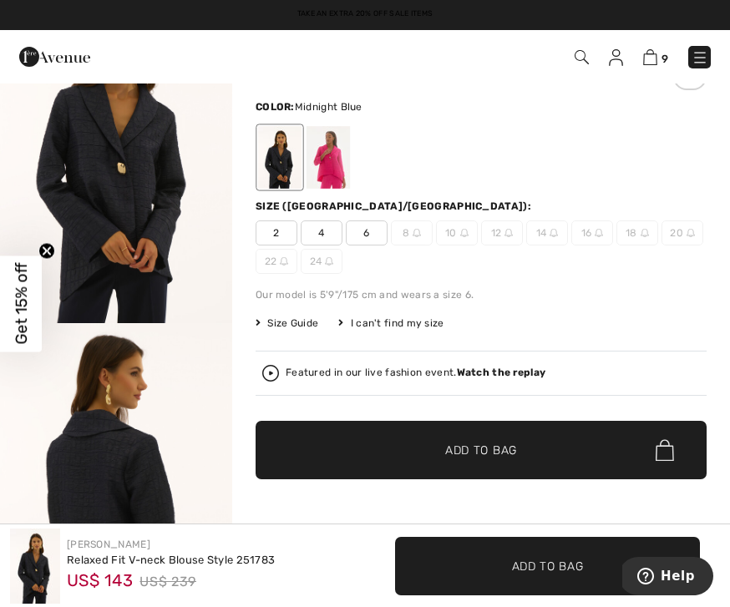
scroll to position [67, 0]
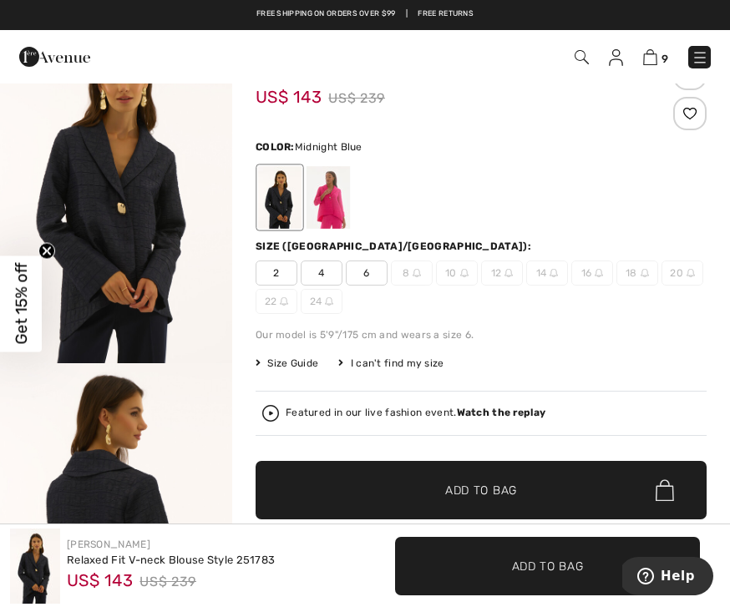
click at [404, 357] on div "I can't find my size" at bounding box center [390, 363] width 105 height 15
click at [352, 365] on div "I can't find my size" at bounding box center [390, 363] width 105 height 15
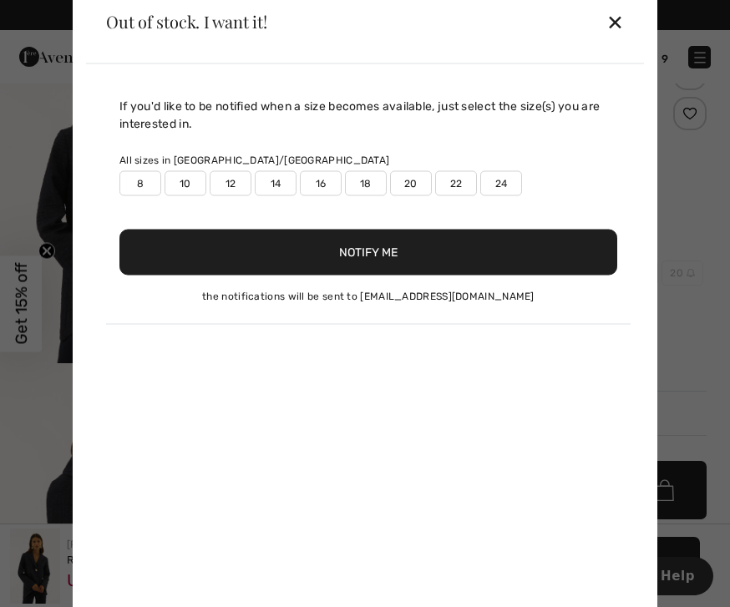
click at [137, 187] on label "8" at bounding box center [140, 182] width 42 height 25
type input "true"
click at [368, 243] on button "Notify Me" at bounding box center [368, 252] width 498 height 46
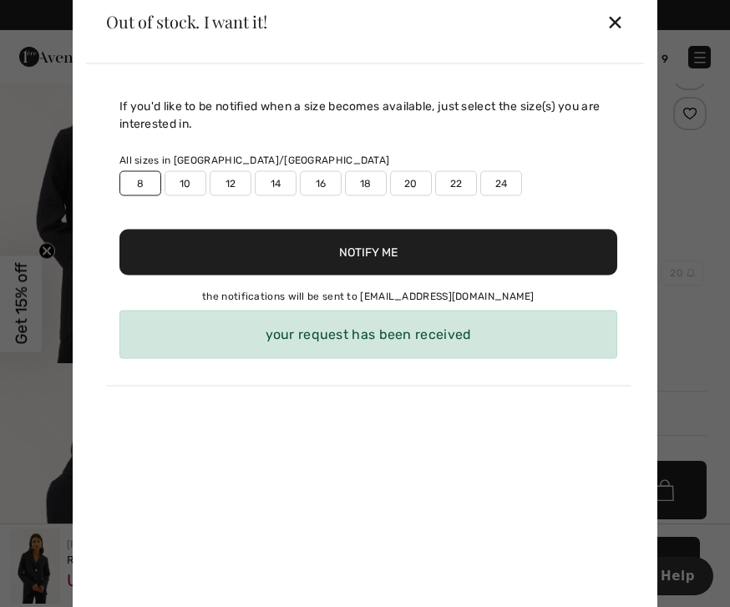
click at [613, 18] on div "✕" at bounding box center [616, 21] width 18 height 35
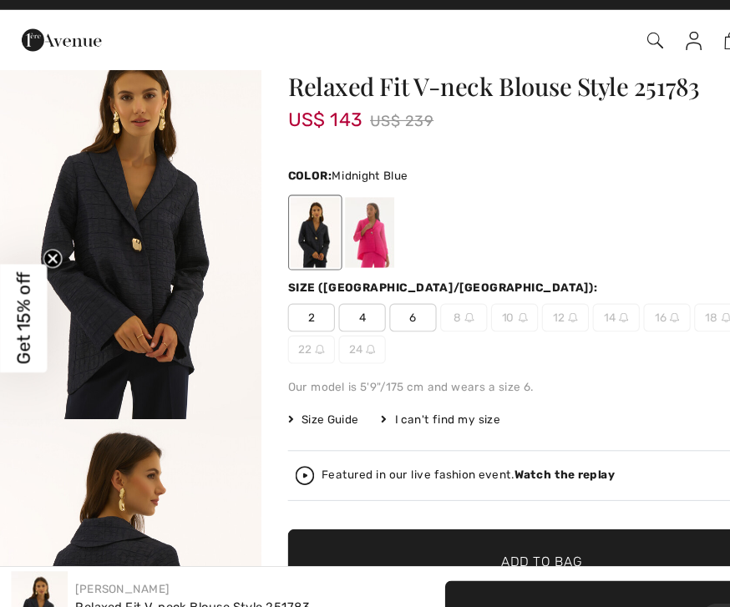
scroll to position [38, 0]
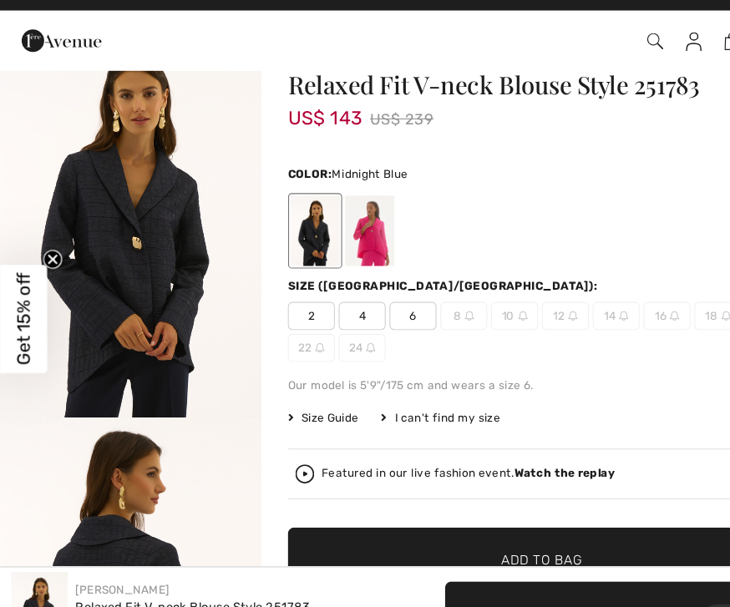
click at [365, 289] on span "6" at bounding box center [367, 301] width 42 height 25
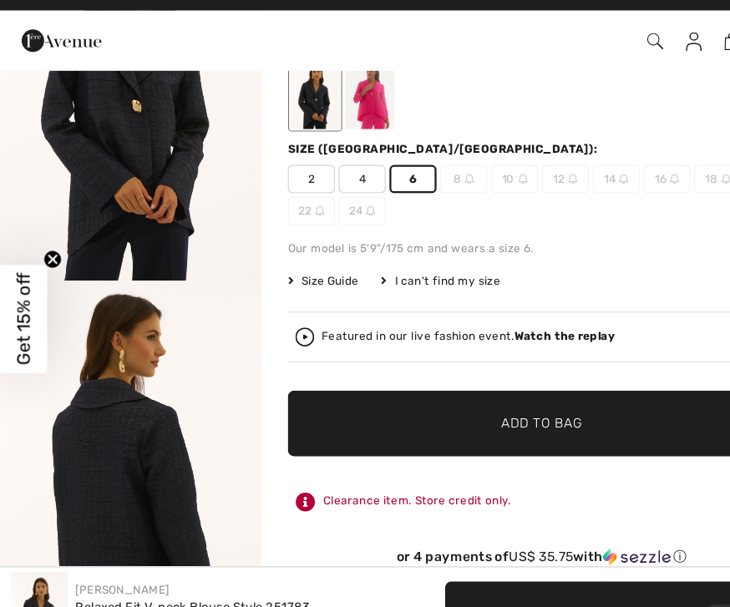
scroll to position [162, 0]
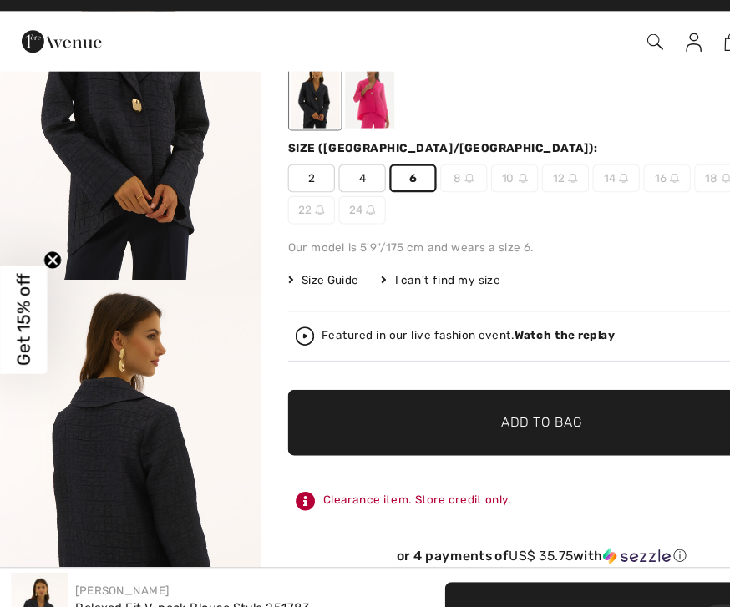
click at [476, 387] on span "Add to Bag" at bounding box center [481, 396] width 72 height 18
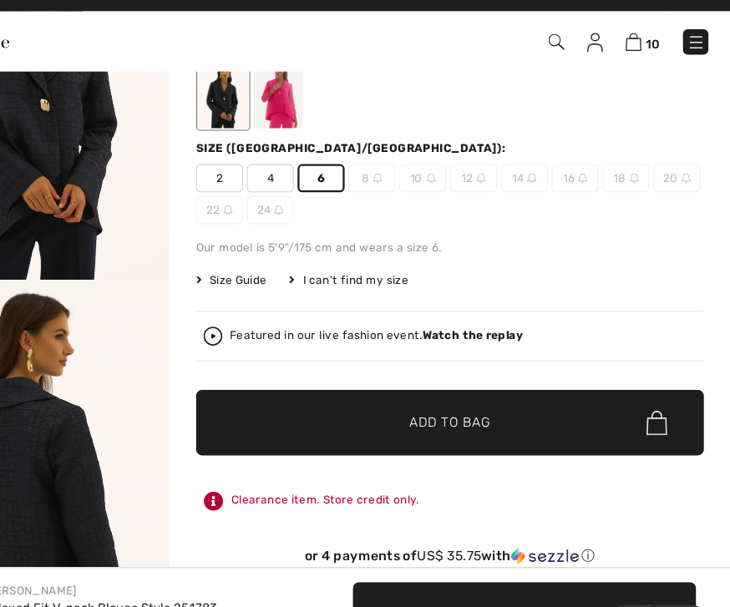
click at [637, 49] on img at bounding box center [644, 57] width 14 height 16
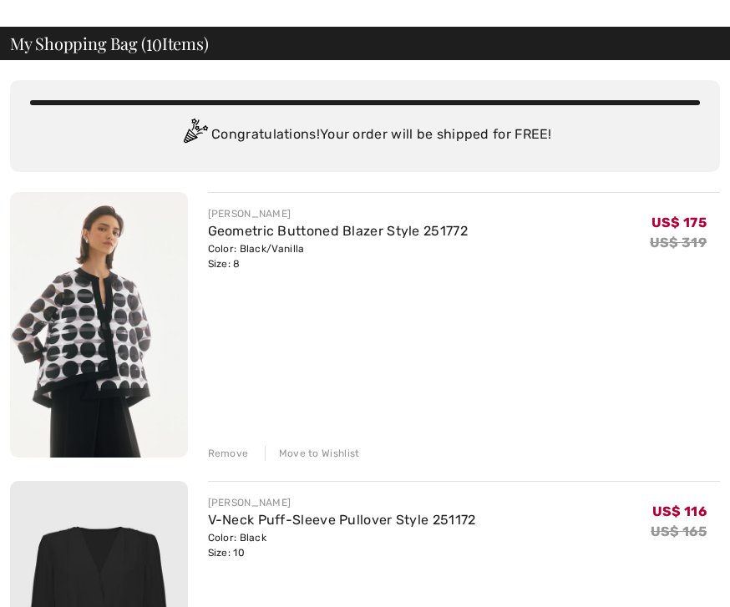
scroll to position [55, 0]
click at [327, 454] on div "Move to Wishlist" at bounding box center [312, 453] width 95 height 15
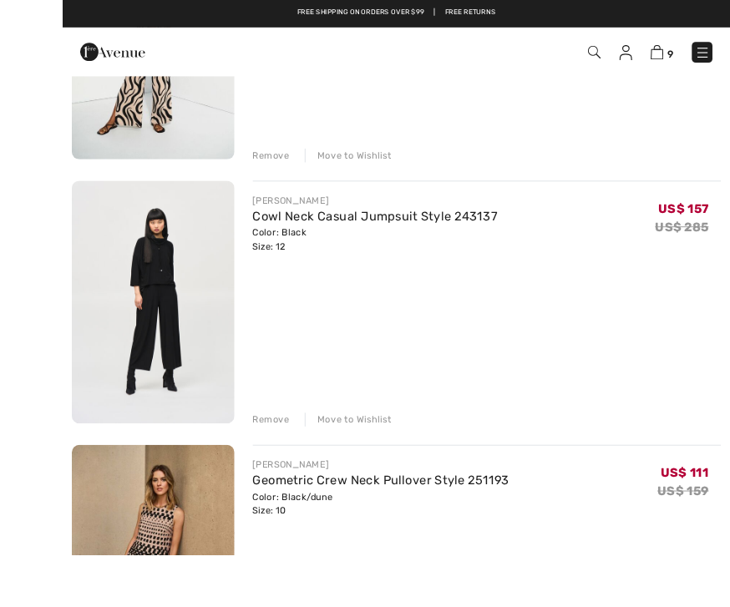
scroll to position [960, 0]
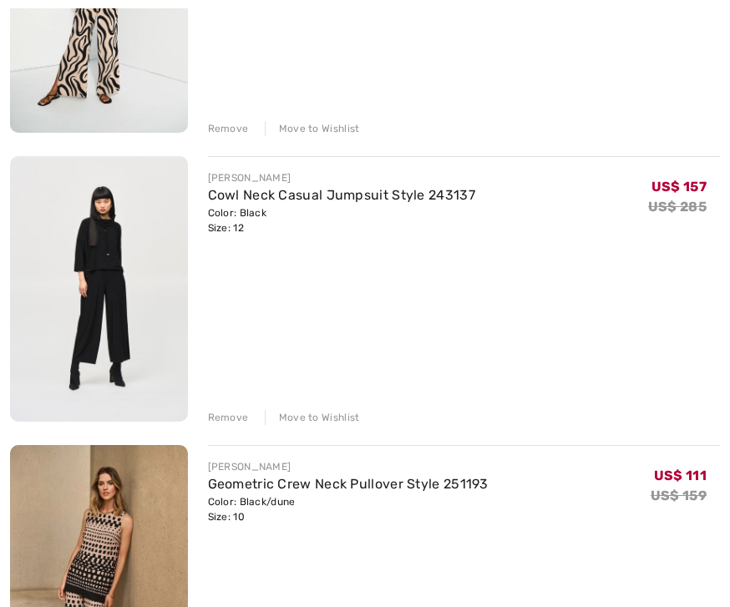
click at [339, 409] on div "Remove Move to Wishlist" at bounding box center [464, 416] width 513 height 18
click at [322, 418] on div "Move to Wishlist" at bounding box center [312, 417] width 95 height 15
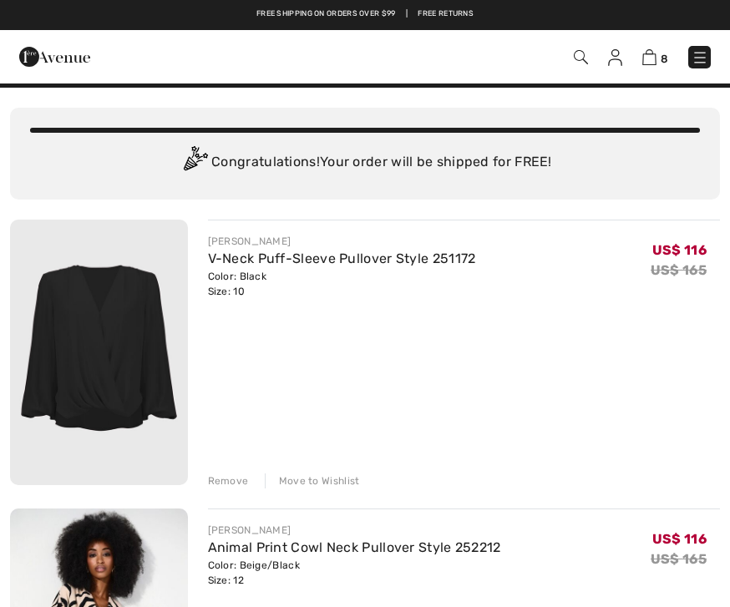
scroll to position [0, 0]
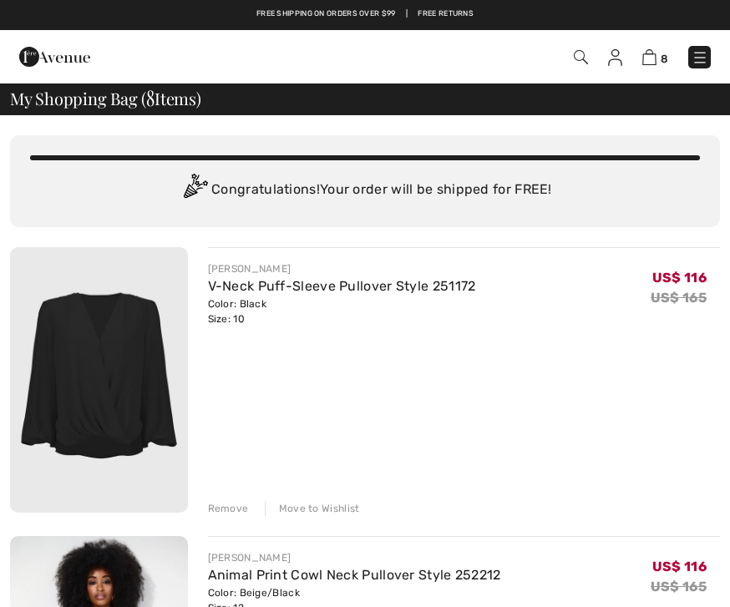
click at [498, 18] on div "Free shipping on orders over $99 | Free Returns" at bounding box center [364, 22] width 713 height 28
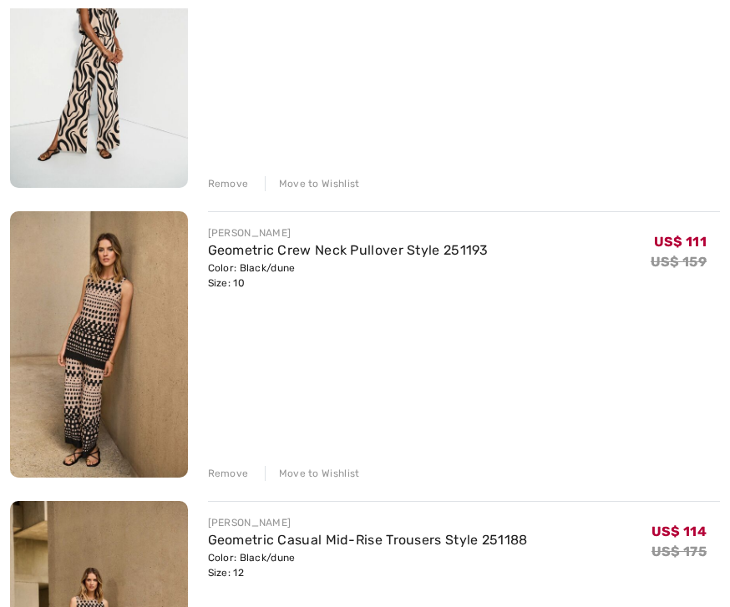
scroll to position [921, 0]
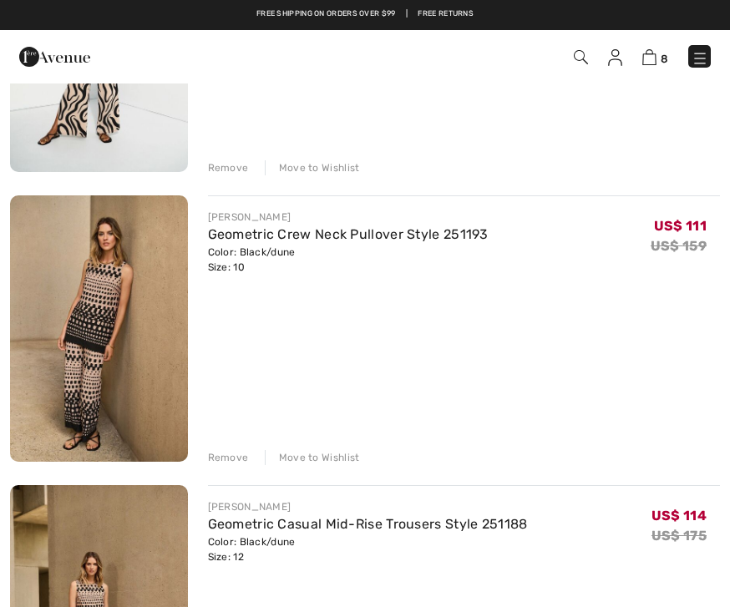
click at [326, 460] on div "Move to Wishlist" at bounding box center [312, 457] width 95 height 15
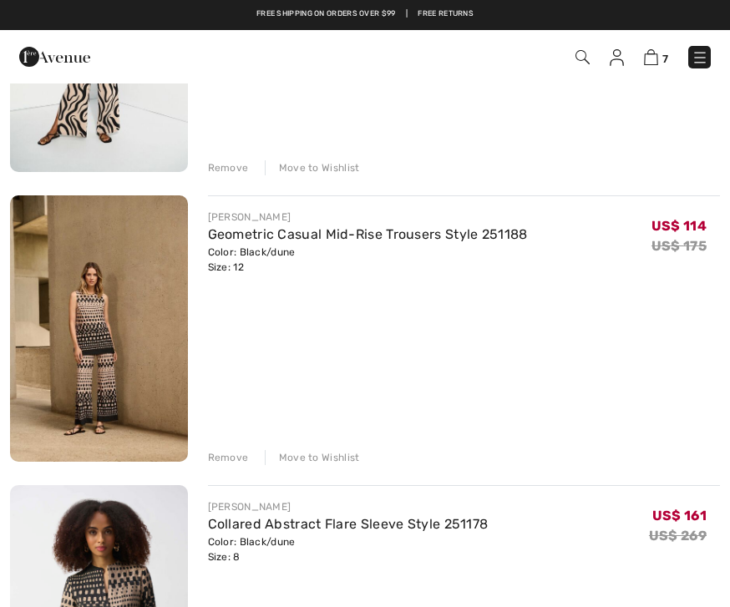
click at [329, 454] on div "Move to Wishlist" at bounding box center [312, 457] width 95 height 15
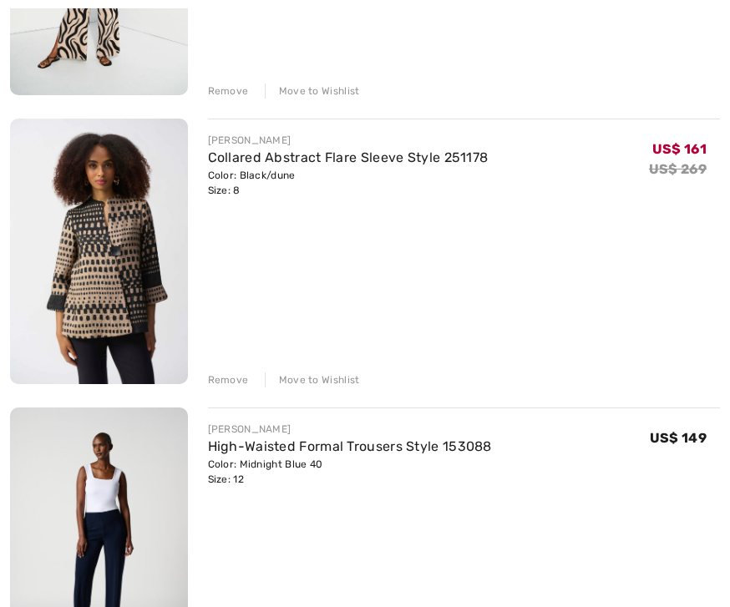
scroll to position [998, 0]
click at [323, 389] on div "JOSEPH RIBKOFF V-Neck Puff-Sleeve Pullover Style 251172 Color: Black Size: 10 F…" at bounding box center [365, 108] width 710 height 1717
click at [333, 376] on div "Move to Wishlist" at bounding box center [312, 380] width 95 height 15
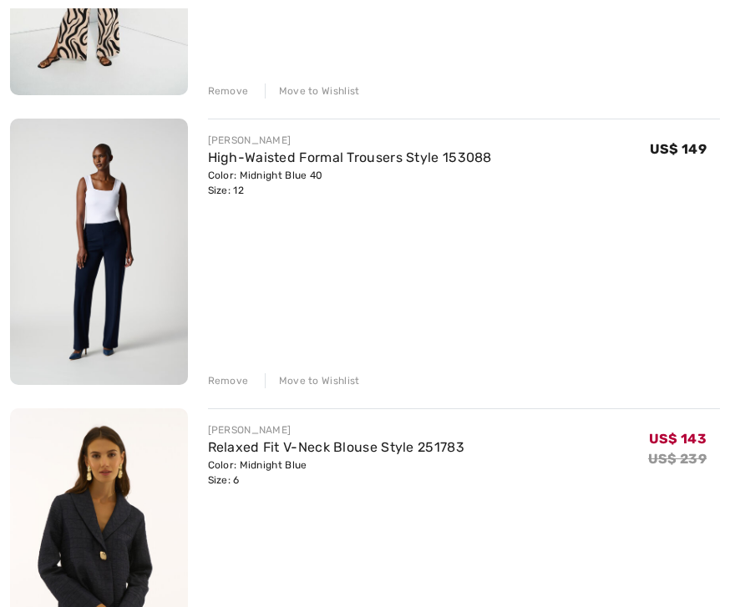
click at [333, 378] on div "Move to Wishlist" at bounding box center [312, 380] width 95 height 15
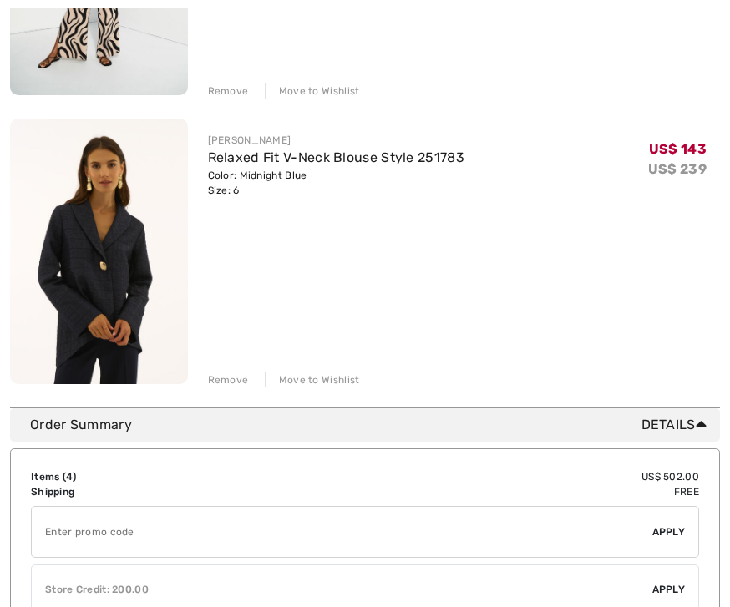
click at [335, 373] on div "Move to Wishlist" at bounding box center [312, 380] width 95 height 15
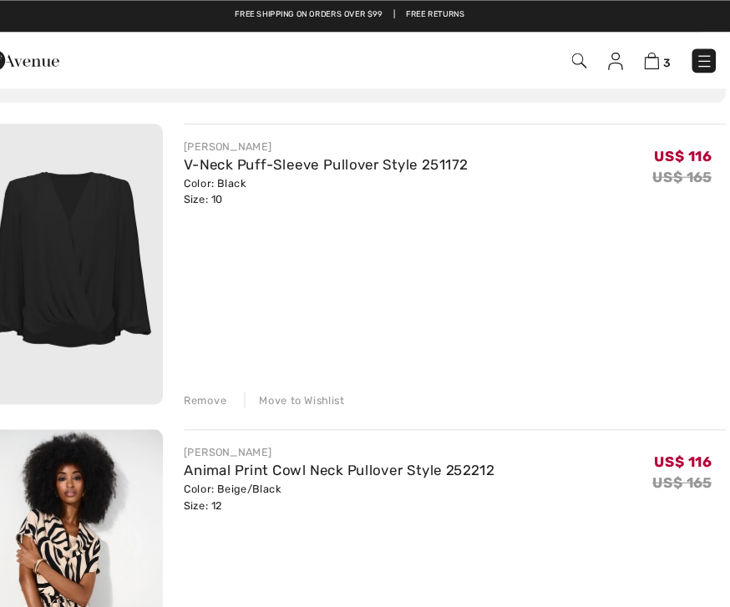
scroll to position [0, 0]
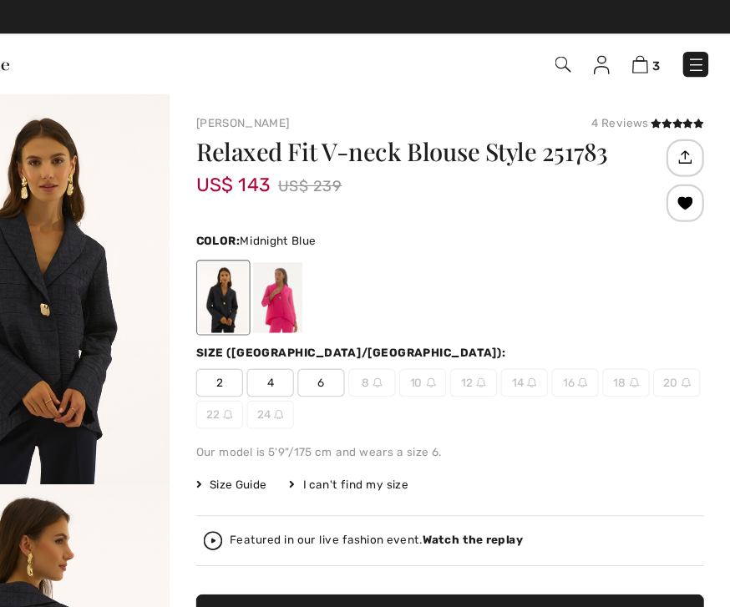
click at [643, 59] on img at bounding box center [650, 57] width 14 height 16
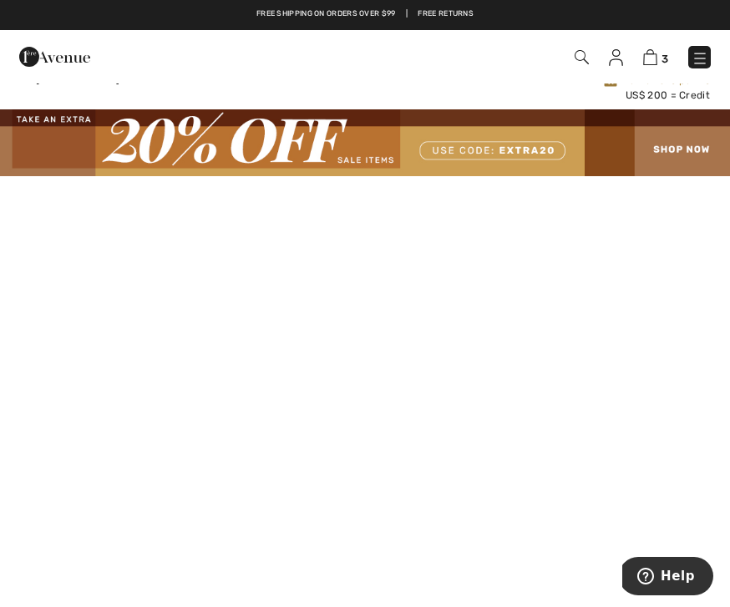
scroll to position [9, 0]
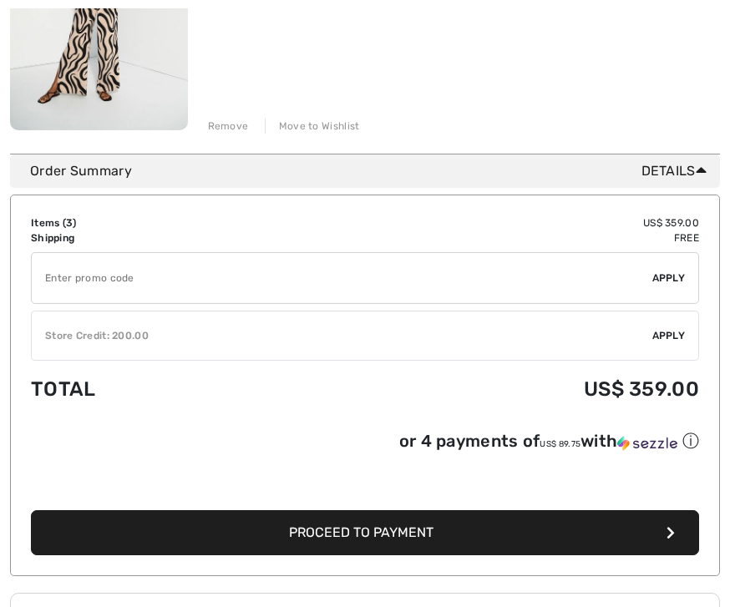
scroll to position [962, 0]
click at [151, 270] on input "TEXT" at bounding box center [342, 278] width 621 height 50
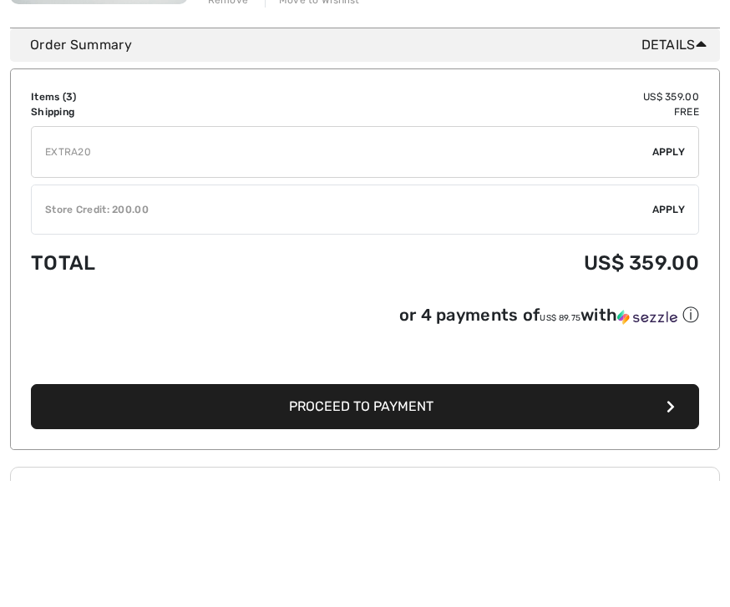
type input "EXTRA20"
click at [678, 271] on span "Apply" at bounding box center [668, 278] width 33 height 15
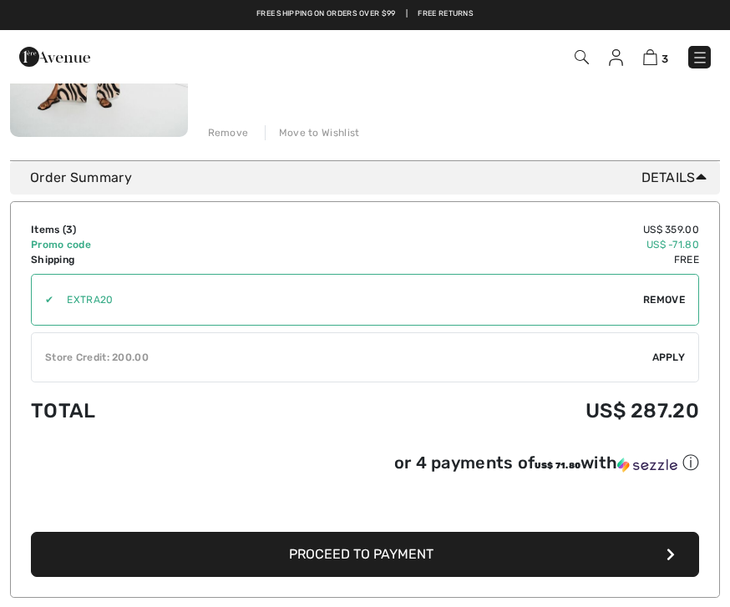
scroll to position [955, 0]
click at [669, 358] on span "Apply" at bounding box center [668, 358] width 33 height 15
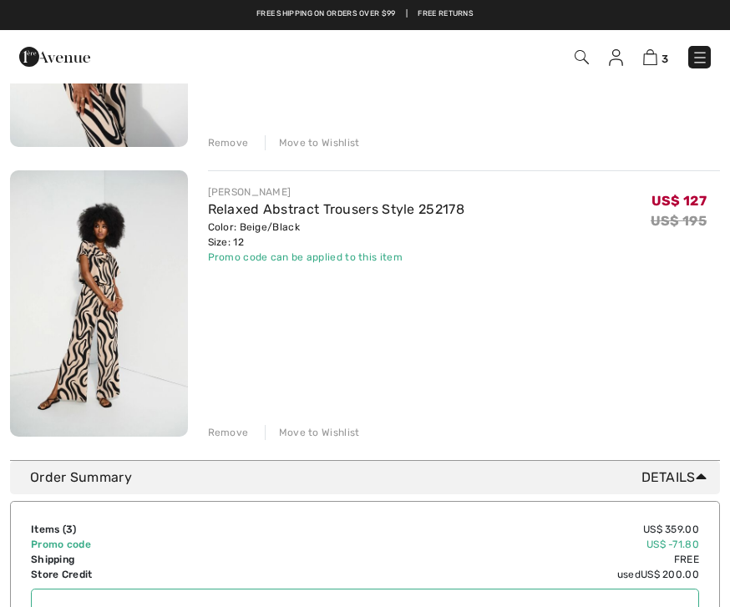
scroll to position [653, 0]
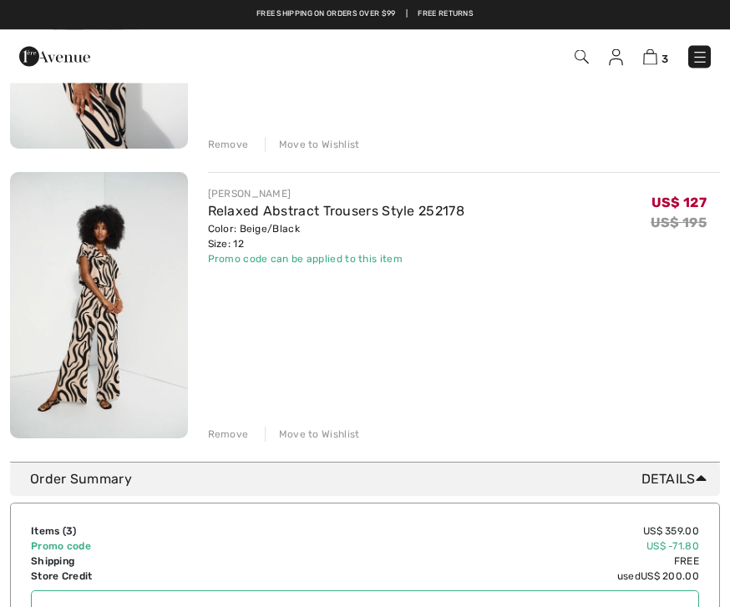
click at [307, 208] on link "Relaxed Abstract Trousers Style 252178" at bounding box center [336, 212] width 256 height 16
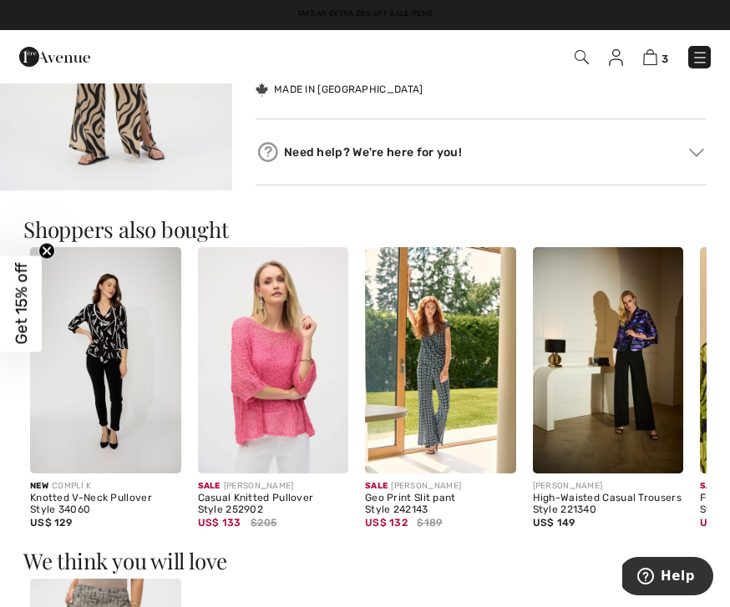
scroll to position [1216, 0]
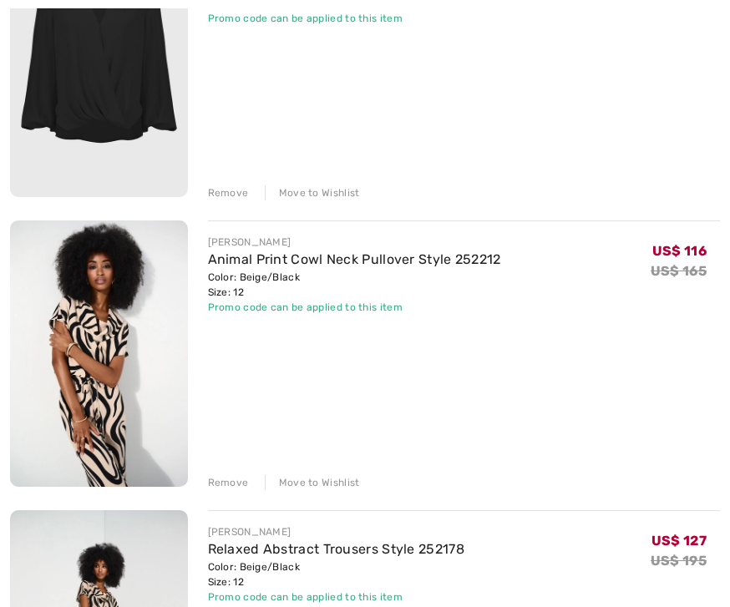
scroll to position [316, 0]
click at [420, 261] on link "Animal Print Cowl Neck Pullover Style 252212" at bounding box center [354, 259] width 293 height 16
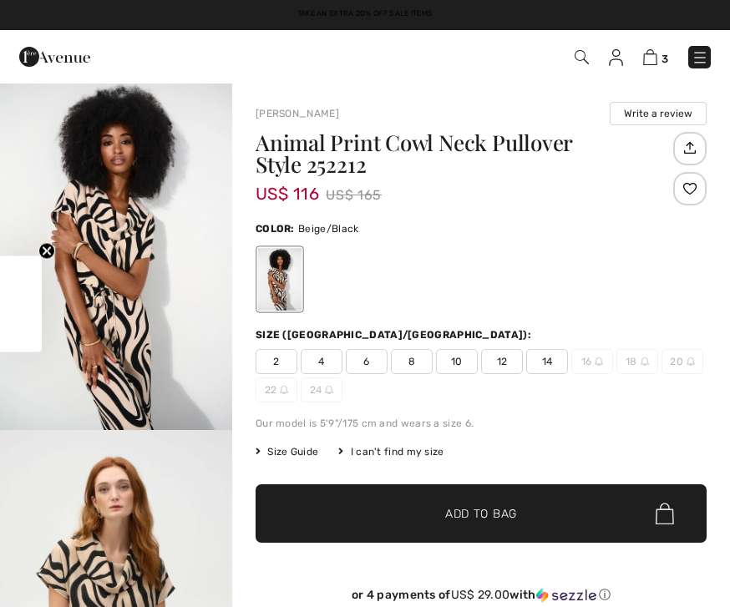
checkbox input "true"
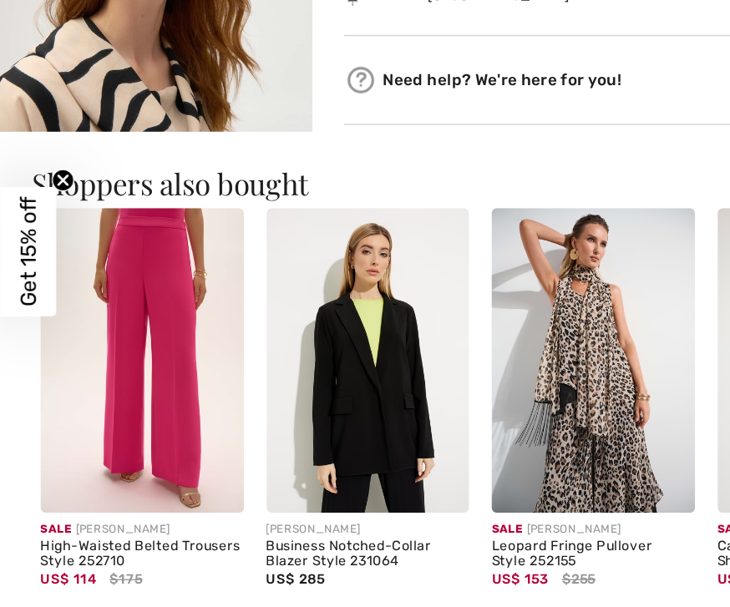
scroll to position [1267, 0]
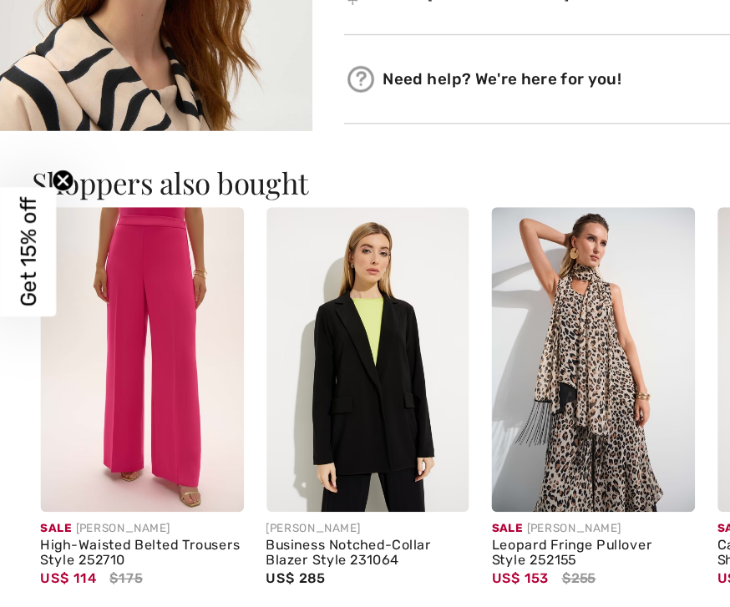
click at [130, 516] on div "High-Waisted Belted Trousers Style 252710" at bounding box center [105, 527] width 151 height 23
click at [124, 359] on img at bounding box center [105, 384] width 151 height 226
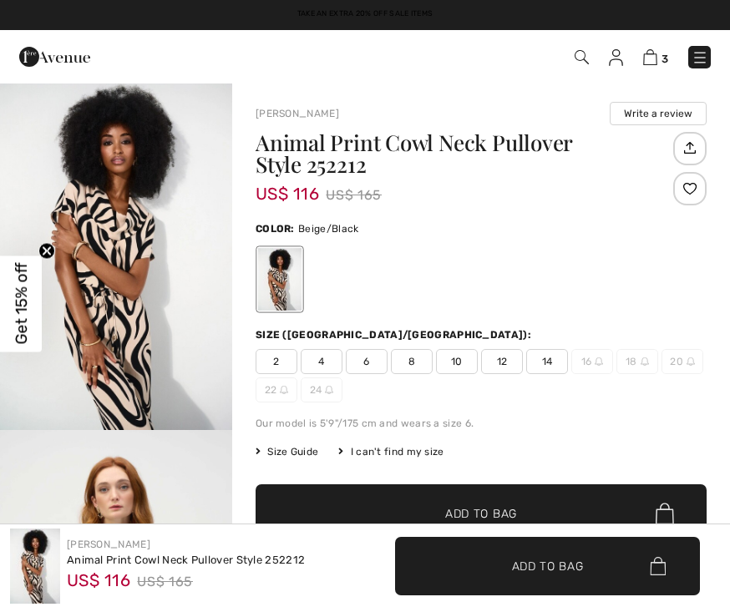
scroll to position [1262, 0]
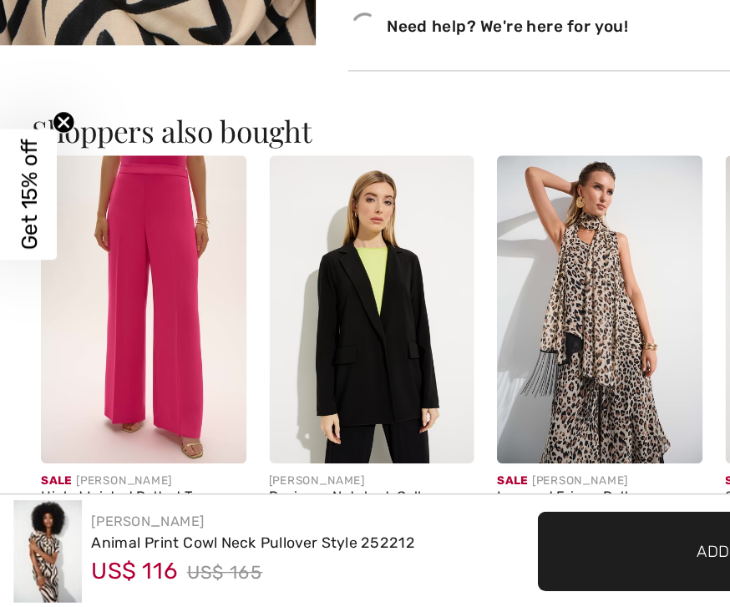
checkbox input "true"
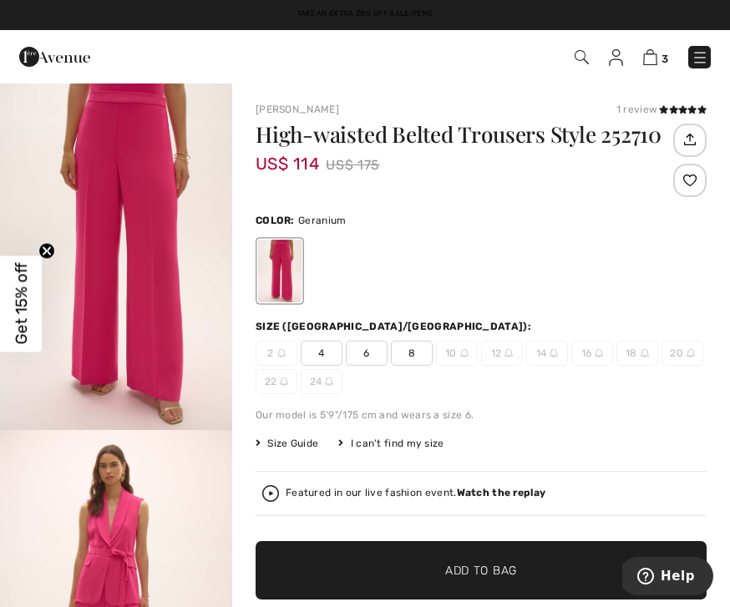
click at [653, 61] on img at bounding box center [650, 57] width 14 height 16
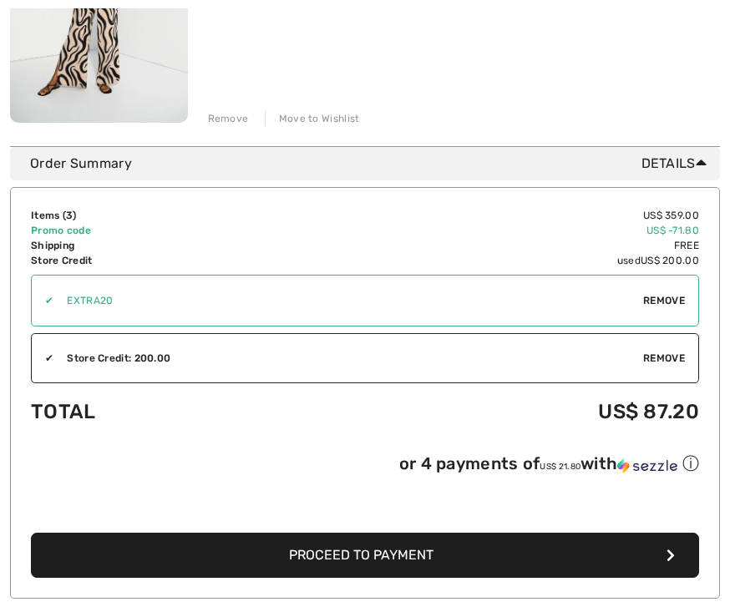
scroll to position [972, 0]
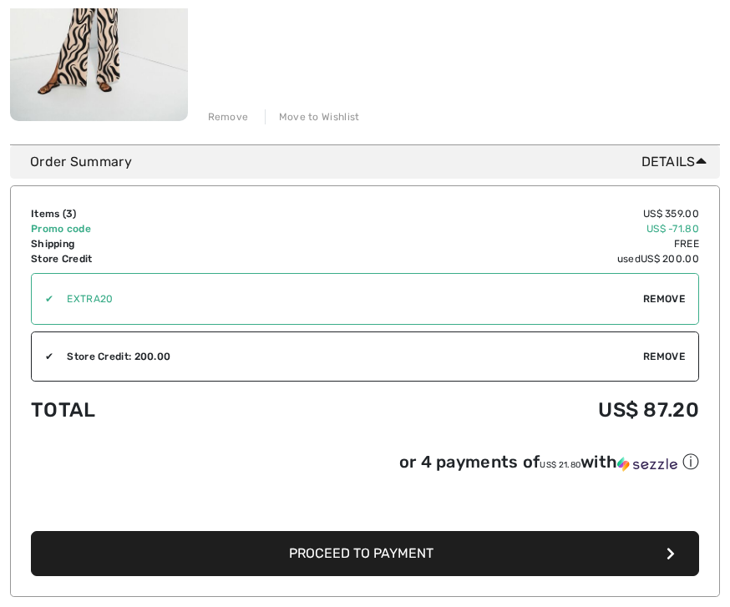
click at [392, 550] on span "Proceed to Payment" at bounding box center [361, 554] width 145 height 16
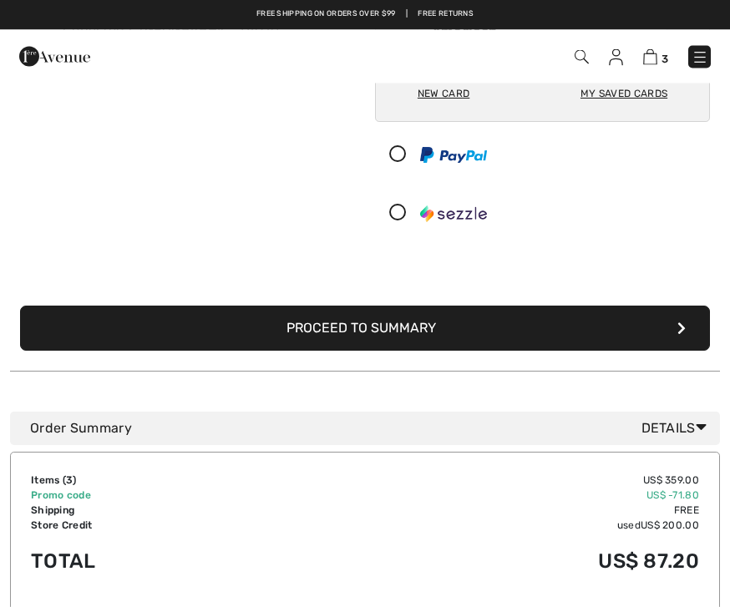
scroll to position [218, 0]
click at [369, 330] on button "Proceed to Summary" at bounding box center [365, 328] width 690 height 45
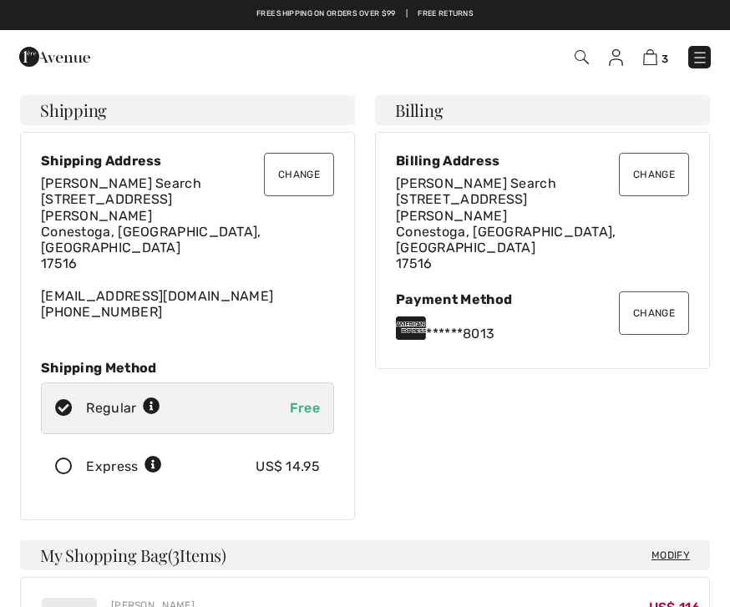
checkbox input "true"
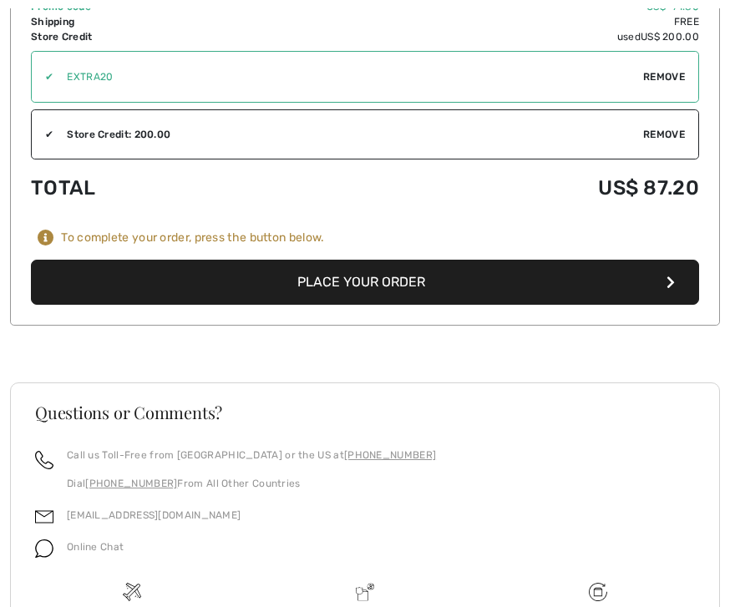
scroll to position [1297, 0]
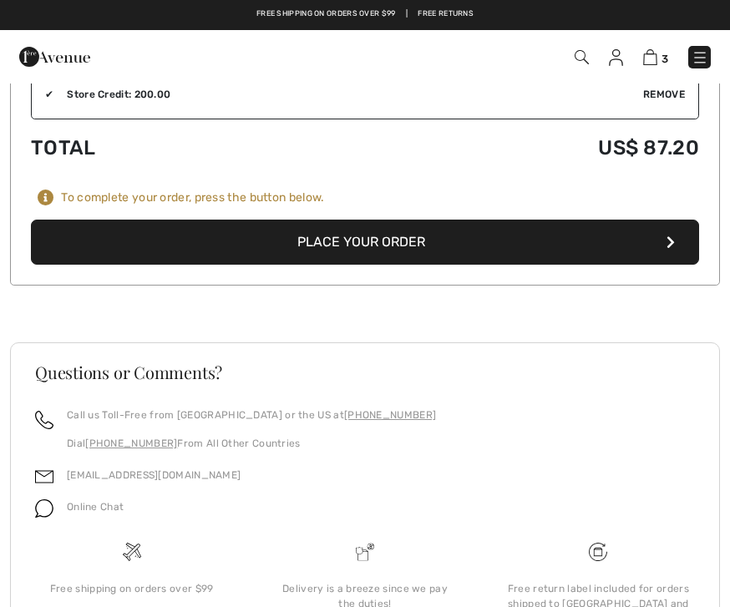
click at [374, 220] on button "Place Your Order" at bounding box center [365, 242] width 668 height 45
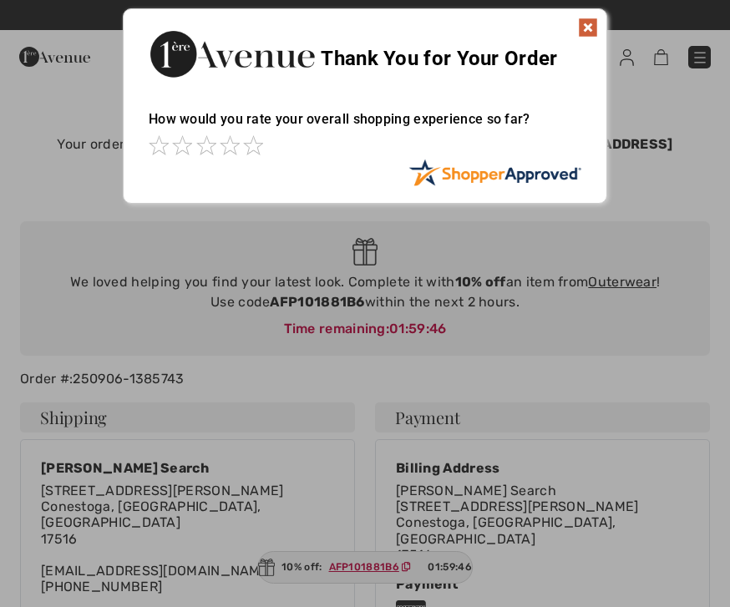
click at [591, 23] on img at bounding box center [588, 28] width 20 height 20
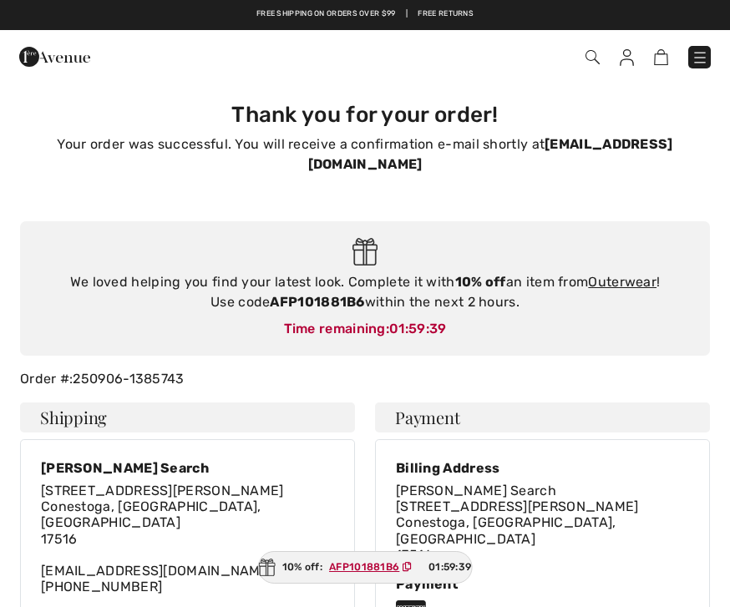
click at [631, 274] on link "Outerwear" at bounding box center [622, 282] width 69 height 16
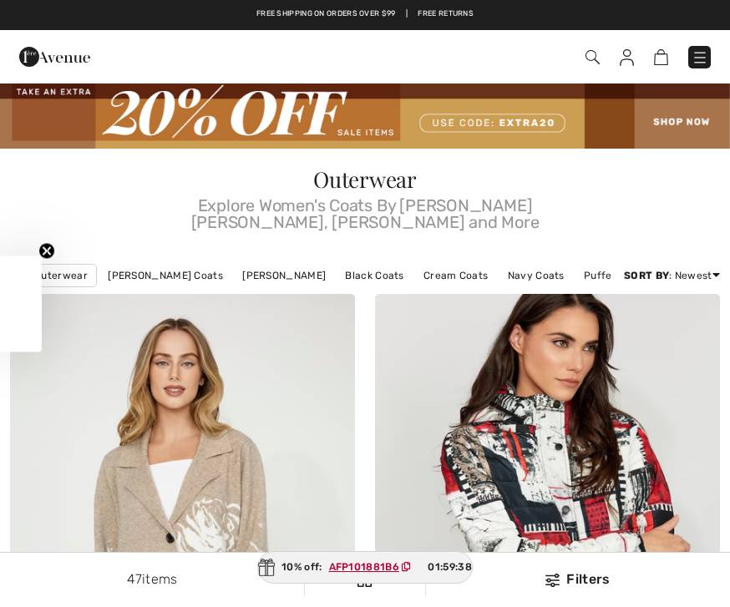
checkbox input "true"
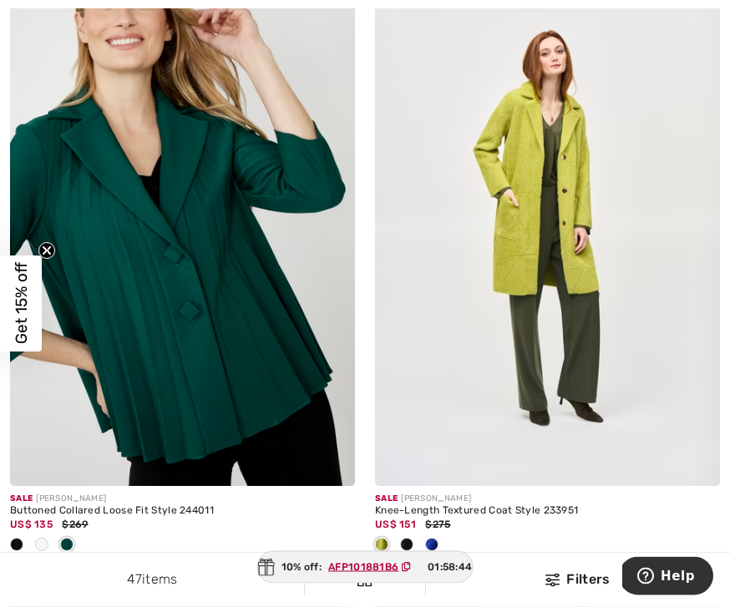
scroll to position [8389, 0]
click at [208, 452] on img at bounding box center [182, 228] width 345 height 518
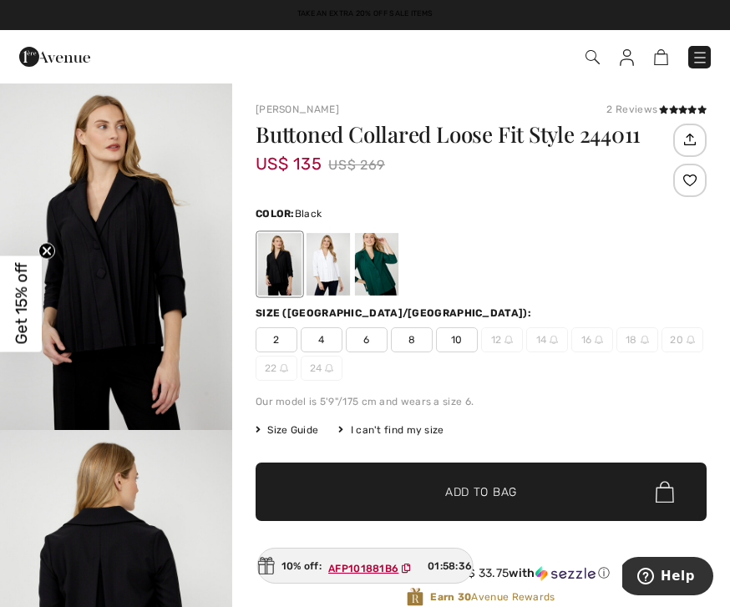
click at [383, 273] on div at bounding box center [376, 264] width 43 height 63
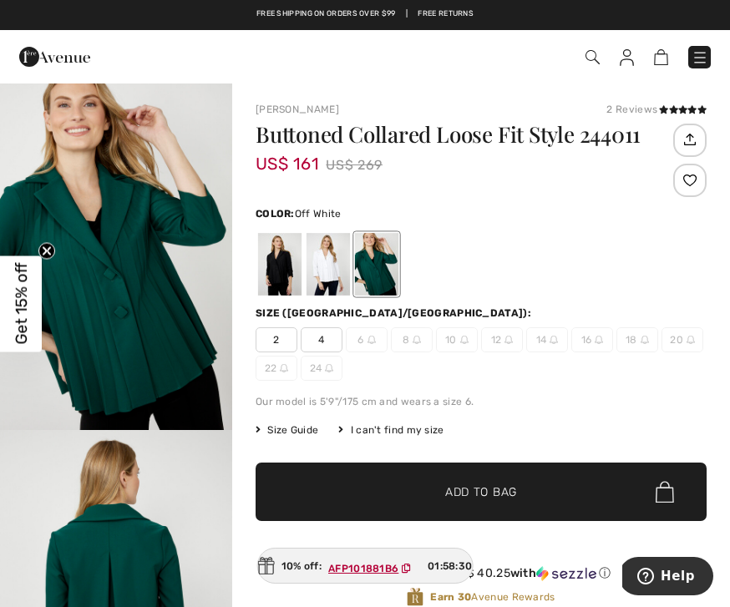
click at [332, 277] on div at bounding box center [328, 264] width 43 height 63
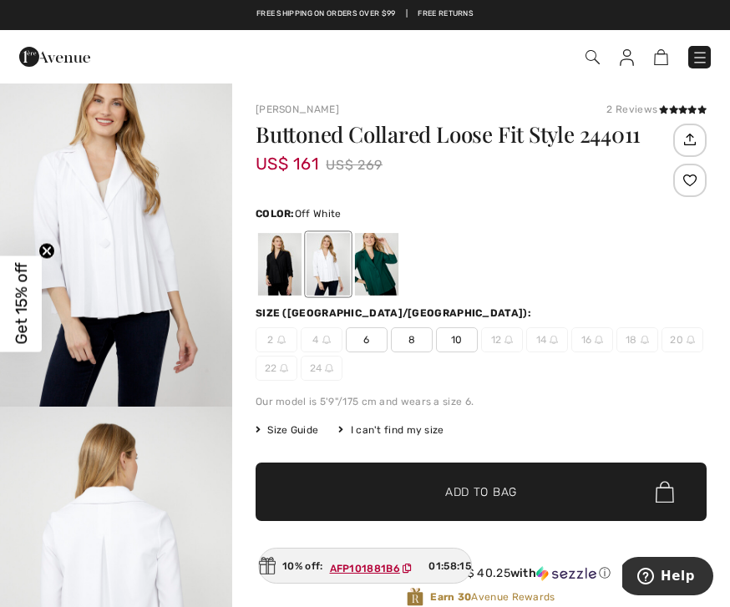
click at [500, 386] on div "Buttoned Collared Loose Fit Style 244011 US$ 161 US$ 269 Color: Off White Size …" at bounding box center [481, 372] width 451 height 497
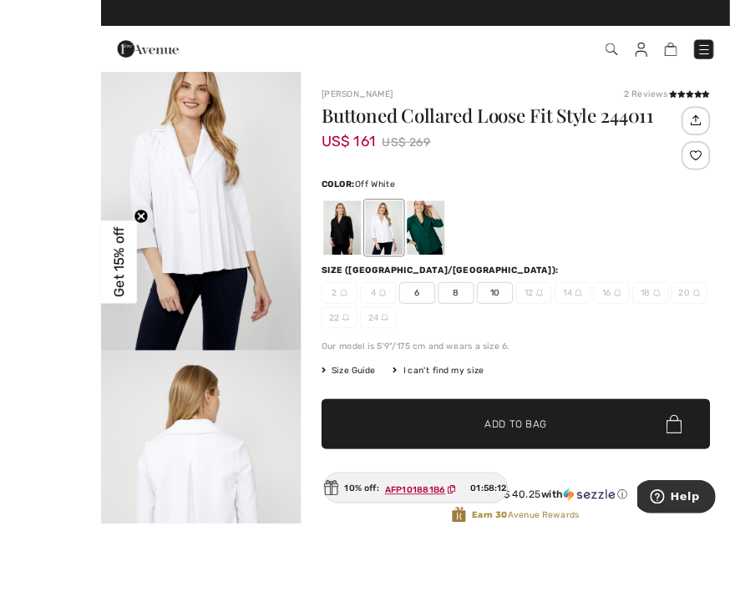
scroll to position [74, 0]
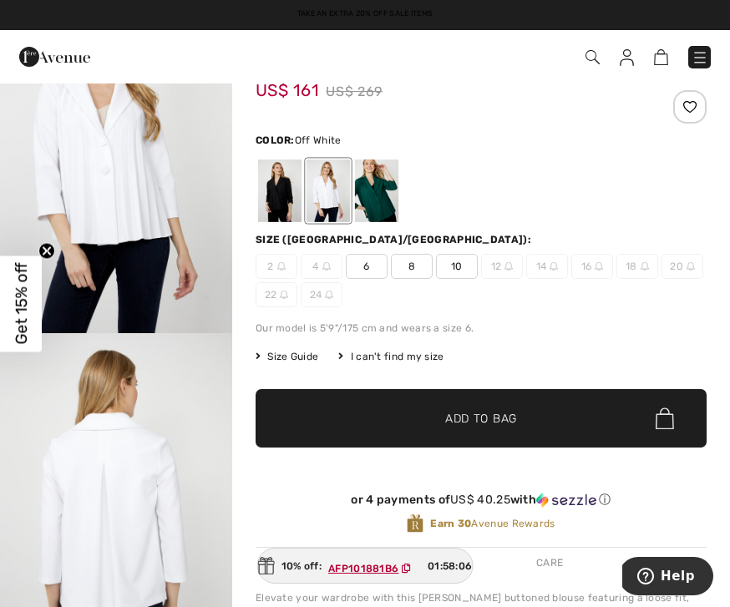
click at [454, 266] on span "10" at bounding box center [457, 266] width 42 height 25
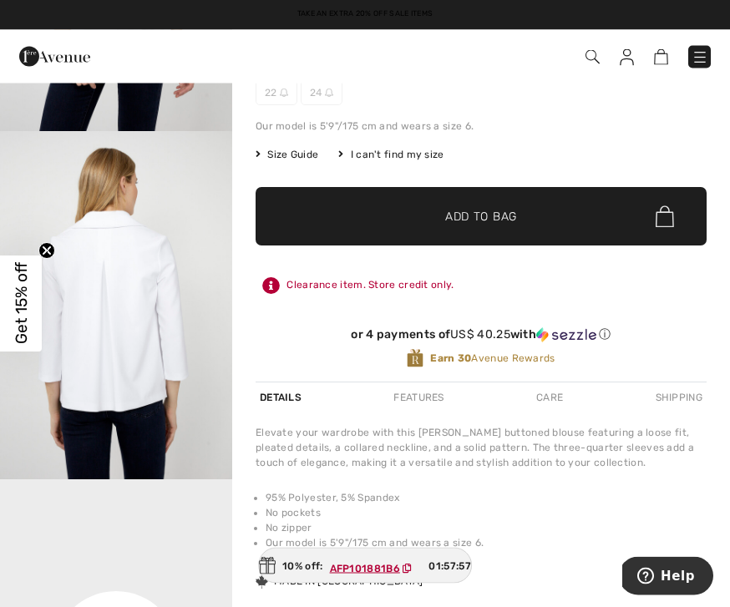
scroll to position [225, 0]
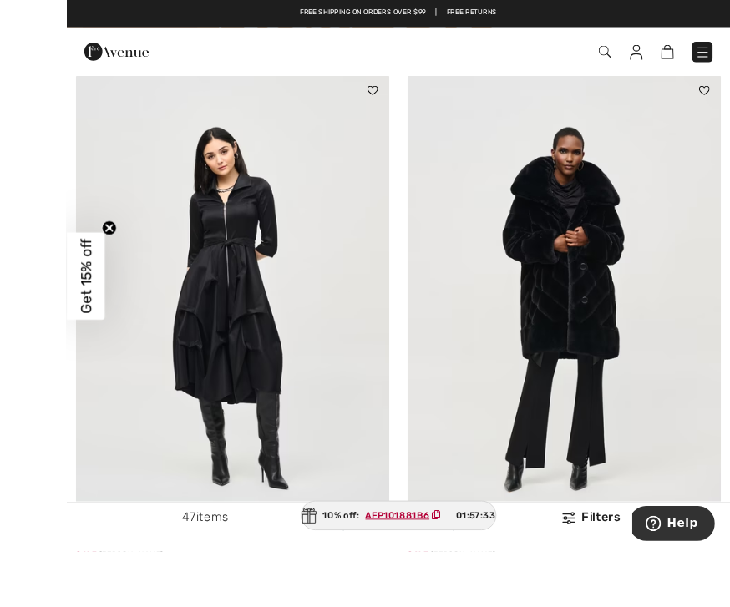
scroll to position [10717, 0]
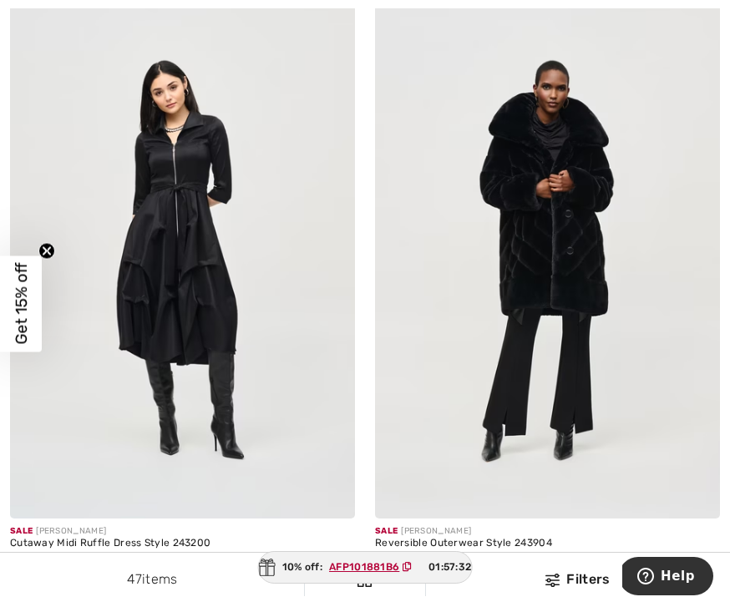
click at [359, 586] on link "2" at bounding box center [356, 597] width 46 height 22
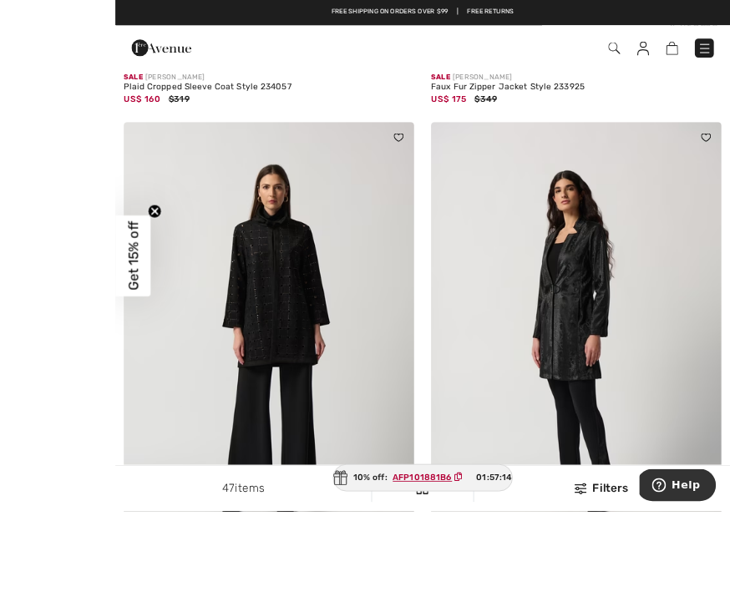
scroll to position [2059, 0]
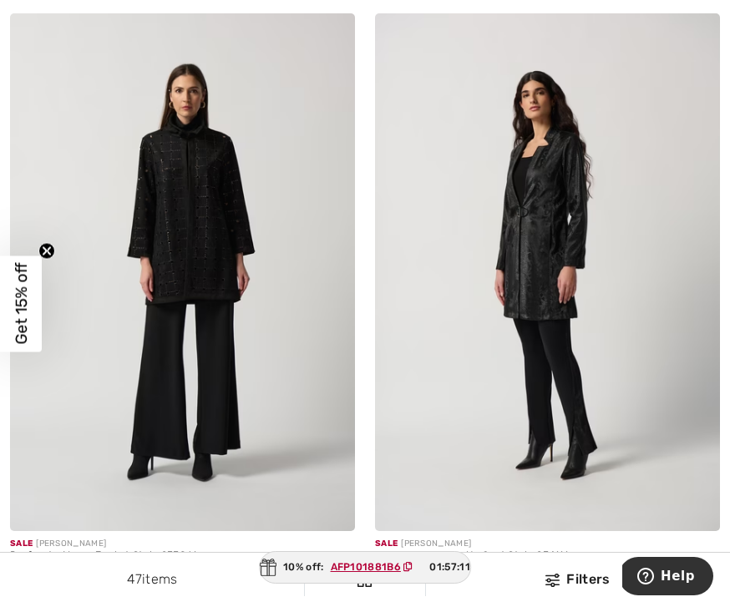
click at [224, 307] on img at bounding box center [182, 272] width 345 height 518
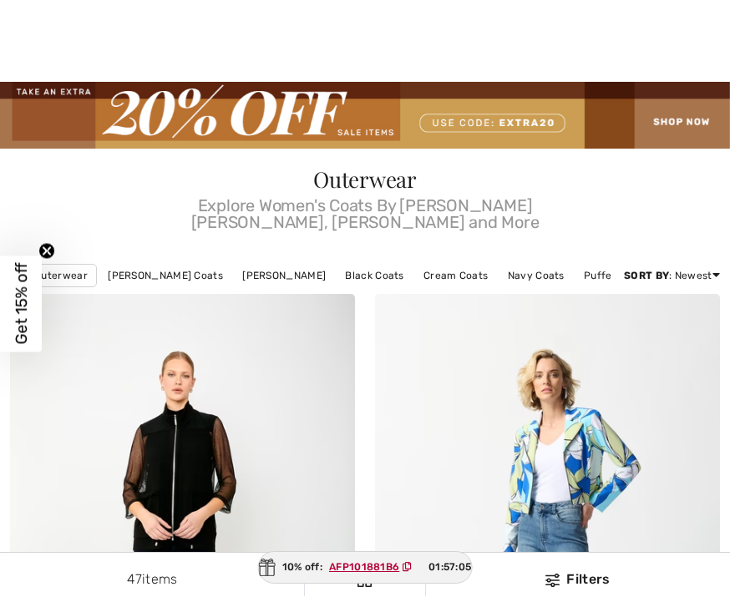
checkbox input "true"
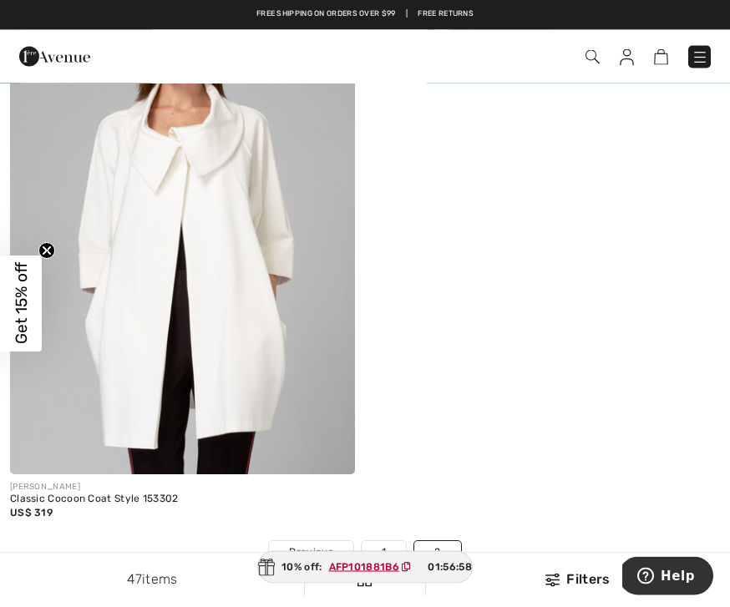
scroll to position [3281, 0]
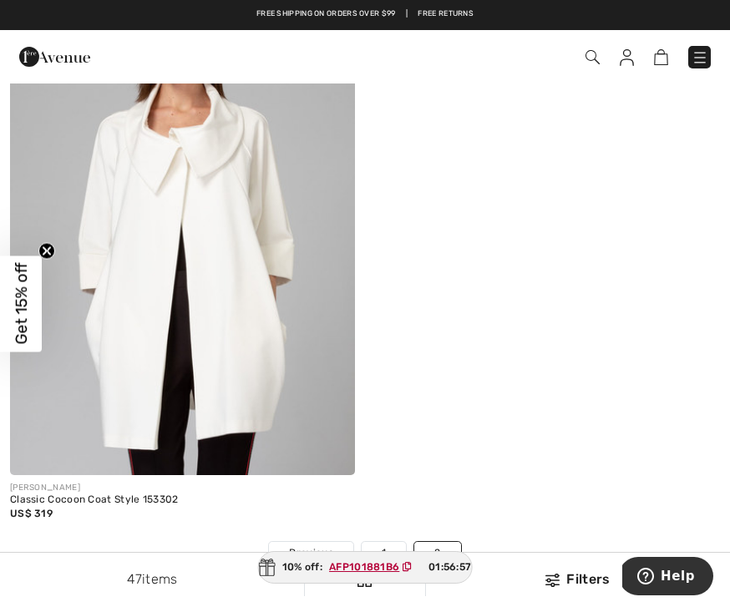
click at [388, 542] on link "1" at bounding box center [384, 553] width 44 height 22
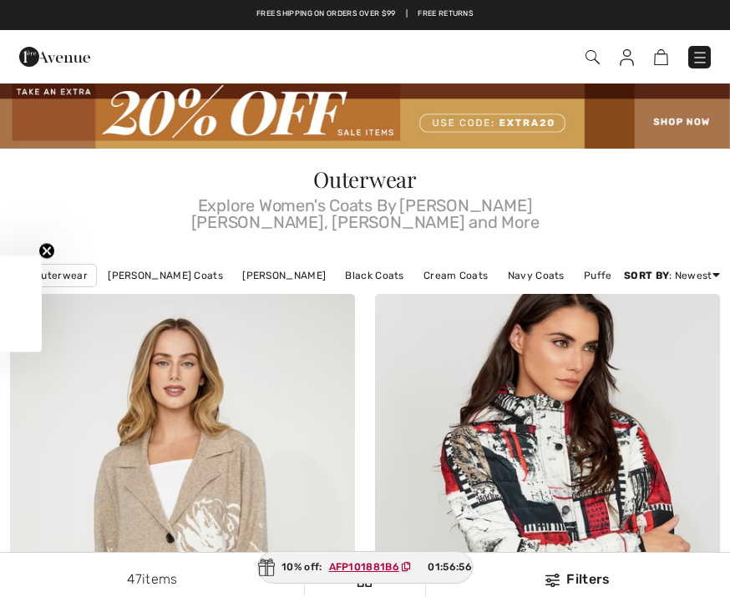
checkbox input "true"
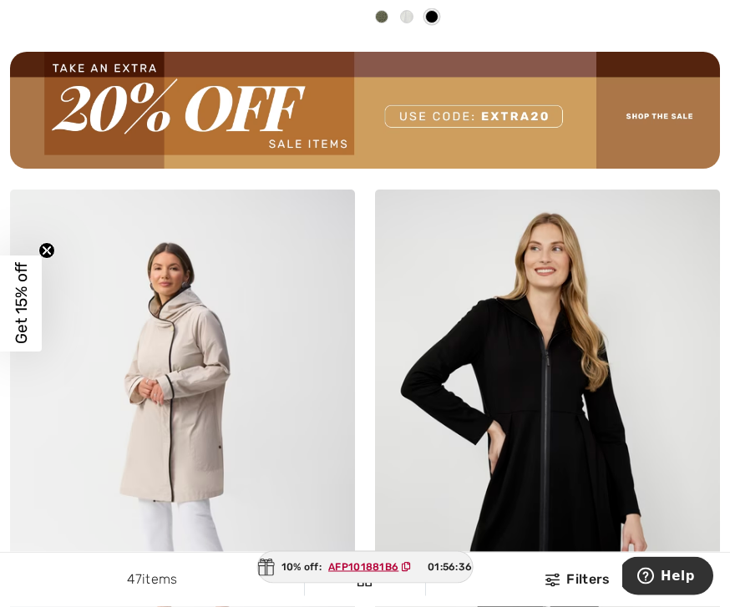
scroll to position [7557, 0]
click at [237, 480] on img at bounding box center [182, 449] width 345 height 518
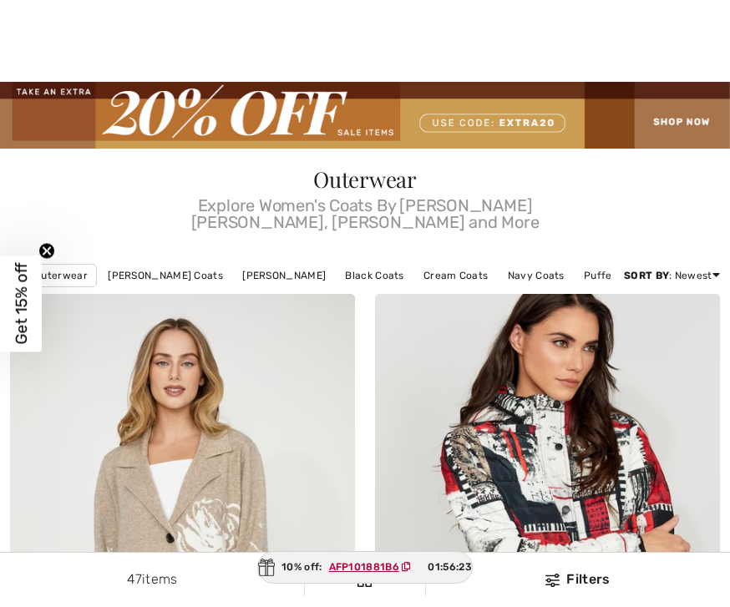
checkbox input "true"
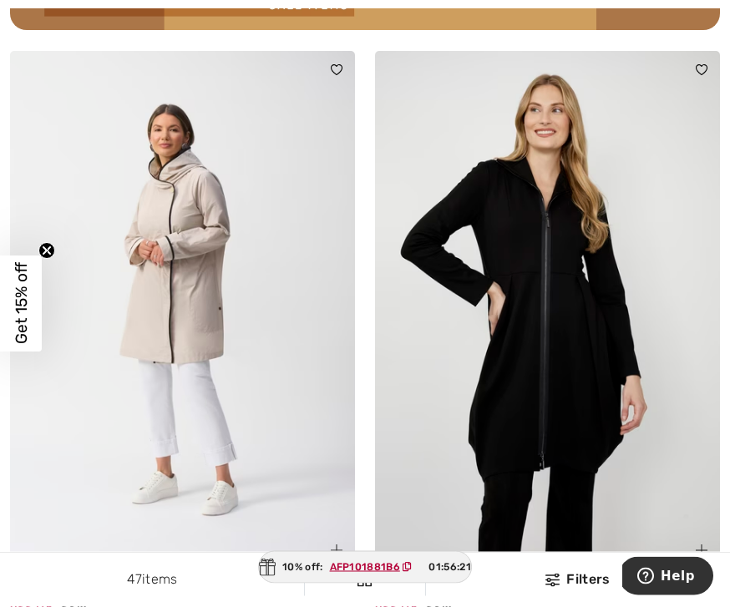
scroll to position [7695, 0]
click at [581, 394] on img at bounding box center [547, 310] width 345 height 518
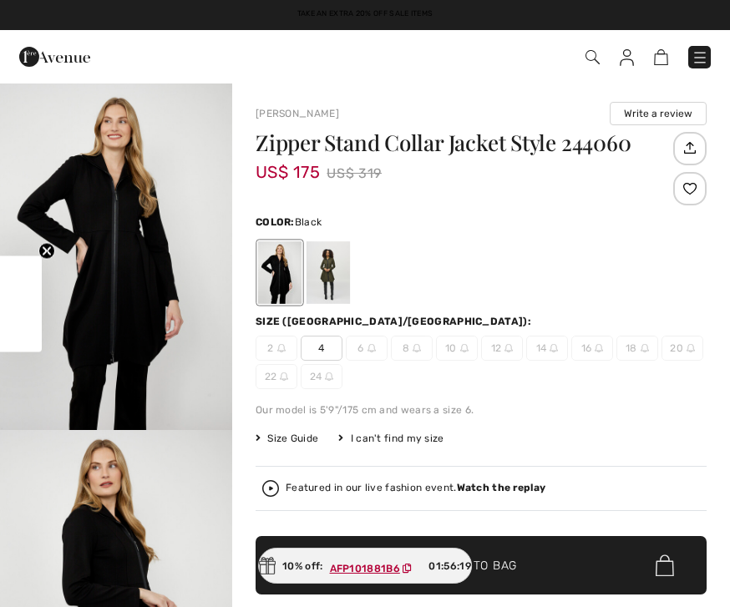
checkbox input "true"
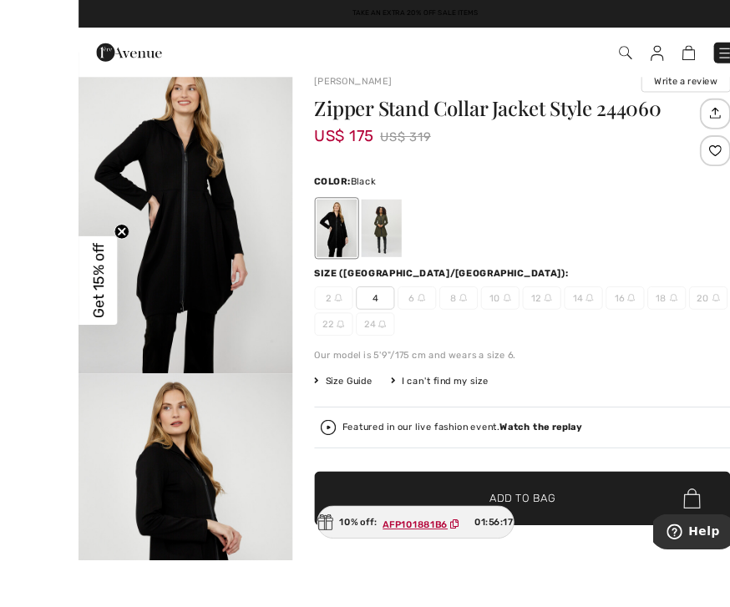
scroll to position [43, 0]
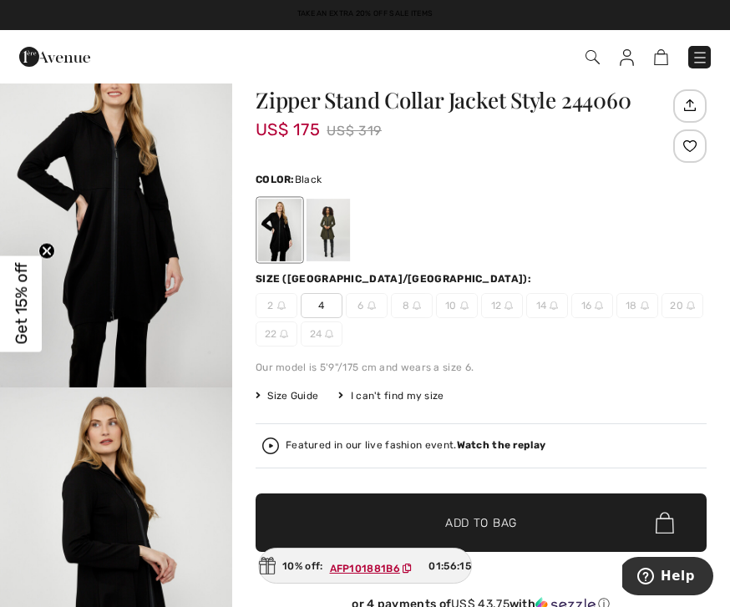
click at [338, 232] on div at bounding box center [328, 230] width 43 height 63
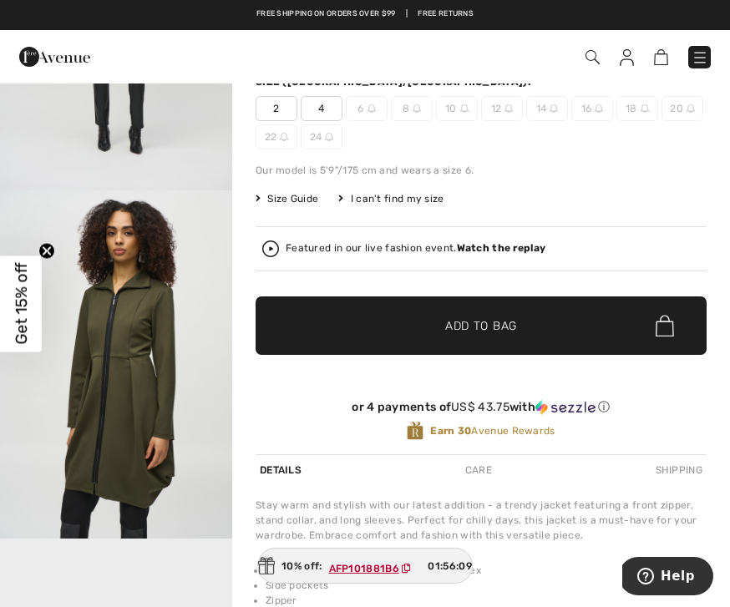
scroll to position [242, 0]
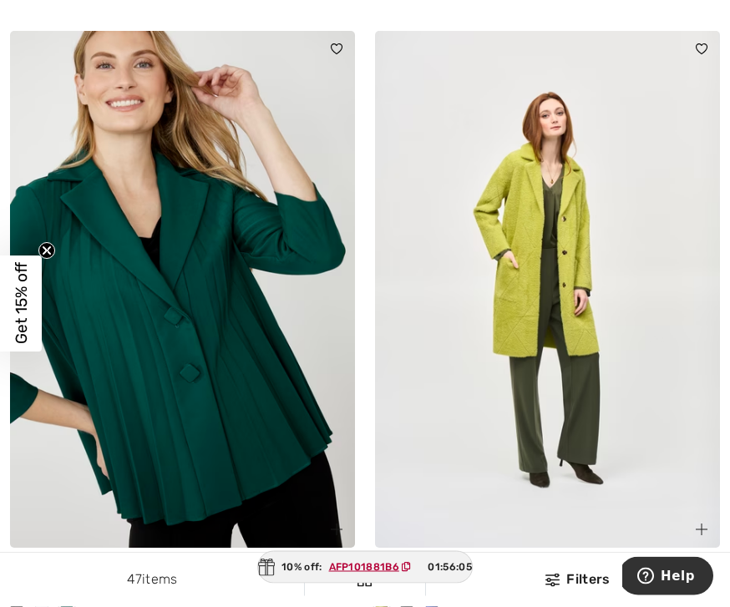
scroll to position [8327, 0]
click at [272, 445] on img at bounding box center [182, 290] width 345 height 518
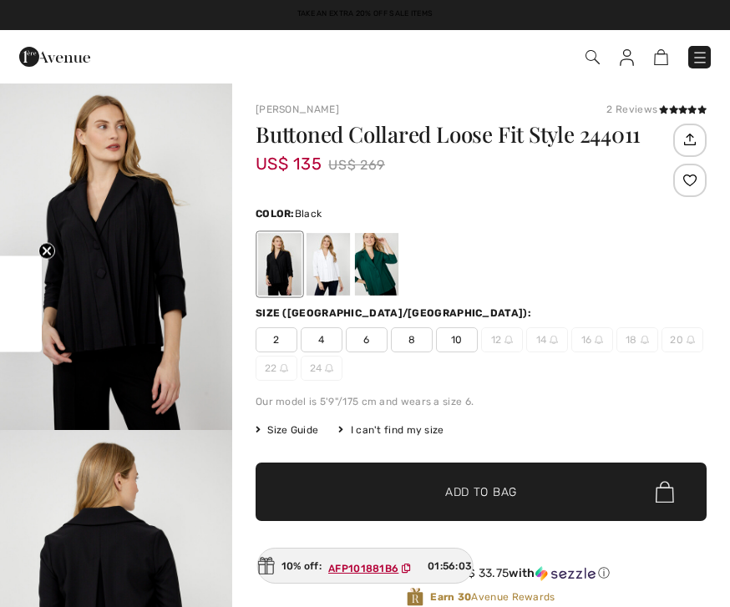
checkbox input "true"
click at [455, 336] on span "10" at bounding box center [457, 339] width 42 height 25
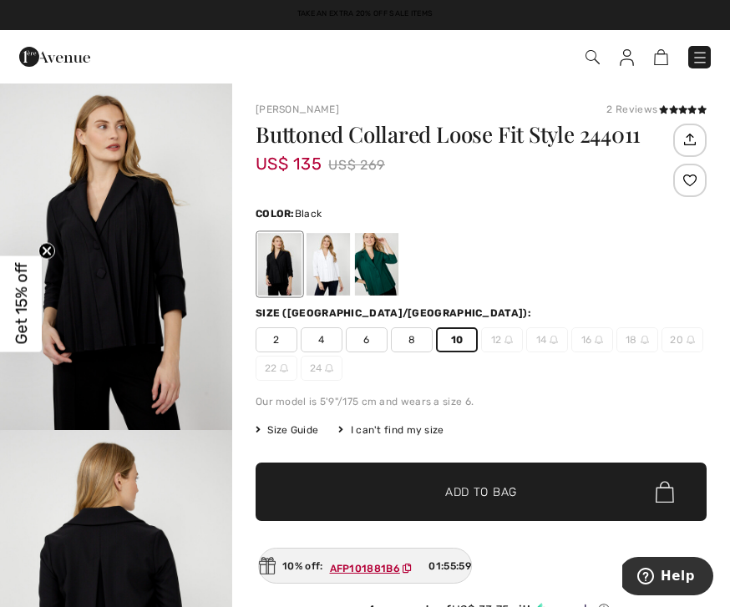
click at [489, 486] on span "Add to Bag" at bounding box center [481, 493] width 72 height 18
click at [330, 267] on div at bounding box center [328, 264] width 43 height 63
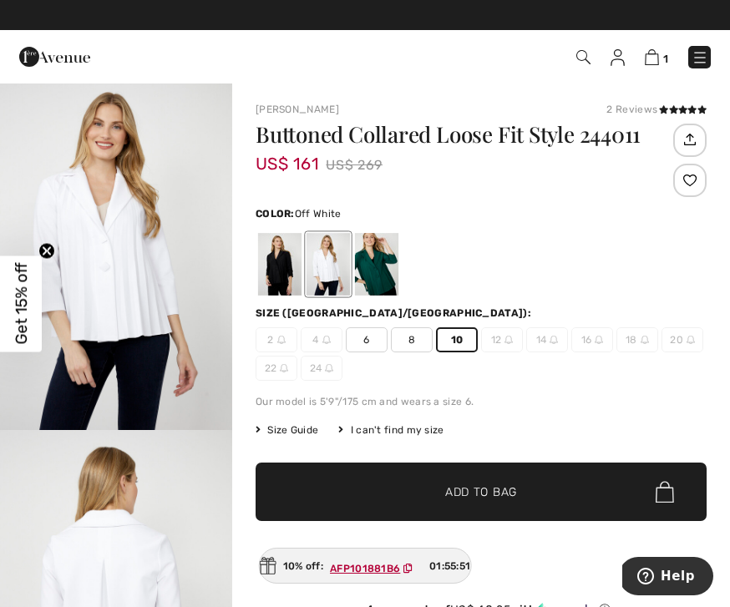
click at [475, 496] on span "Add to Bag" at bounding box center [481, 493] width 72 height 18
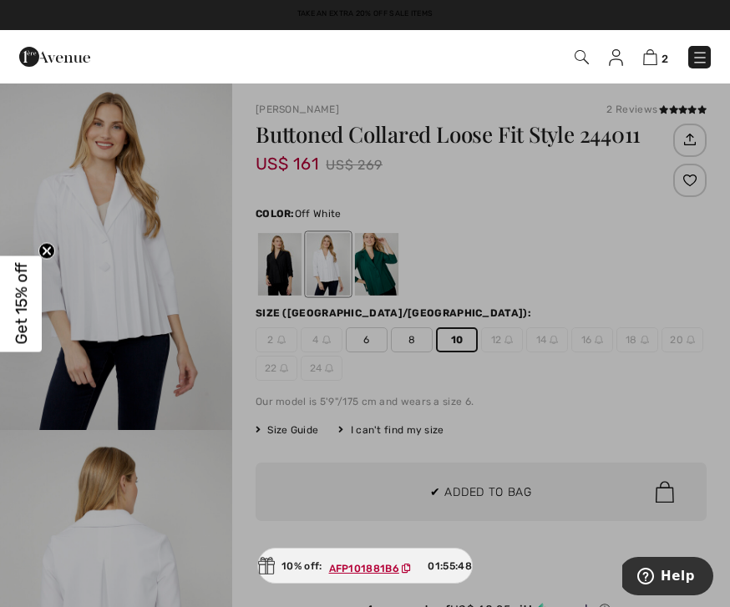
click at [377, 572] on ins "AFP101881B6" at bounding box center [364, 569] width 70 height 12
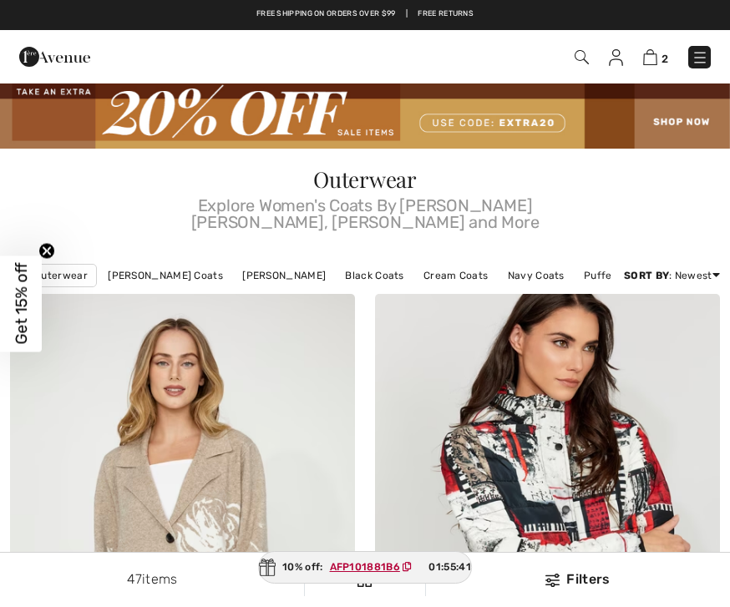
checkbox input "true"
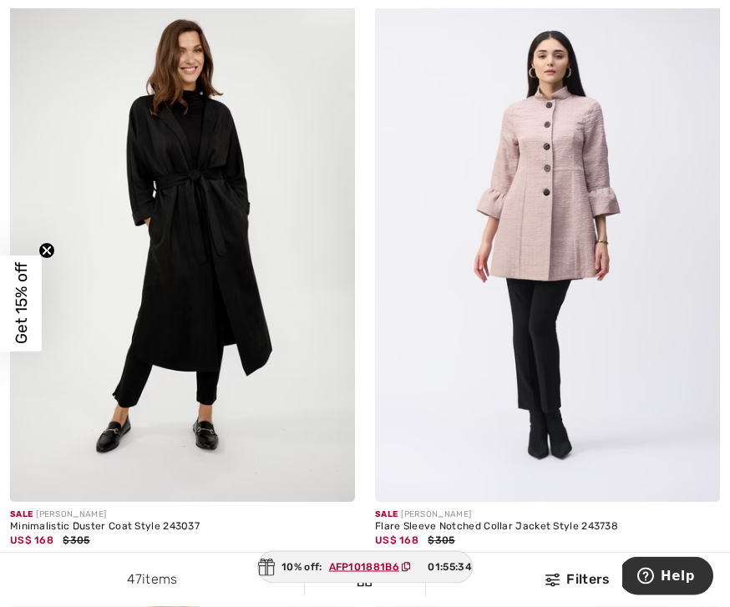
scroll to position [9571, 0]
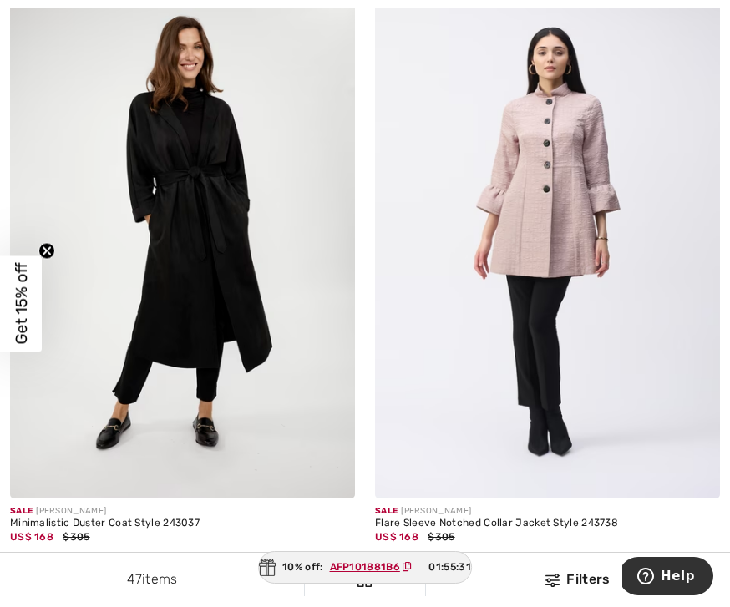
click at [258, 398] on img at bounding box center [182, 240] width 345 height 518
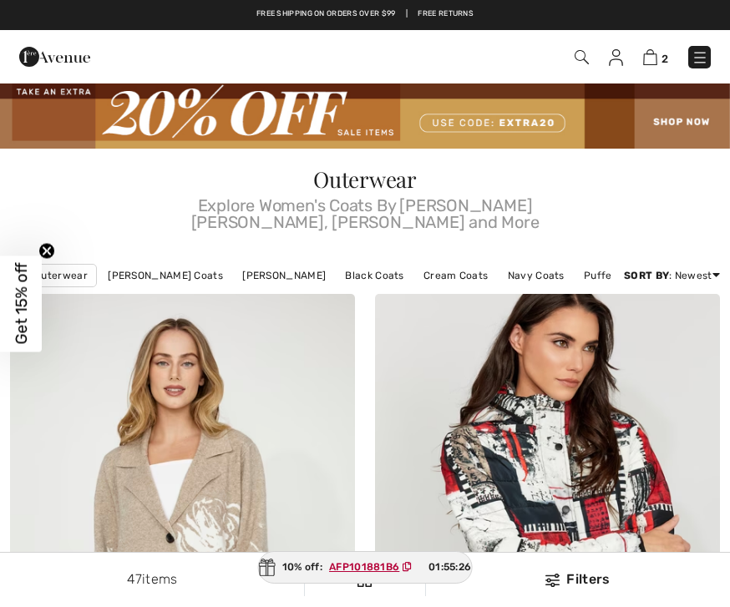
checkbox input "true"
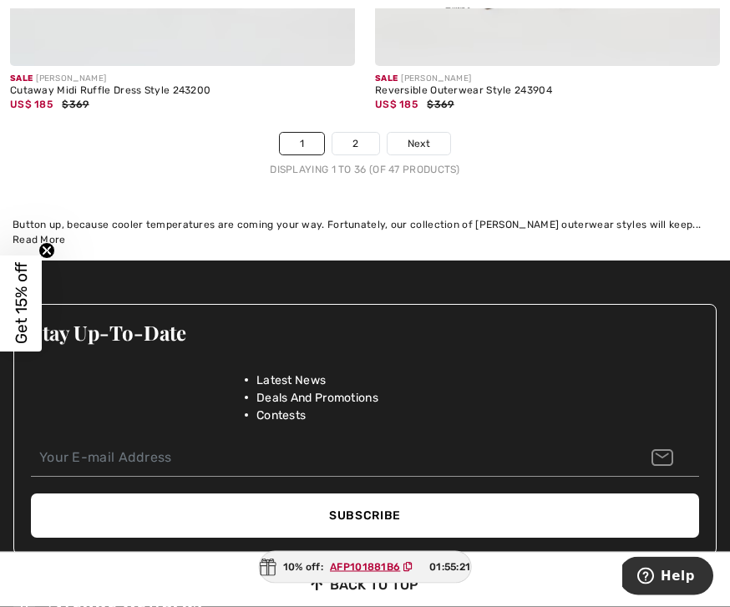
scroll to position [11189, 0]
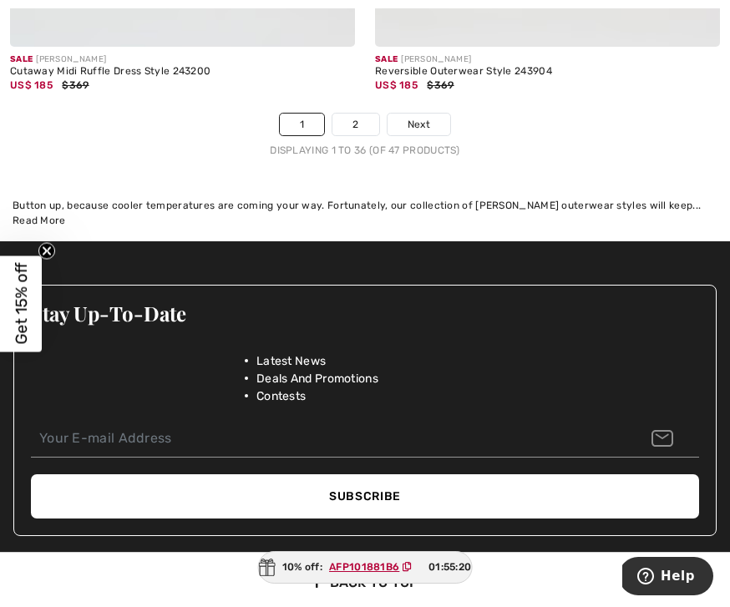
click at [354, 114] on link "2" at bounding box center [356, 125] width 46 height 22
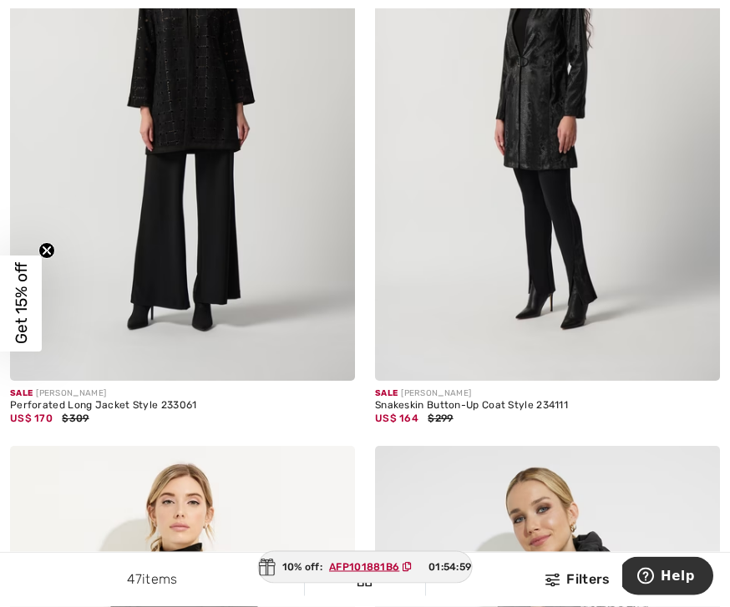
scroll to position [2209, 0]
click at [134, 388] on div "Sale JOSEPH RIBKOFF" at bounding box center [182, 394] width 345 height 13
click at [226, 225] on img at bounding box center [182, 122] width 345 height 518
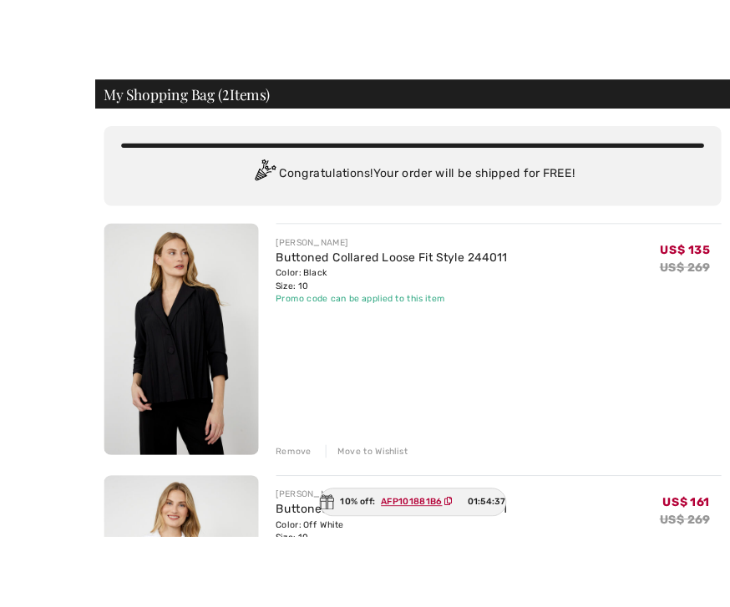
scroll to position [43, 0]
